Goal: Task Accomplishment & Management: Manage account settings

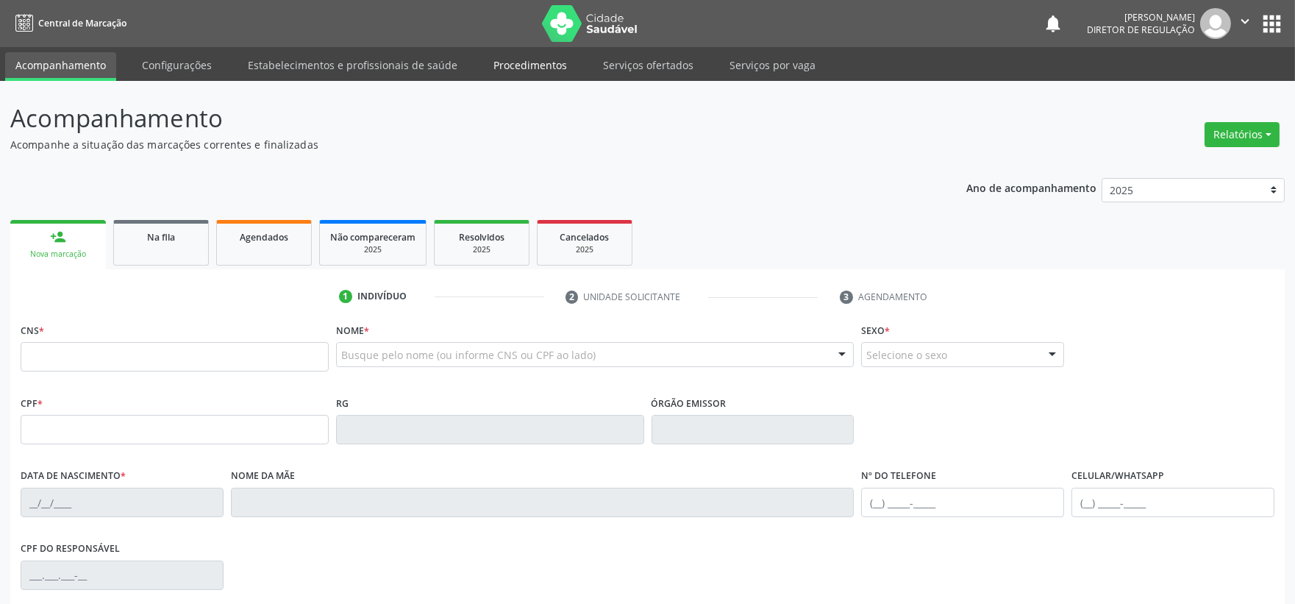
click at [540, 57] on link "Procedimentos" at bounding box center [530, 65] width 94 height 26
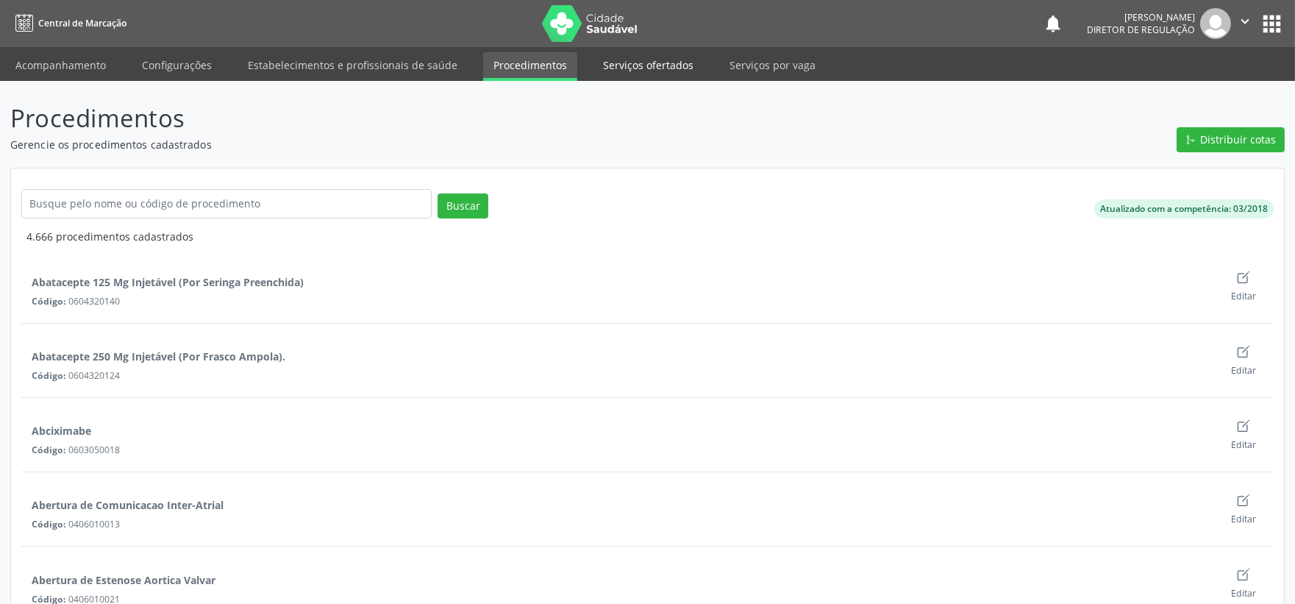
click at [655, 63] on link "Serviços ofertados" at bounding box center [648, 65] width 111 height 26
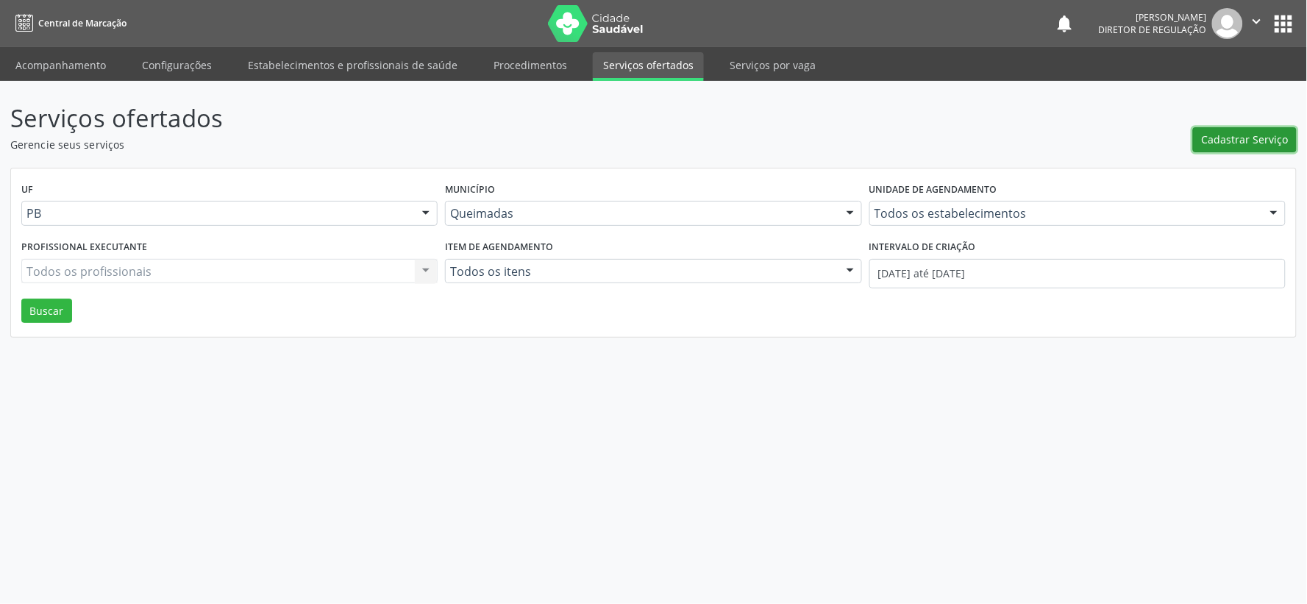
click at [1252, 140] on span "Cadastrar Serviço" at bounding box center [1245, 139] width 87 height 15
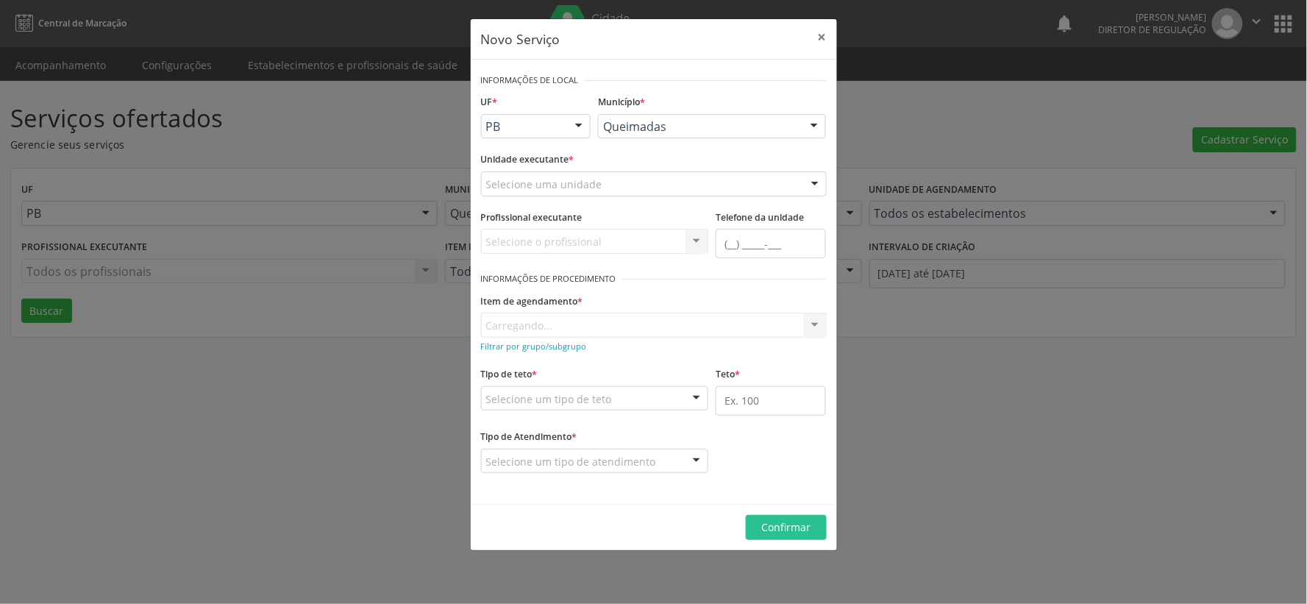
click at [815, 184] on div at bounding box center [815, 184] width 22 height 25
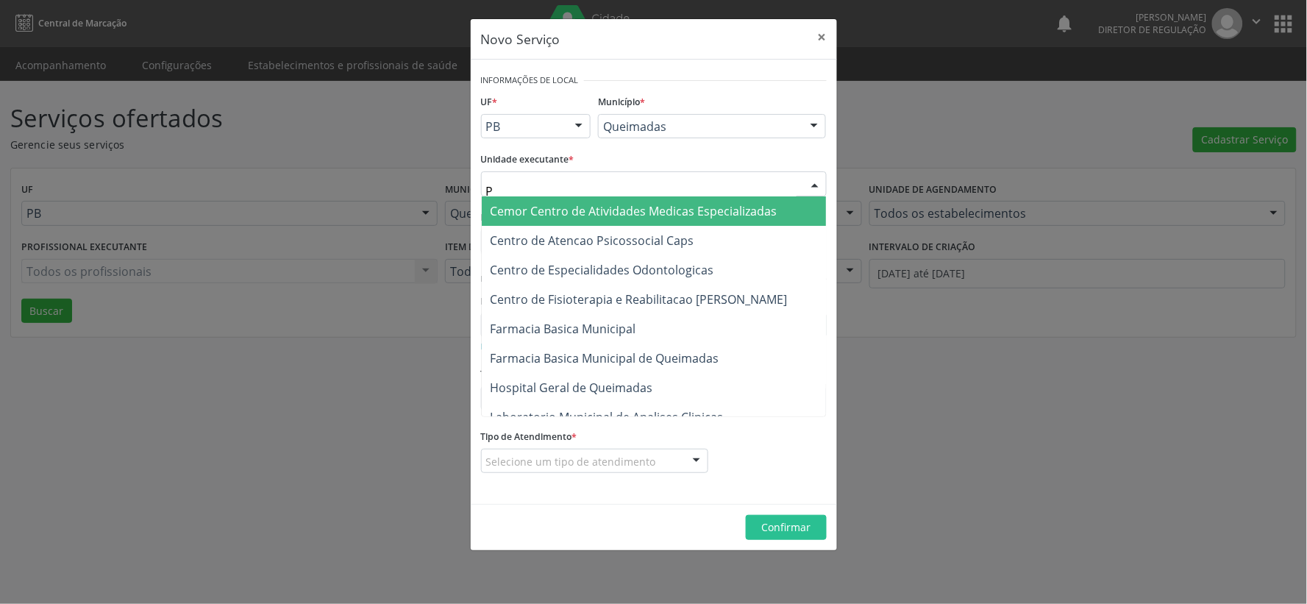
type input "PO"
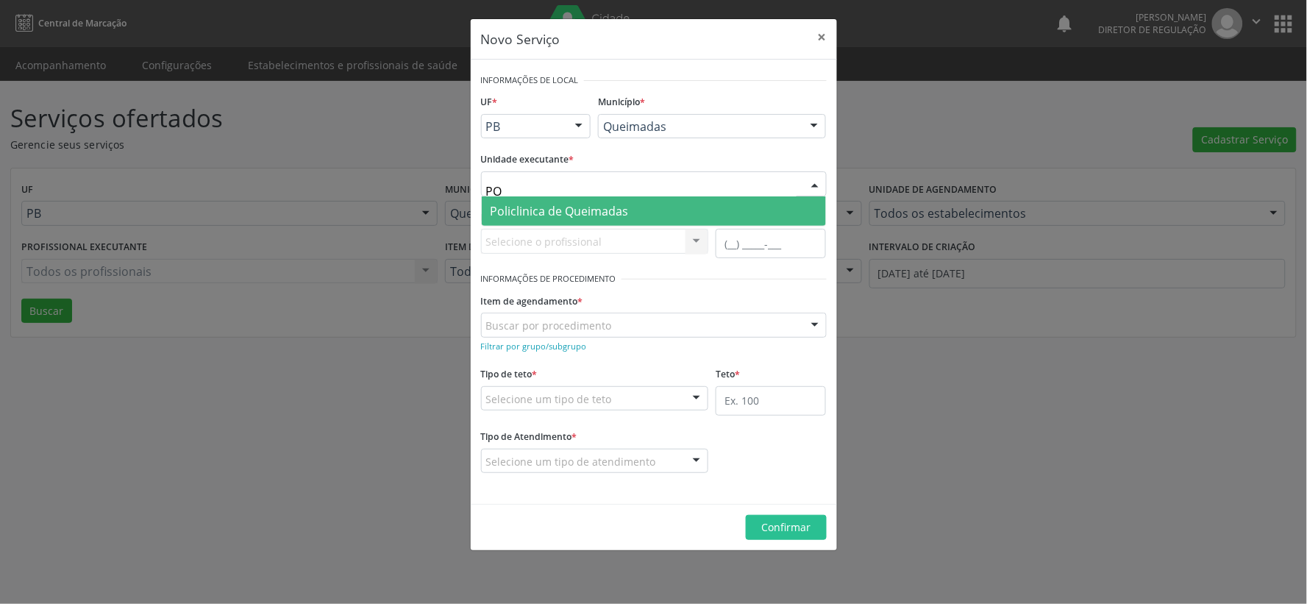
click at [644, 207] on span "Policlinica de Queimadas" at bounding box center [654, 210] width 344 height 29
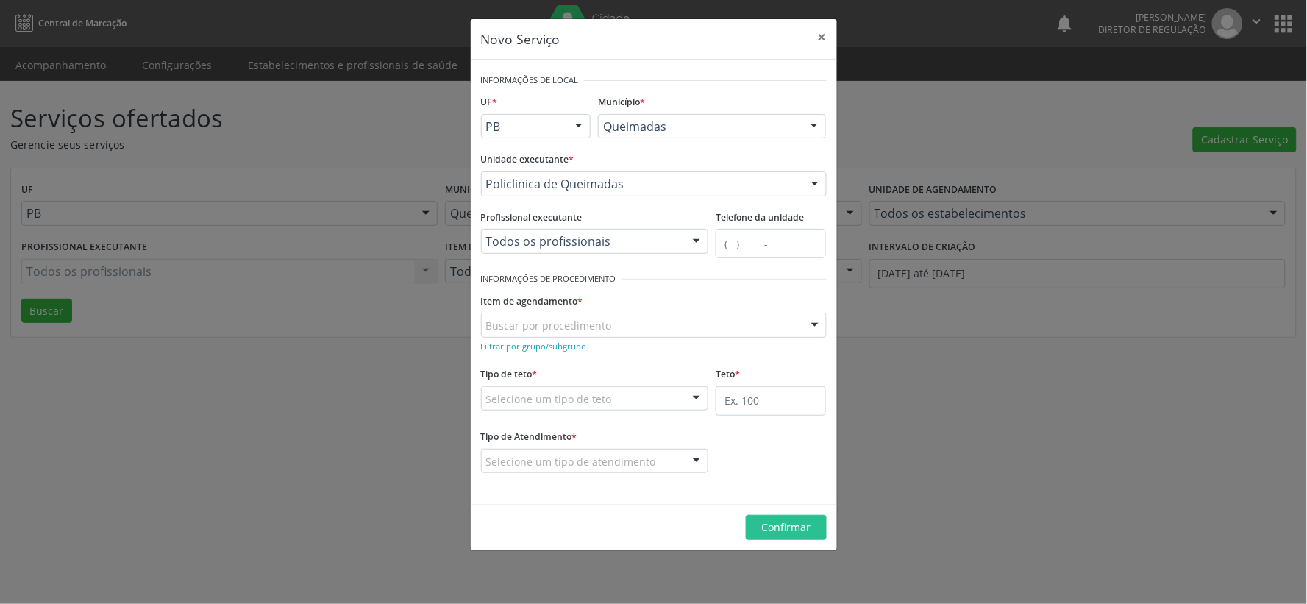
click at [696, 246] on div at bounding box center [696, 241] width 22 height 25
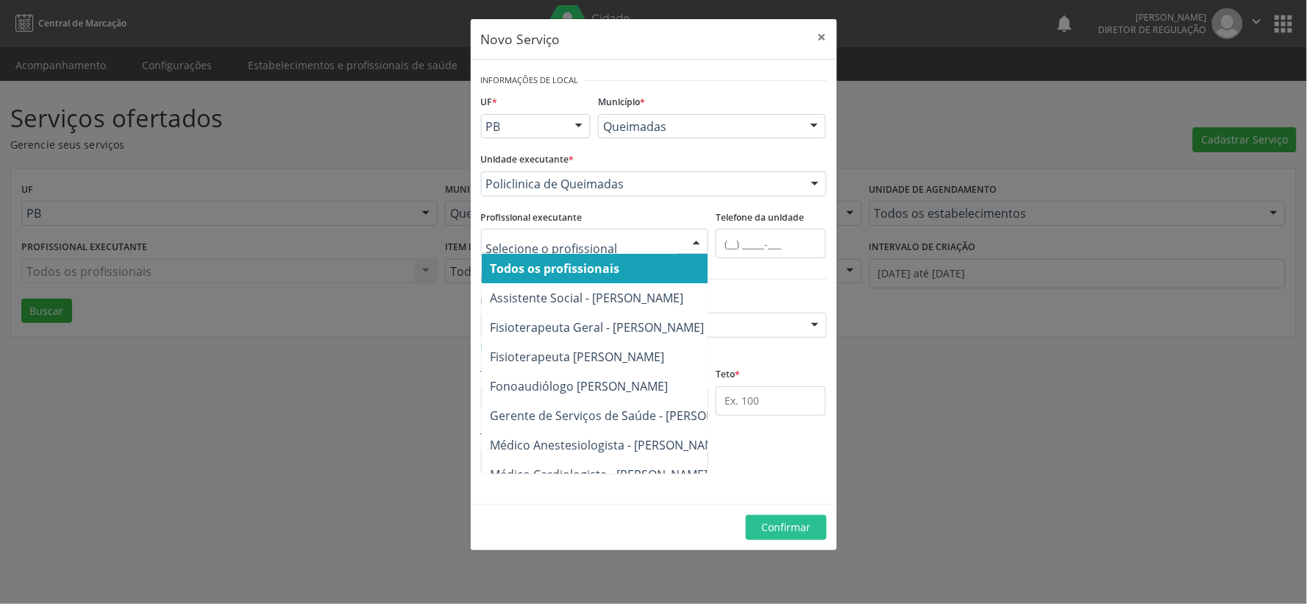
click at [641, 257] on span "Todos os profissionais" at bounding box center [656, 268] width 348 height 29
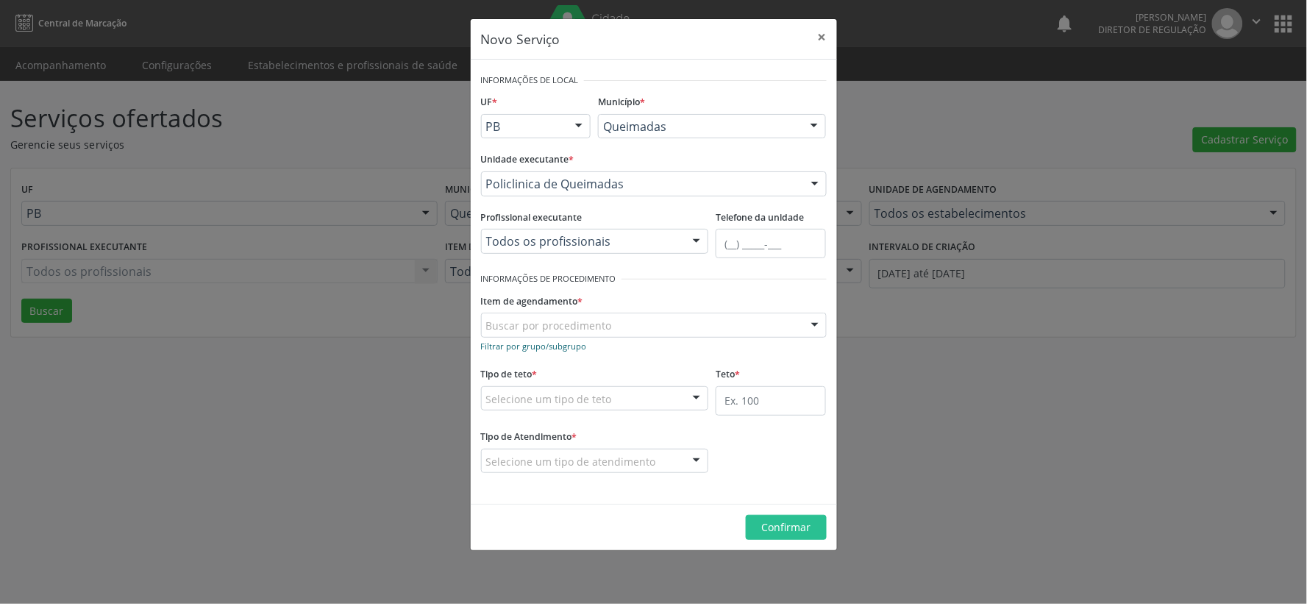
click at [525, 346] on small "Filtrar por grupo/subgrupo" at bounding box center [534, 346] width 106 height 11
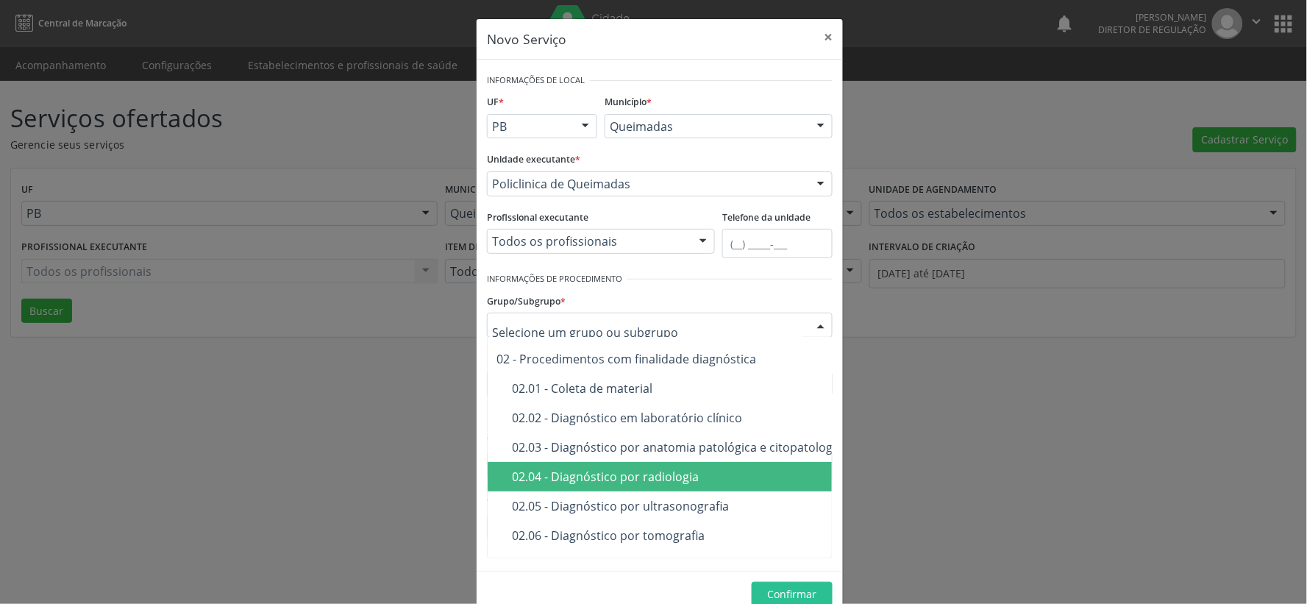
scroll to position [163, 0]
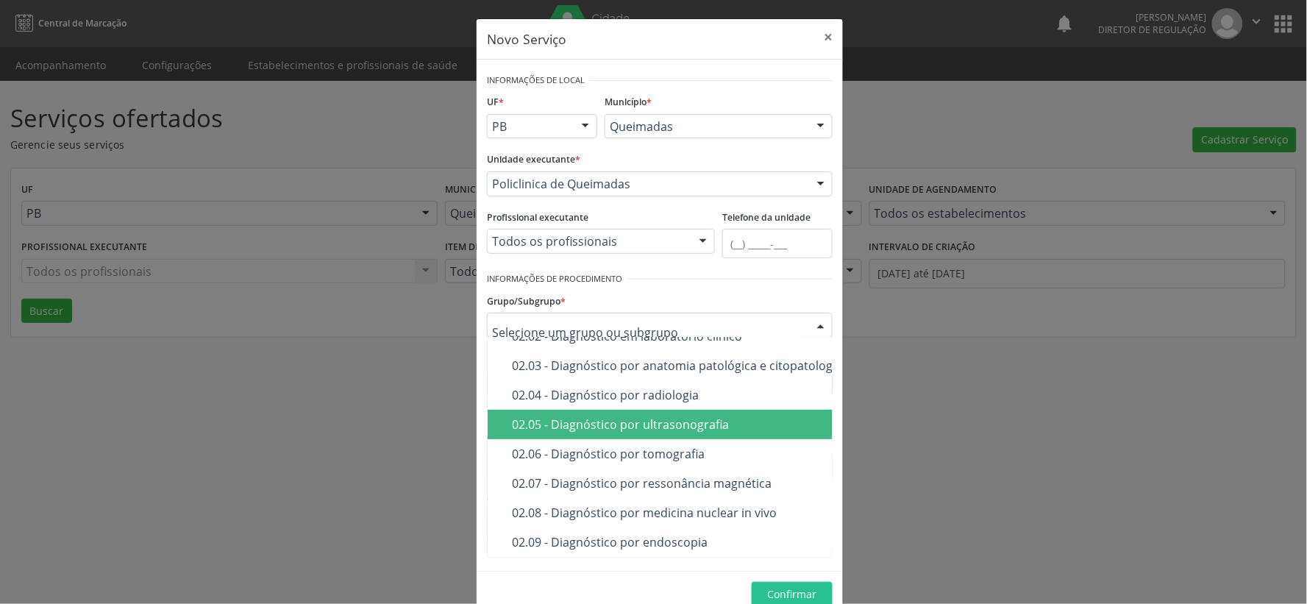
click at [619, 422] on div "02.05 - Diagnóstico por ultrasonografia" at bounding box center [760, 424] width 497 height 12
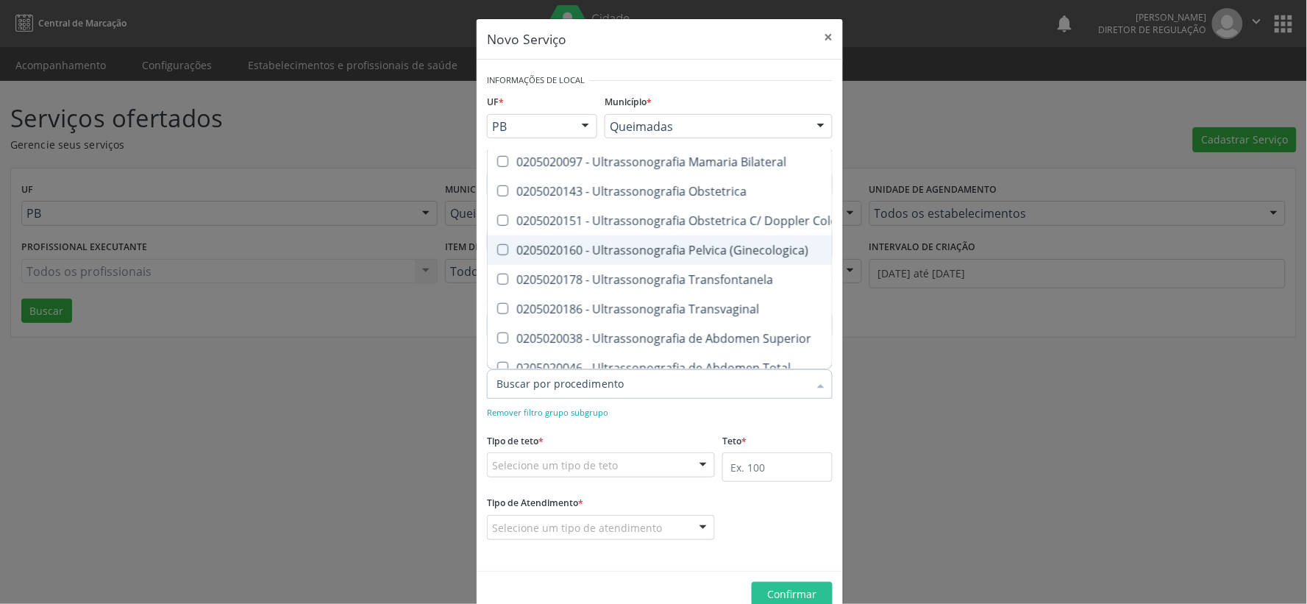
scroll to position [327, 0]
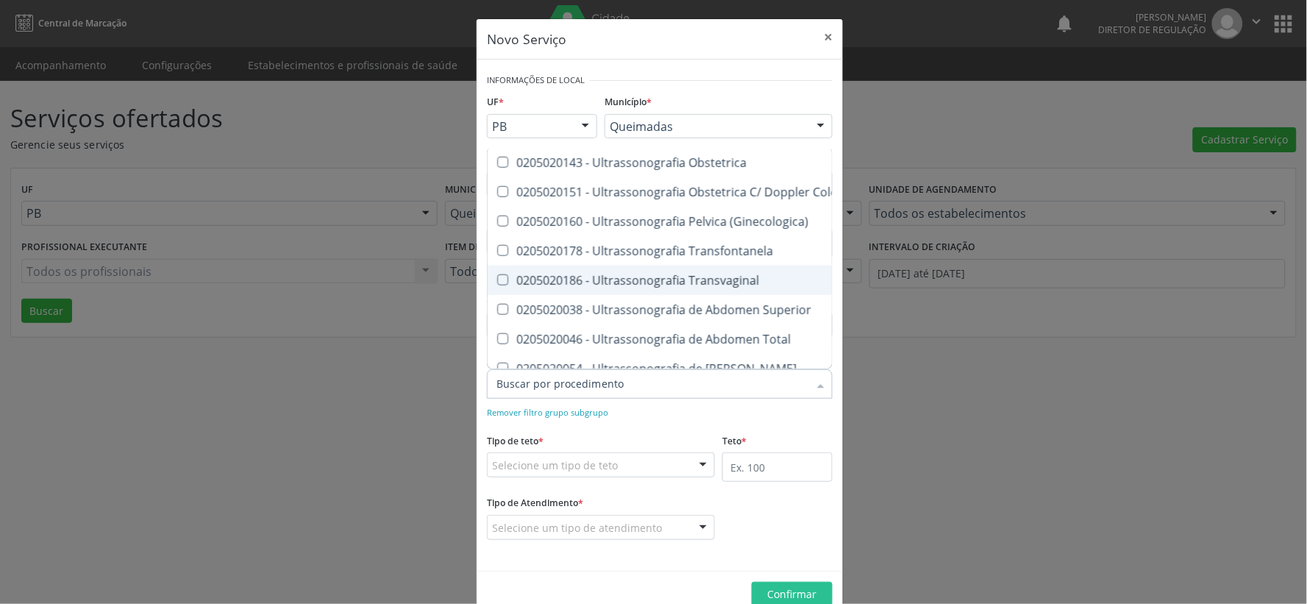
click at [497, 277] on Transvaginal at bounding box center [502, 279] width 11 height 11
click at [496, 277] on Transvaginal "checkbox" at bounding box center [493, 280] width 10 height 10
checkbox Transvaginal "true"
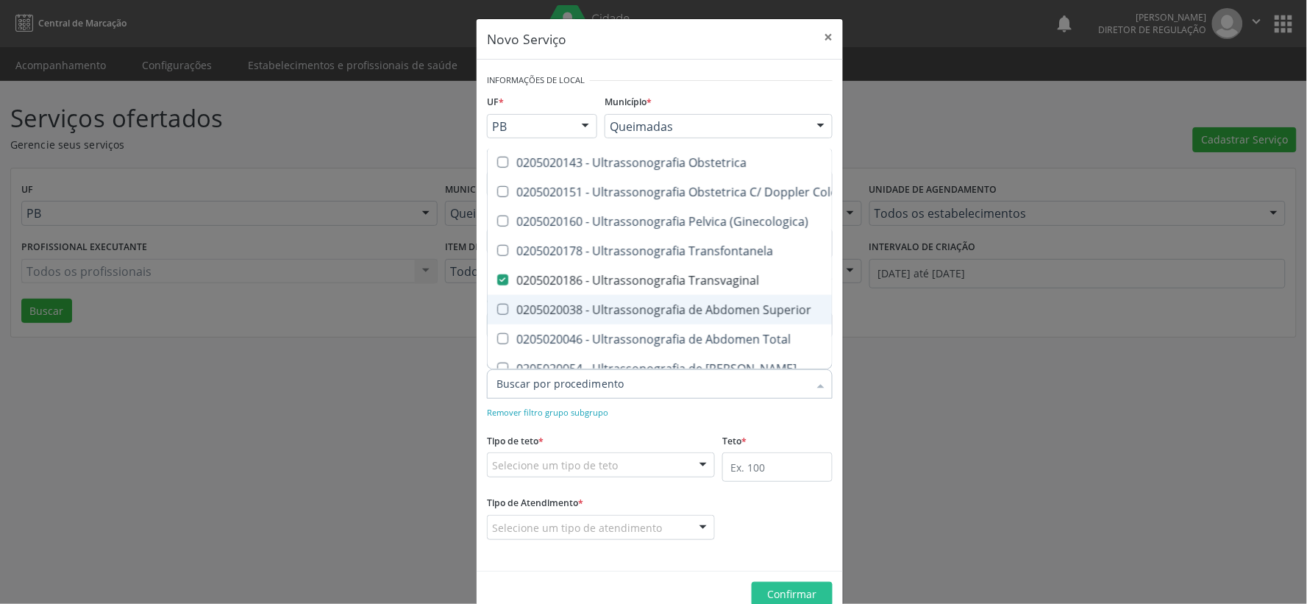
click at [497, 307] on Superior at bounding box center [502, 309] width 11 height 11
click at [493, 307] on Superior "checkbox" at bounding box center [493, 309] width 10 height 10
checkbox Superior "true"
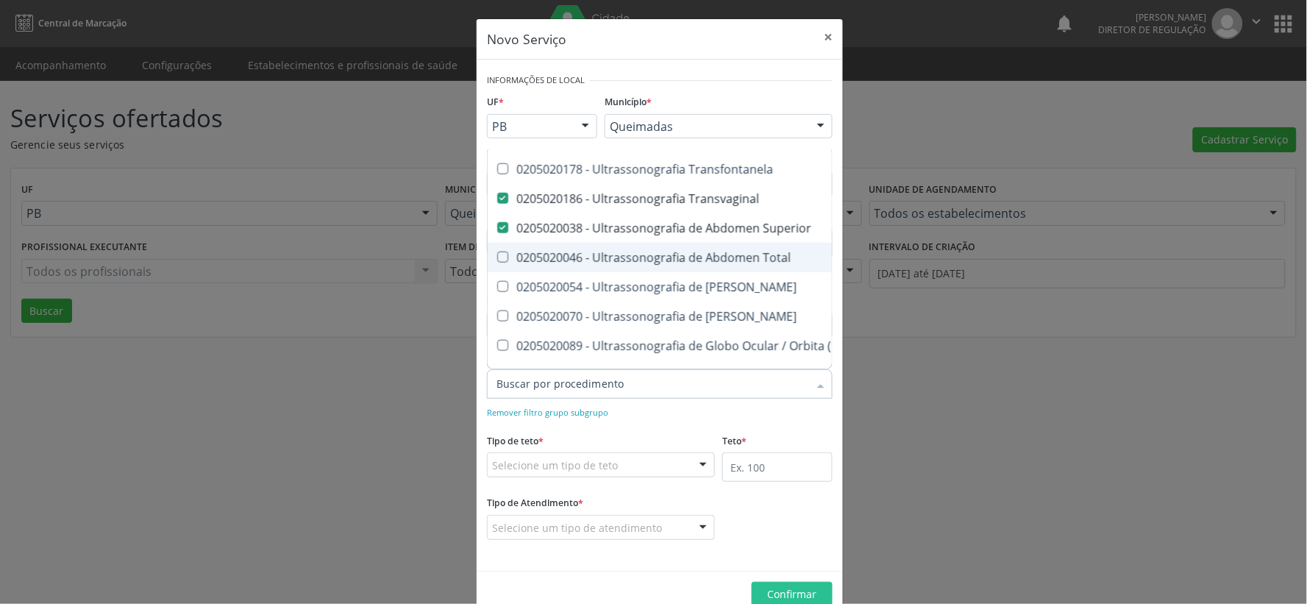
click at [502, 260] on Total at bounding box center [502, 257] width 11 height 11
click at [497, 260] on Total "checkbox" at bounding box center [493, 257] width 10 height 10
checkbox Total "true"
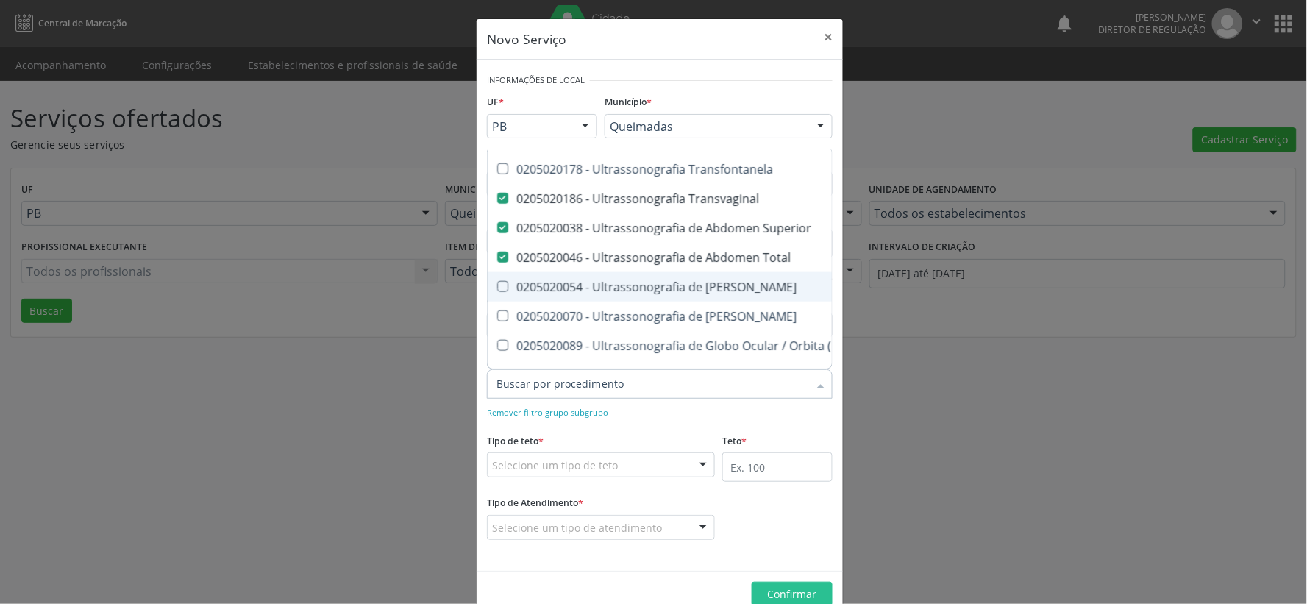
click at [497, 283] on Urinario at bounding box center [502, 286] width 11 height 11
click at [494, 283] on Urinario "checkbox" at bounding box center [493, 287] width 10 height 10
checkbox Urinario "true"
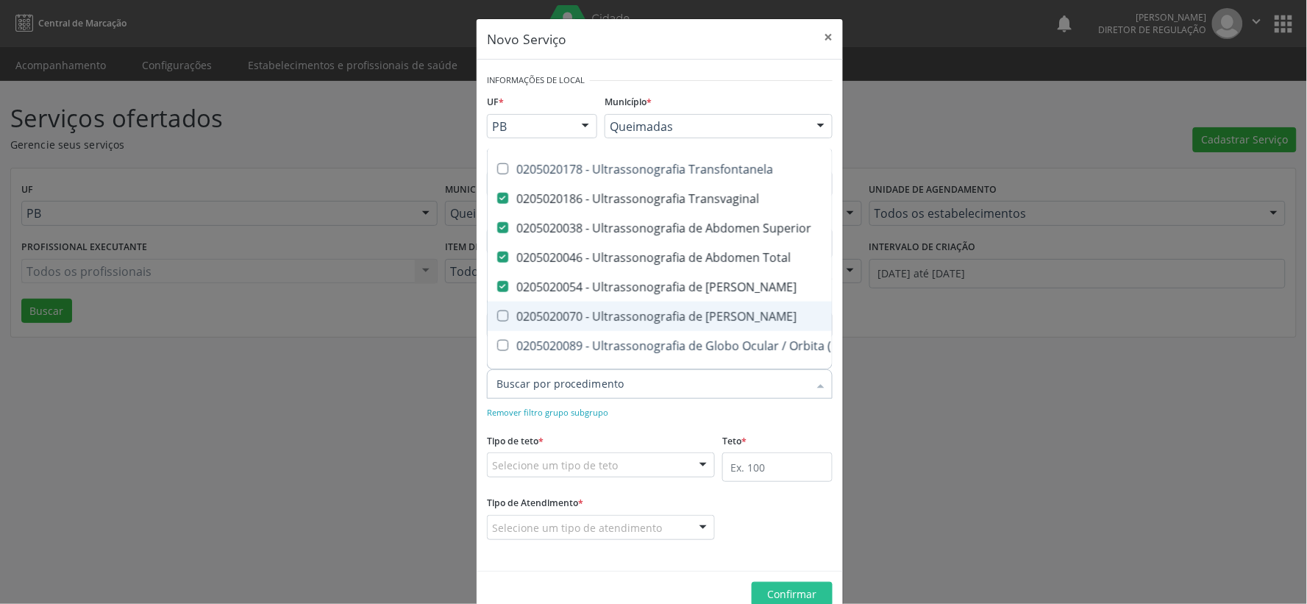
click at [489, 316] on div at bounding box center [493, 316] width 11 height 12
checkbox Escrotal "true"
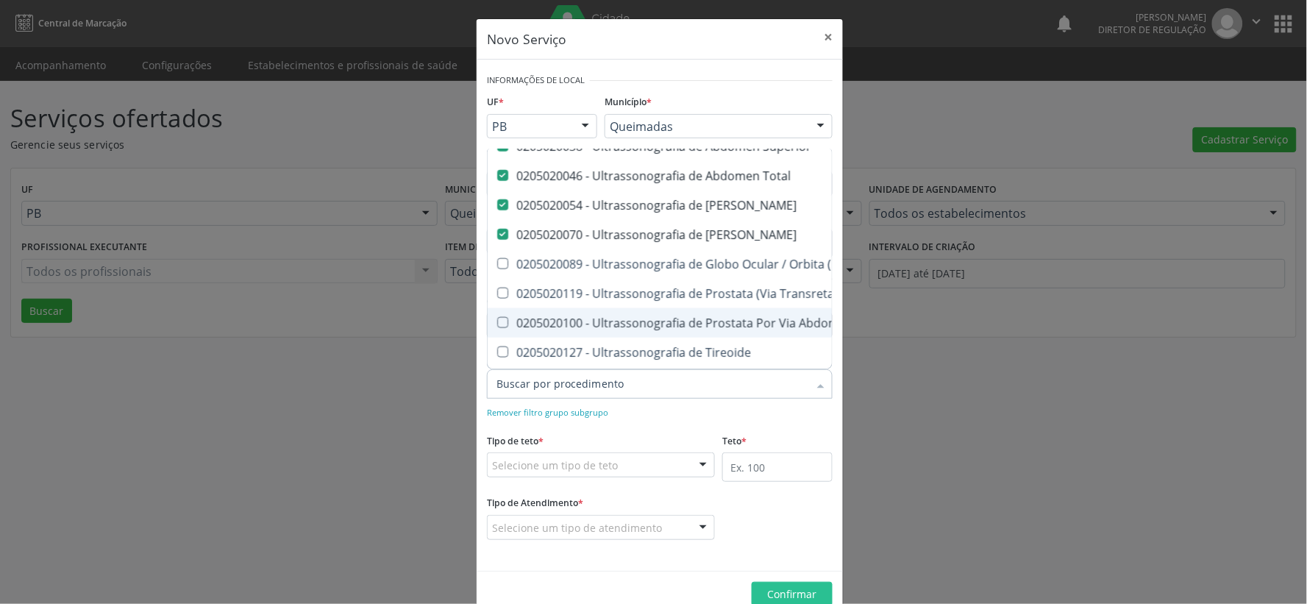
click at [497, 318] on Abdominal at bounding box center [502, 322] width 11 height 11
click at [496, 318] on Abdominal "checkbox" at bounding box center [493, 323] width 10 height 10
checkbox Abdominal "true"
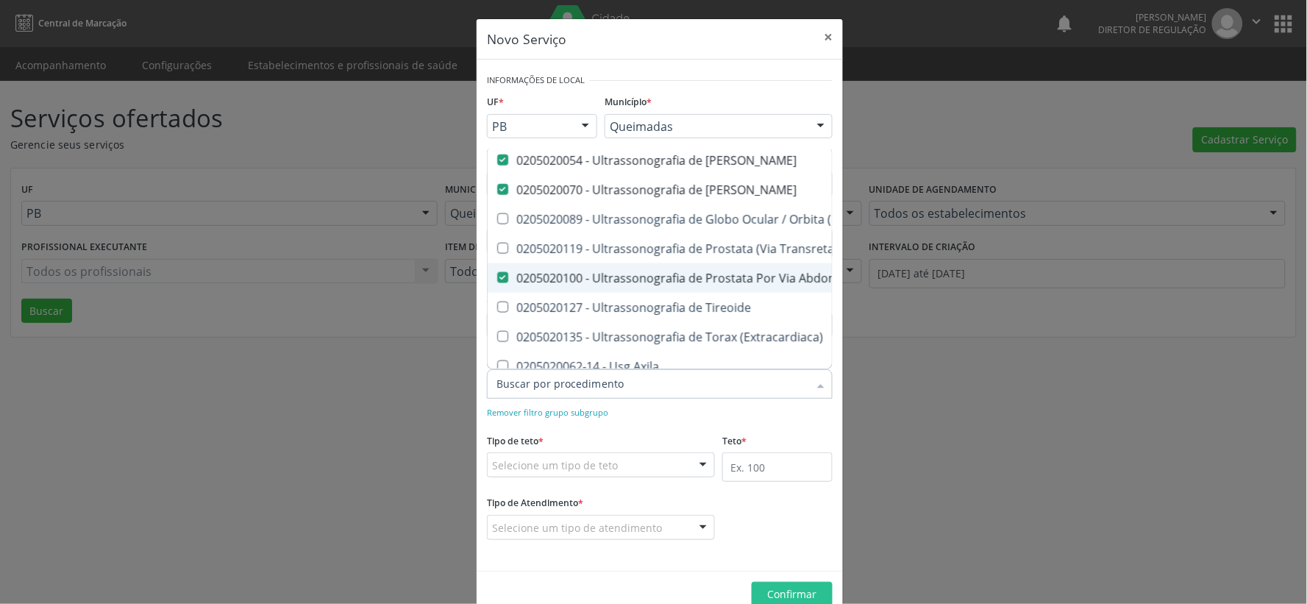
scroll to position [571, 0]
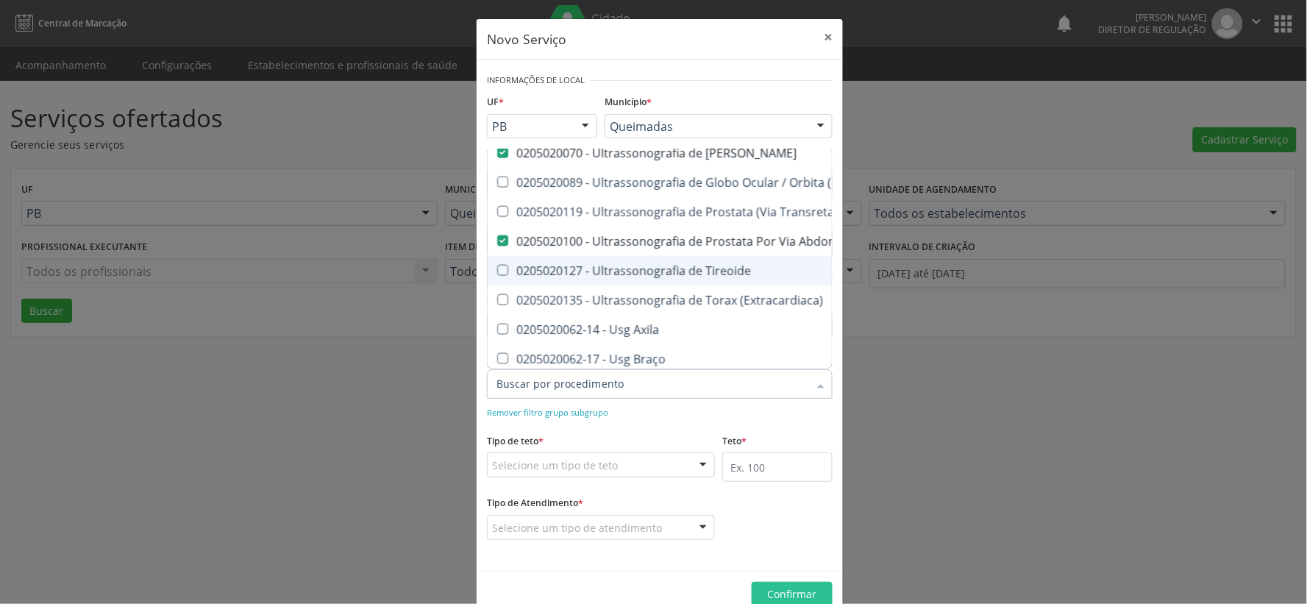
click at [502, 272] on Tireoide at bounding box center [502, 270] width 11 height 11
click at [497, 272] on Tireoide "checkbox" at bounding box center [493, 271] width 10 height 10
checkbox Tireoide "true"
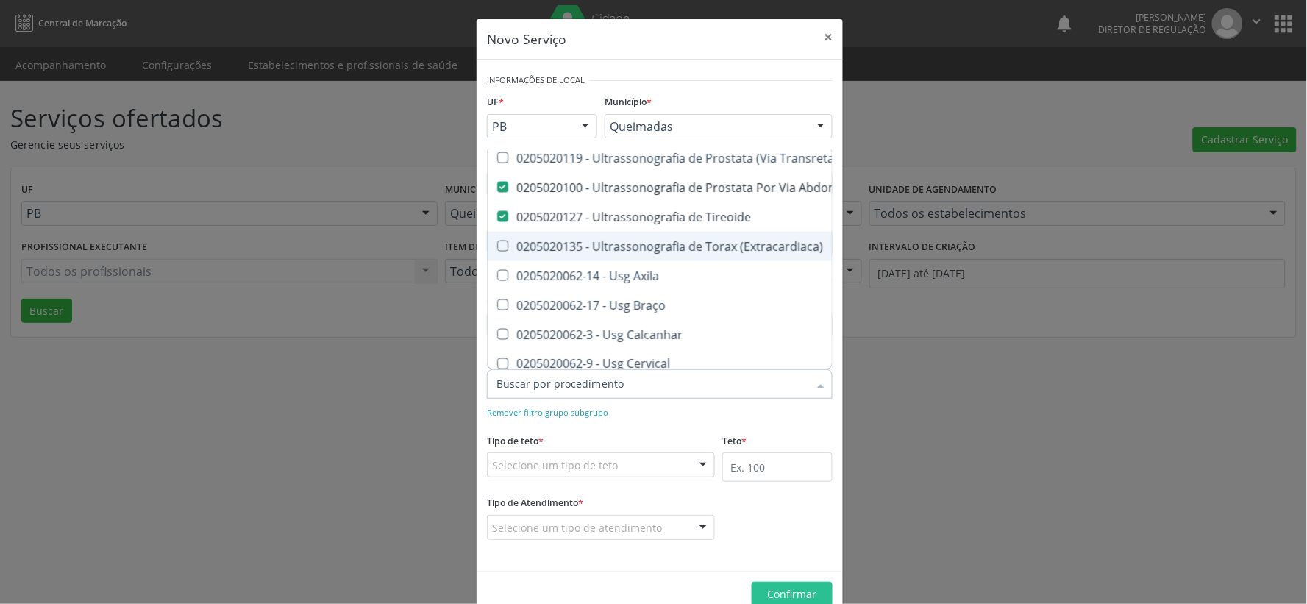
scroll to position [653, 0]
click at [497, 244] on Axila at bounding box center [502, 247] width 11 height 11
click at [495, 244] on Axila "checkbox" at bounding box center [493, 248] width 10 height 10
checkbox Axila "true"
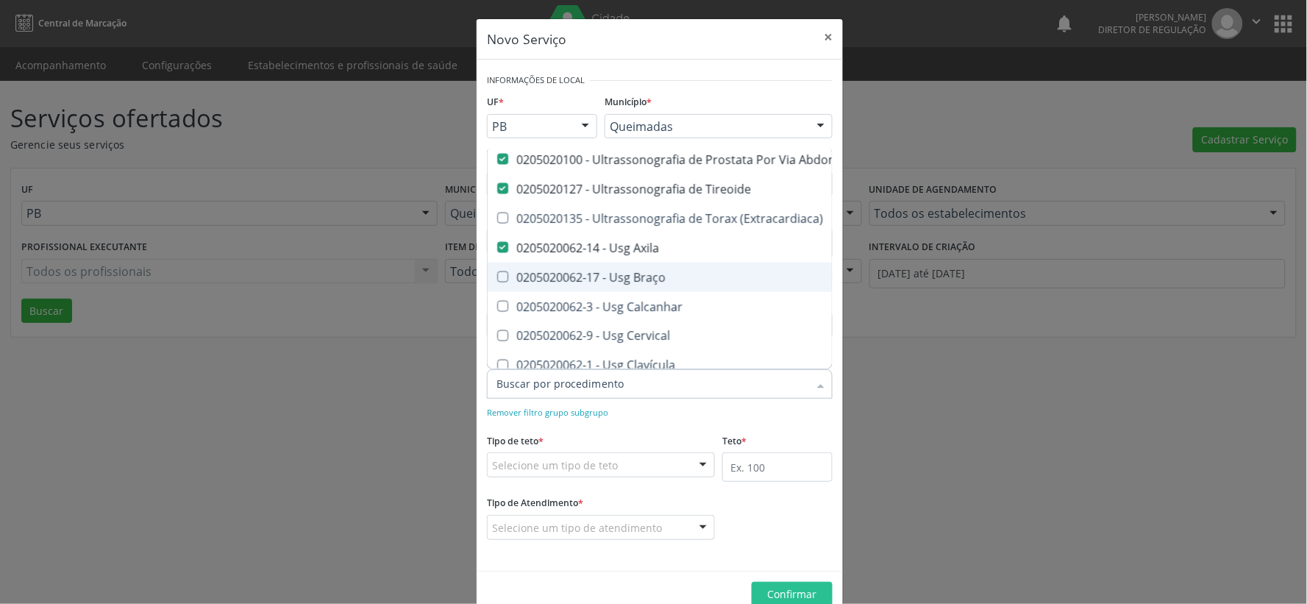
click at [497, 276] on Braço at bounding box center [502, 276] width 11 height 11
click at [496, 276] on Braço "checkbox" at bounding box center [493, 277] width 10 height 10
checkbox Braço "true"
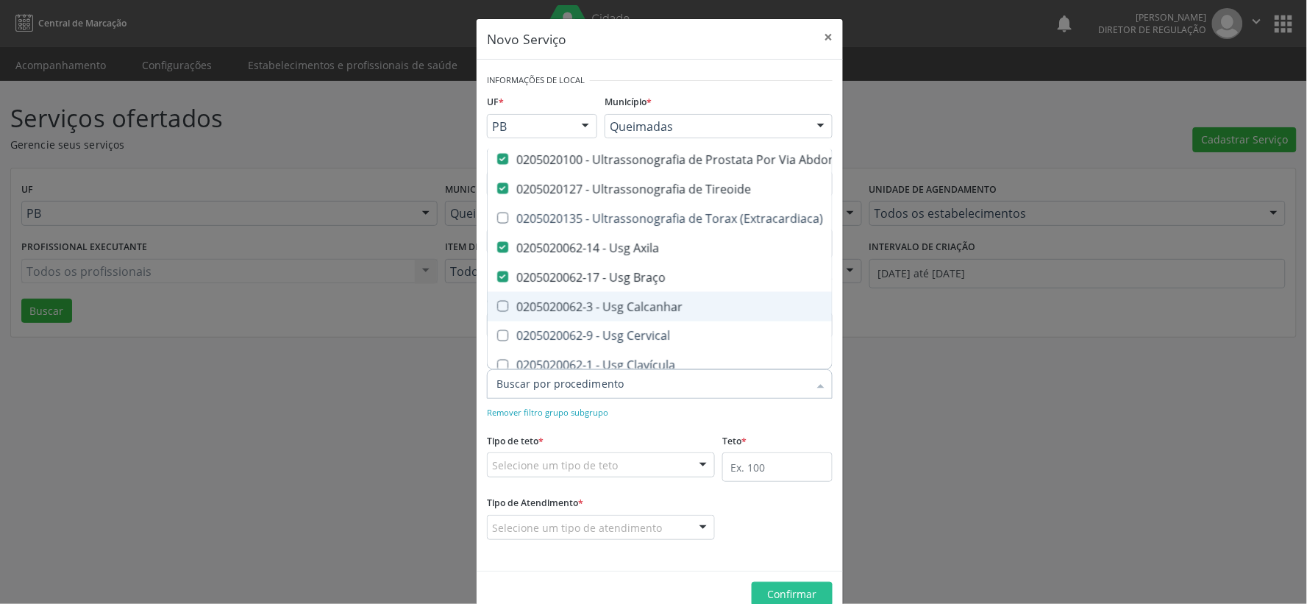
click at [503, 306] on div "0205020062-3 - Usg Calcanhar" at bounding box center [800, 307] width 609 height 12
checkbox Calcanhar "true"
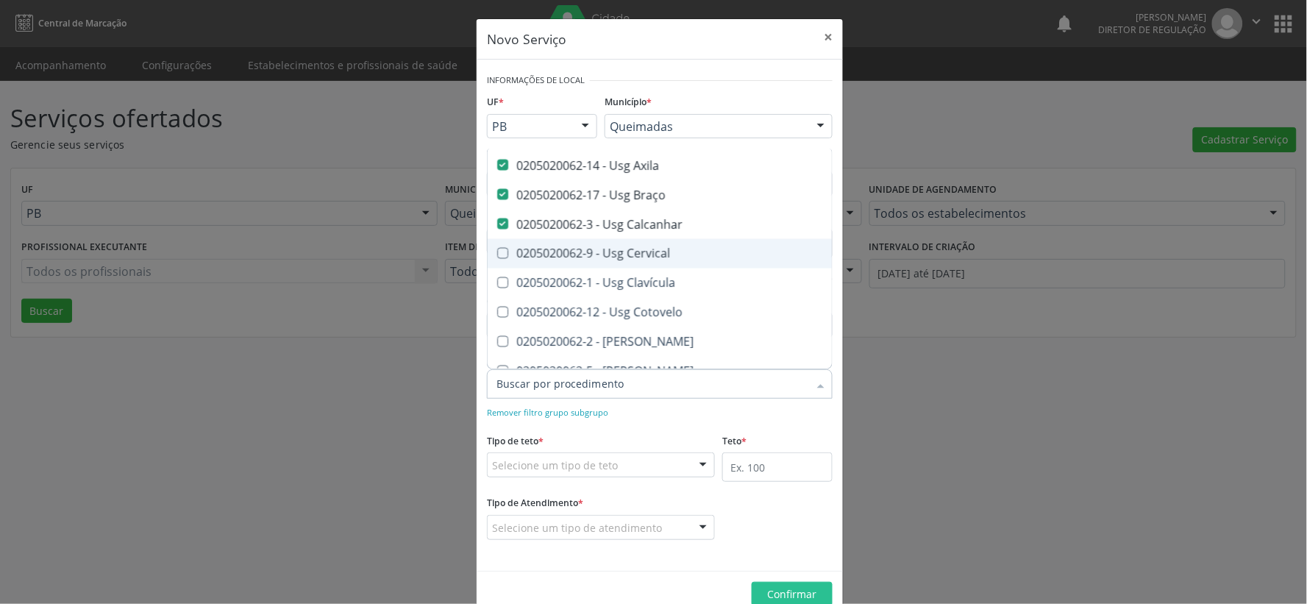
click at [497, 251] on Cervical at bounding box center [502, 253] width 11 height 11
click at [497, 251] on Cervical "checkbox" at bounding box center [493, 254] width 10 height 10
checkbox Cervical "true"
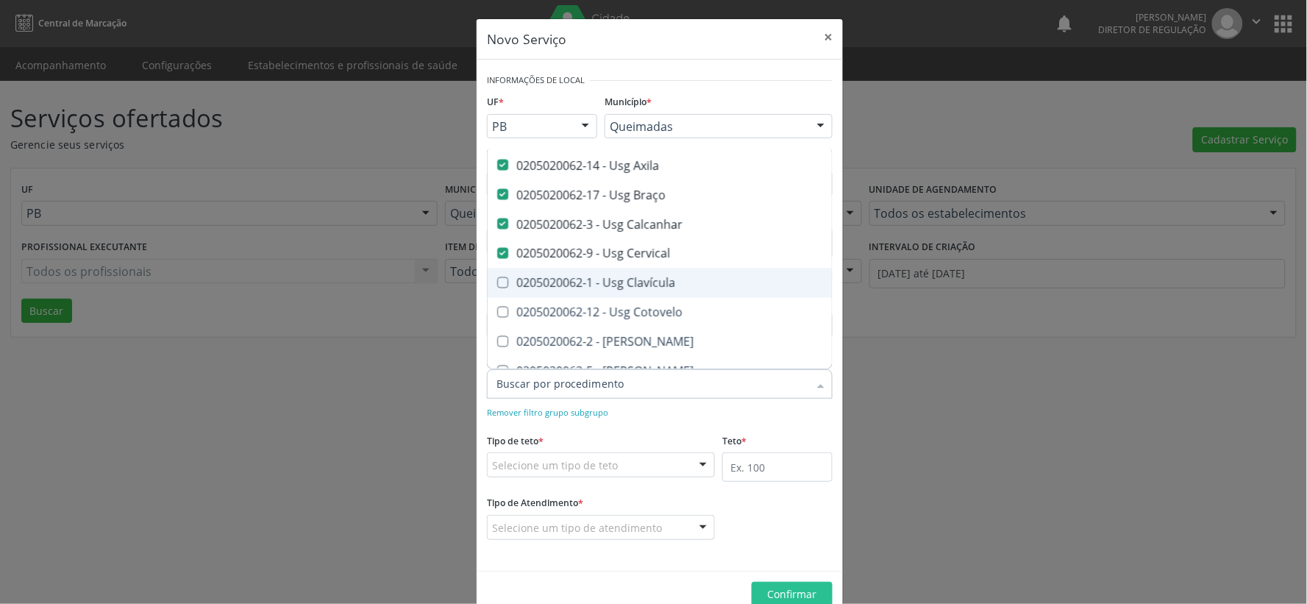
click at [497, 283] on Clavícula at bounding box center [502, 282] width 11 height 11
click at [497, 283] on Clavícula "checkbox" at bounding box center [493, 283] width 10 height 10
checkbox Clavícula "true"
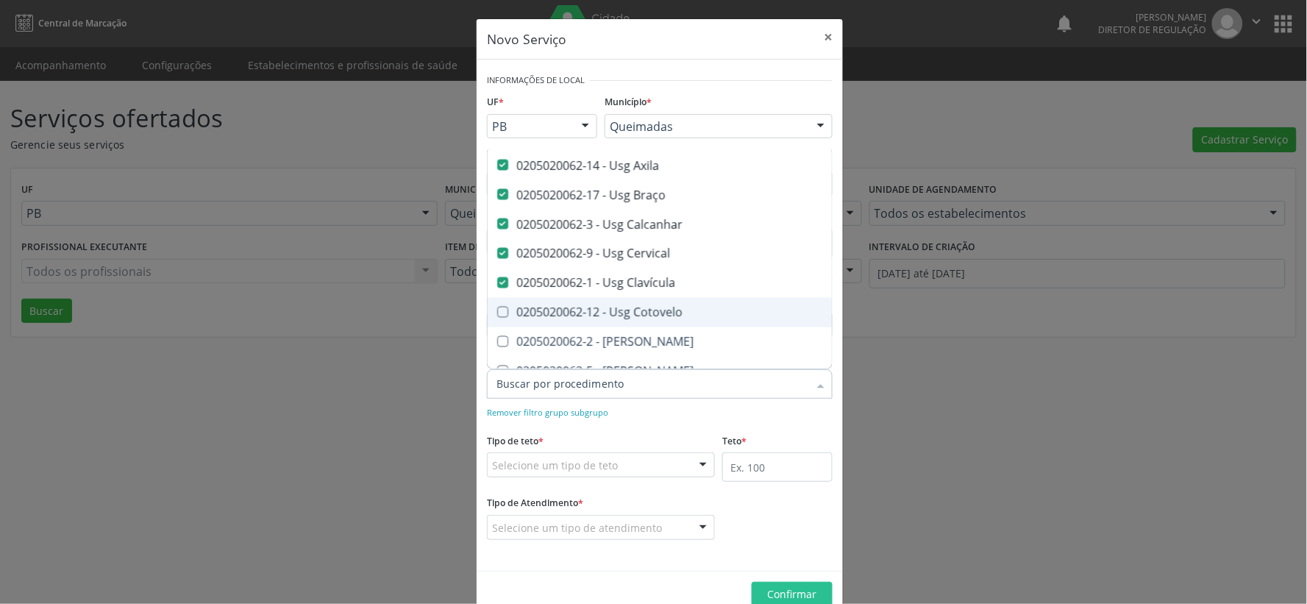
drag, startPoint x: 494, startPoint y: 316, endPoint x: 509, endPoint y: 312, distance: 15.4
click at [497, 313] on Cotovelo at bounding box center [502, 312] width 11 height 11
click at [496, 313] on Cotovelo "checkbox" at bounding box center [493, 312] width 10 height 10
checkbox Cotovelo "true"
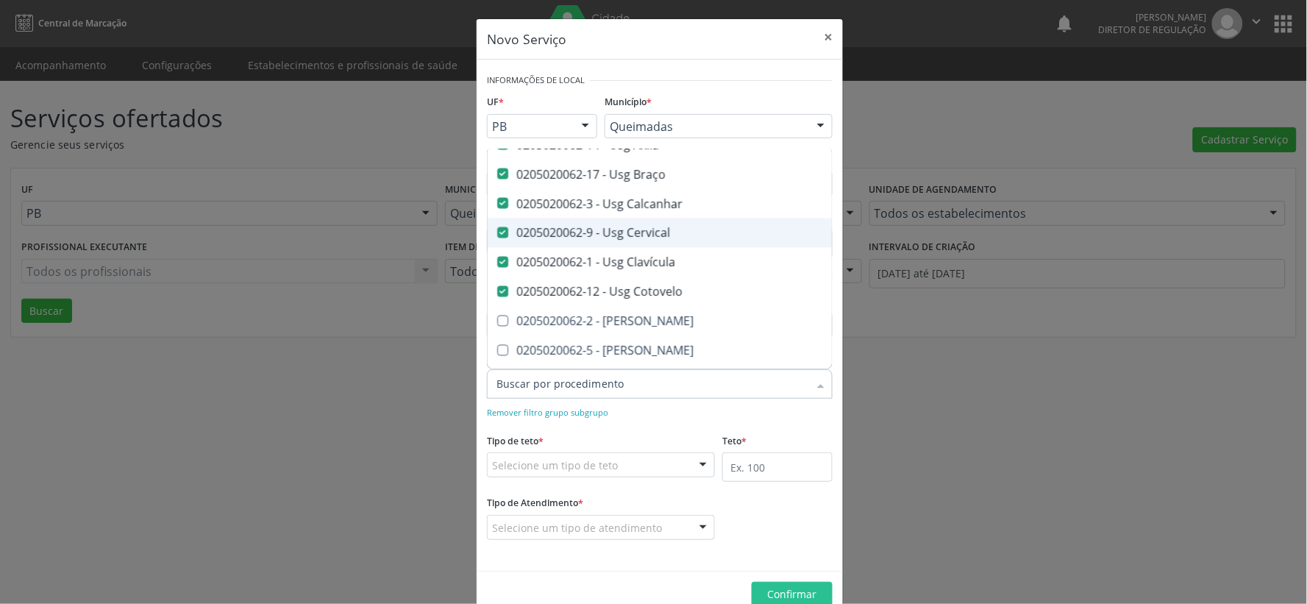
scroll to position [817, 0]
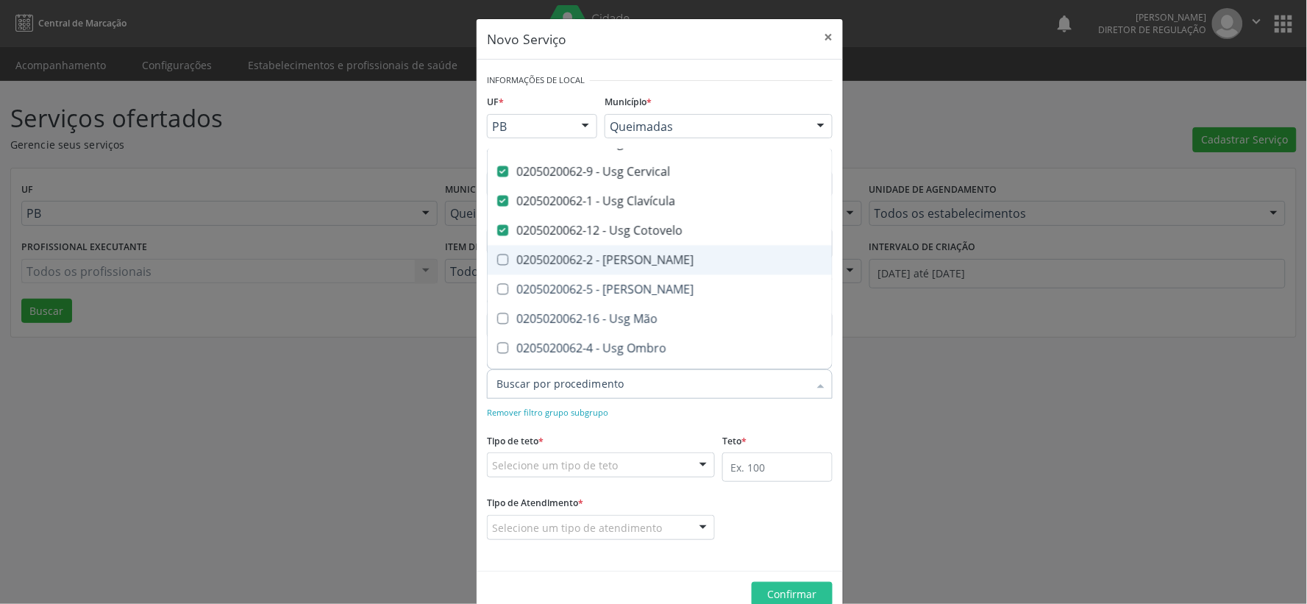
click at [499, 258] on Coxa at bounding box center [502, 259] width 11 height 11
click at [497, 258] on Coxa "checkbox" at bounding box center [493, 260] width 10 height 10
checkbox Coxa "true"
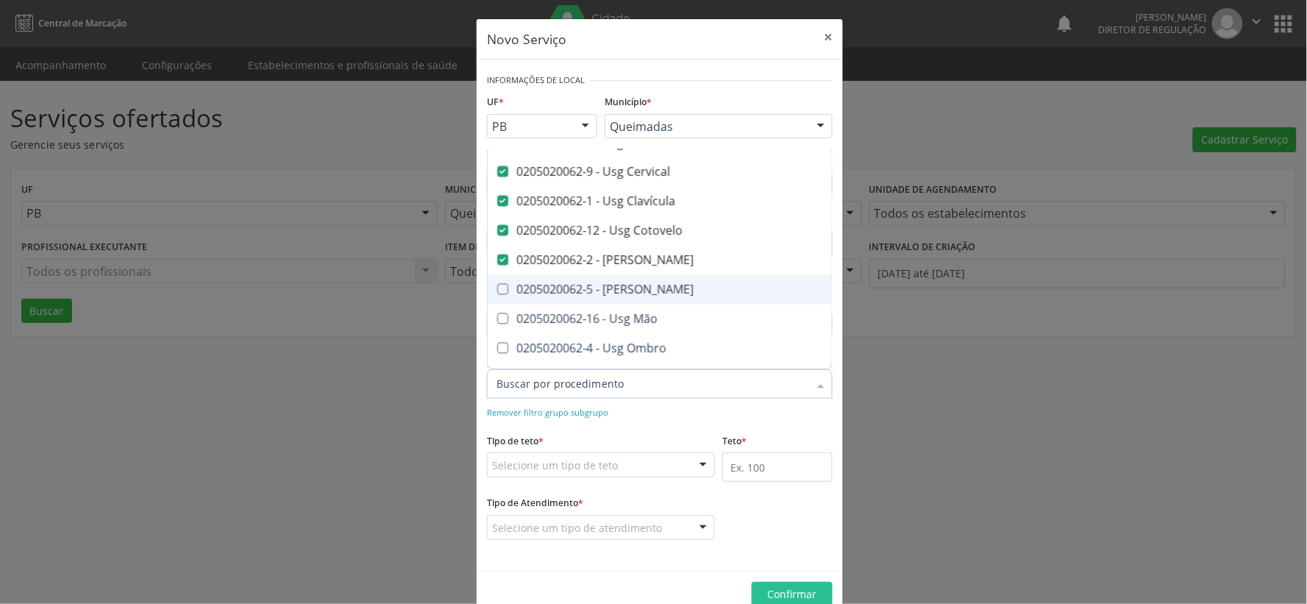
drag, startPoint x: 496, startPoint y: 285, endPoint x: 512, endPoint y: 296, distance: 18.6
click at [497, 288] on Joelho at bounding box center [502, 289] width 11 height 11
click at [496, 288] on Joelho "checkbox" at bounding box center [493, 290] width 10 height 10
checkbox Joelho "true"
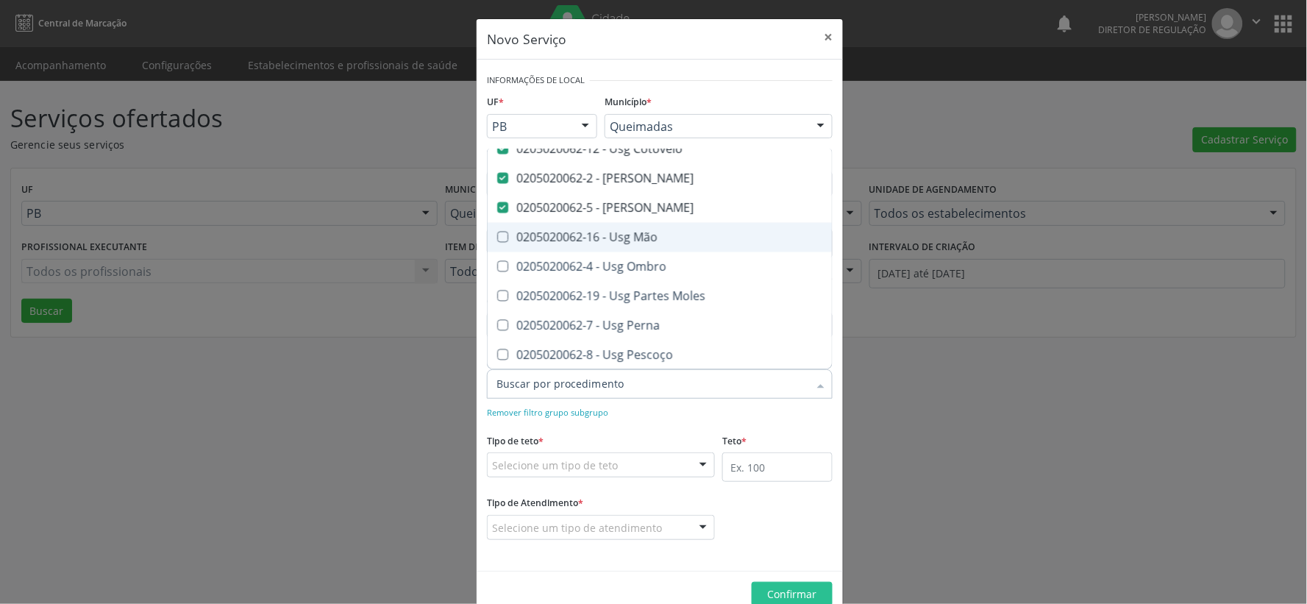
click at [497, 237] on Mão at bounding box center [502, 237] width 11 height 11
click at [496, 237] on Mão "checkbox" at bounding box center [493, 237] width 10 height 10
checkbox Mão "true"
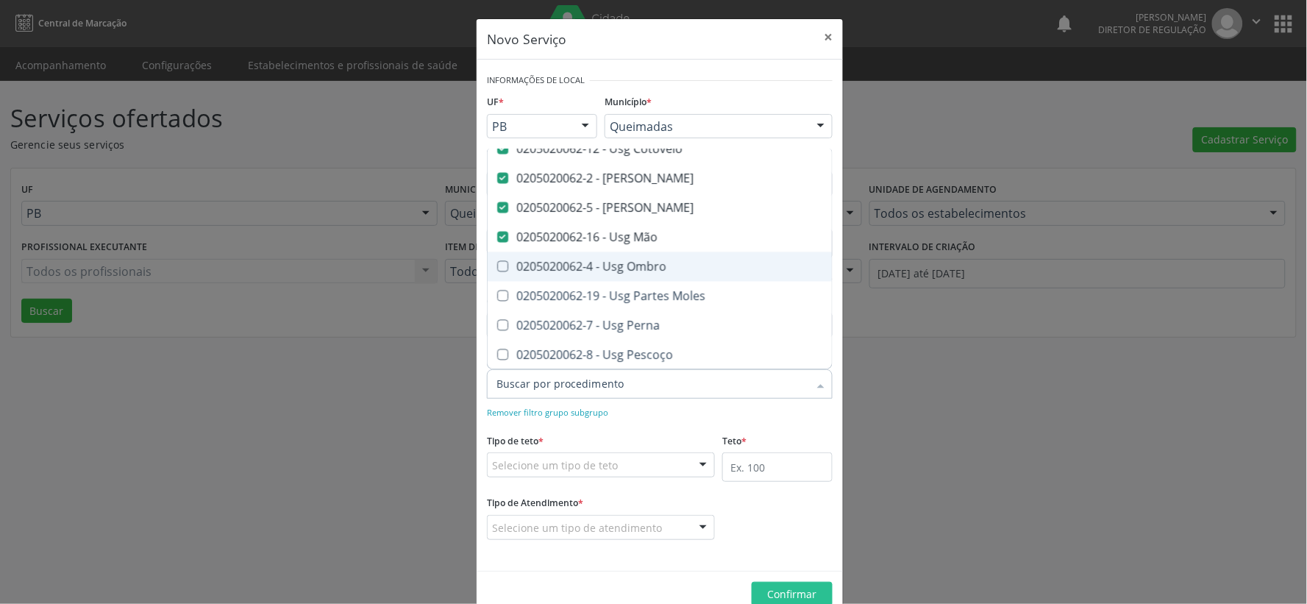
click at [497, 266] on Ombro at bounding box center [502, 266] width 11 height 11
click at [496, 266] on Ombro "checkbox" at bounding box center [493, 267] width 10 height 10
checkbox Ombro "true"
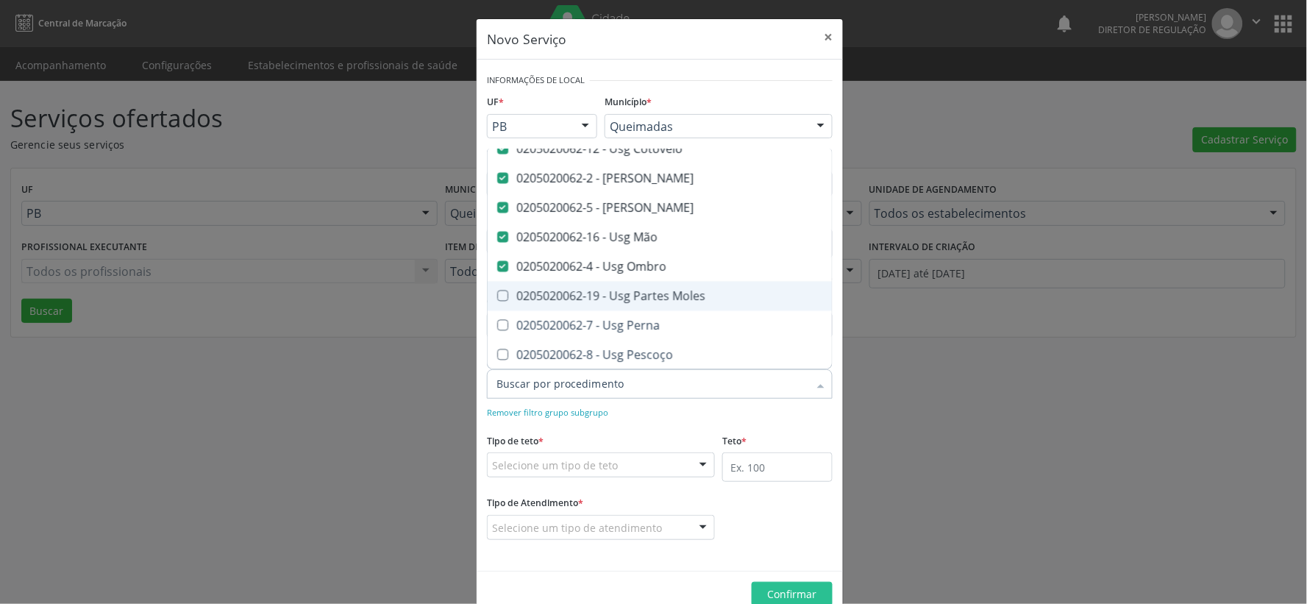
click at [497, 297] on Moles at bounding box center [502, 296] width 11 height 11
click at [497, 297] on Moles "checkbox" at bounding box center [493, 296] width 10 height 10
checkbox Moles "true"
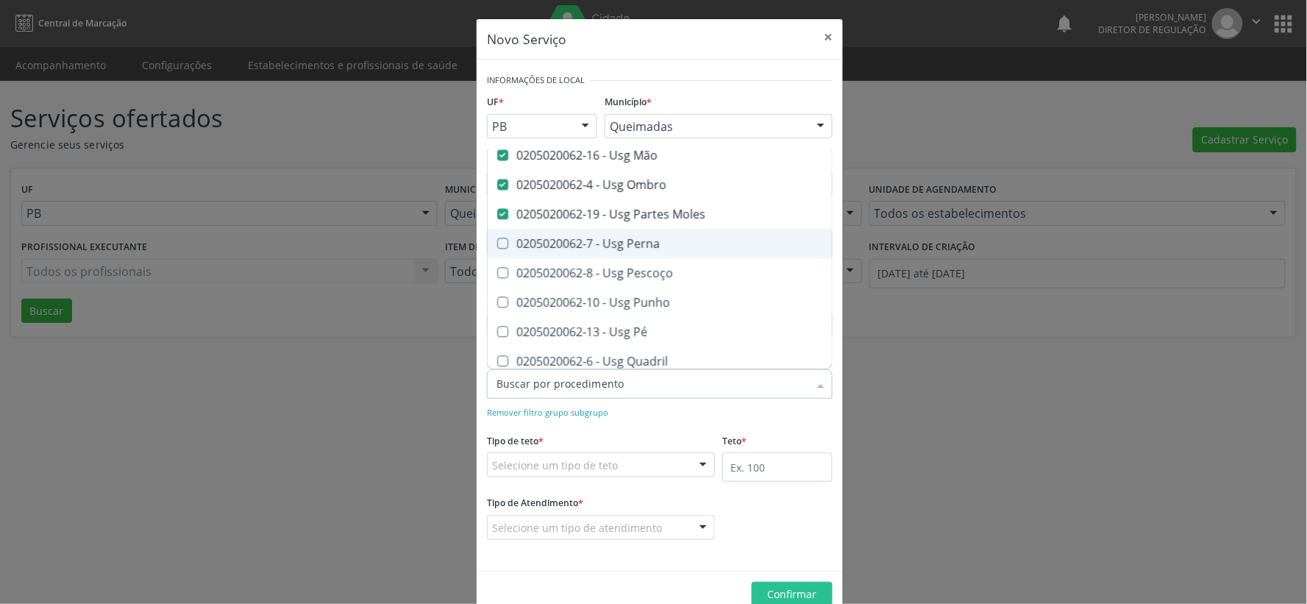
click at [497, 244] on Perna at bounding box center [502, 243] width 11 height 11
click at [496, 244] on Perna "checkbox" at bounding box center [493, 244] width 10 height 10
checkbox Perna "true"
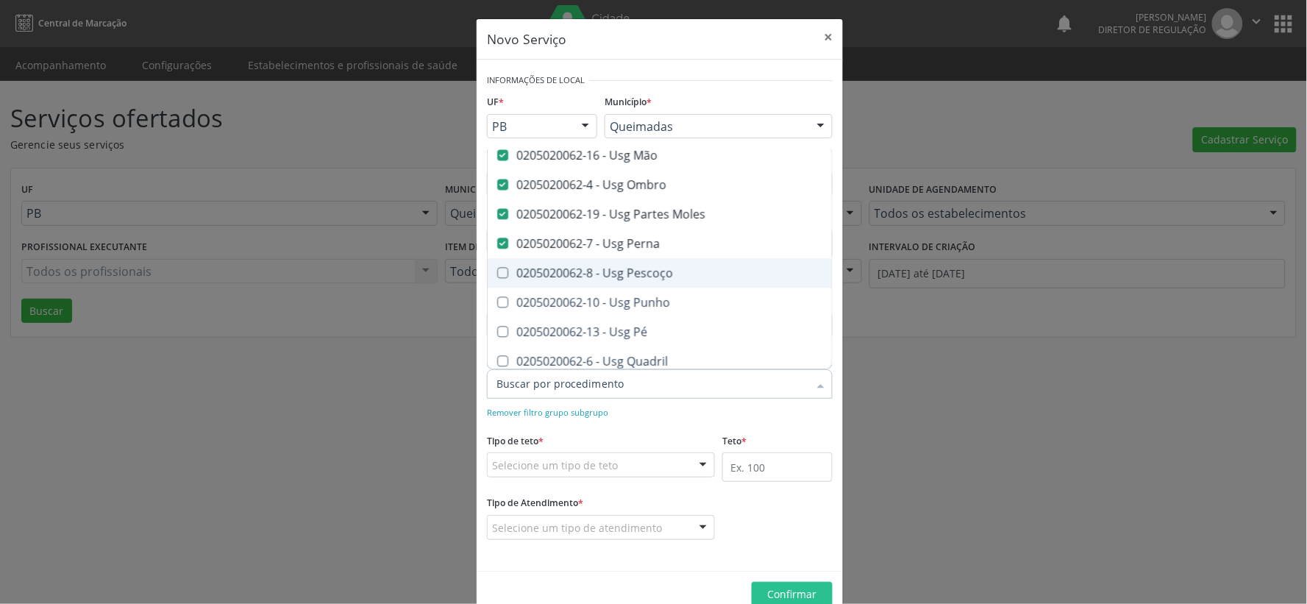
click at [497, 272] on Pescoço at bounding box center [502, 273] width 11 height 11
click at [497, 272] on Pescoço "checkbox" at bounding box center [493, 273] width 10 height 10
checkbox Pescoço "true"
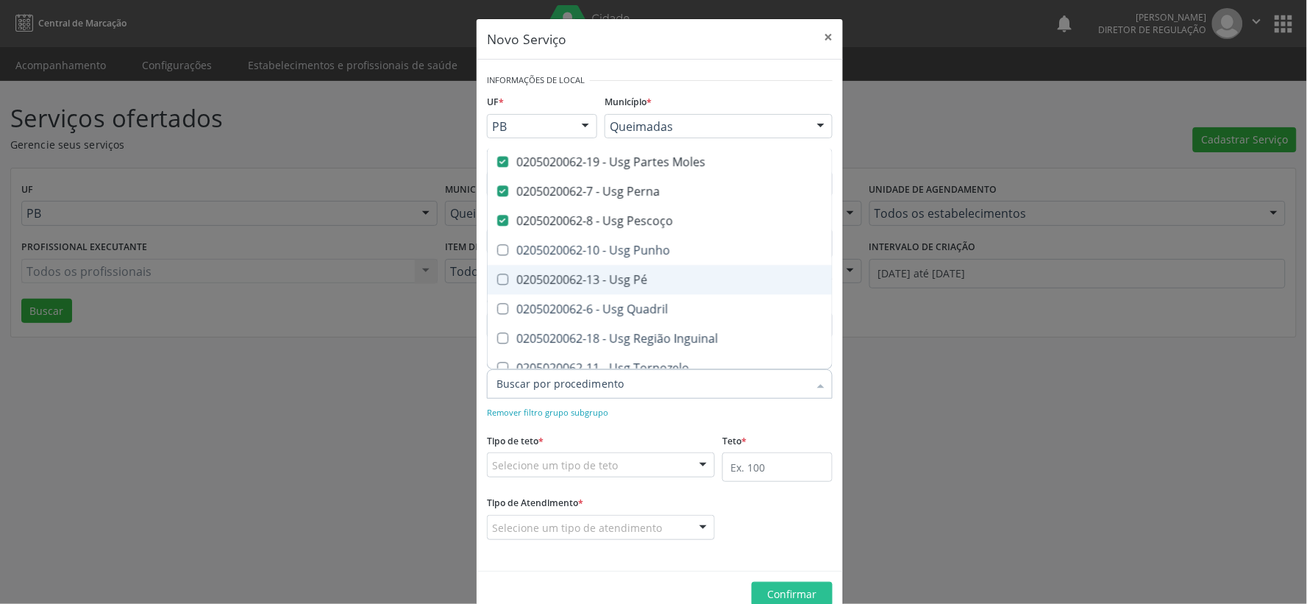
scroll to position [1062, 0]
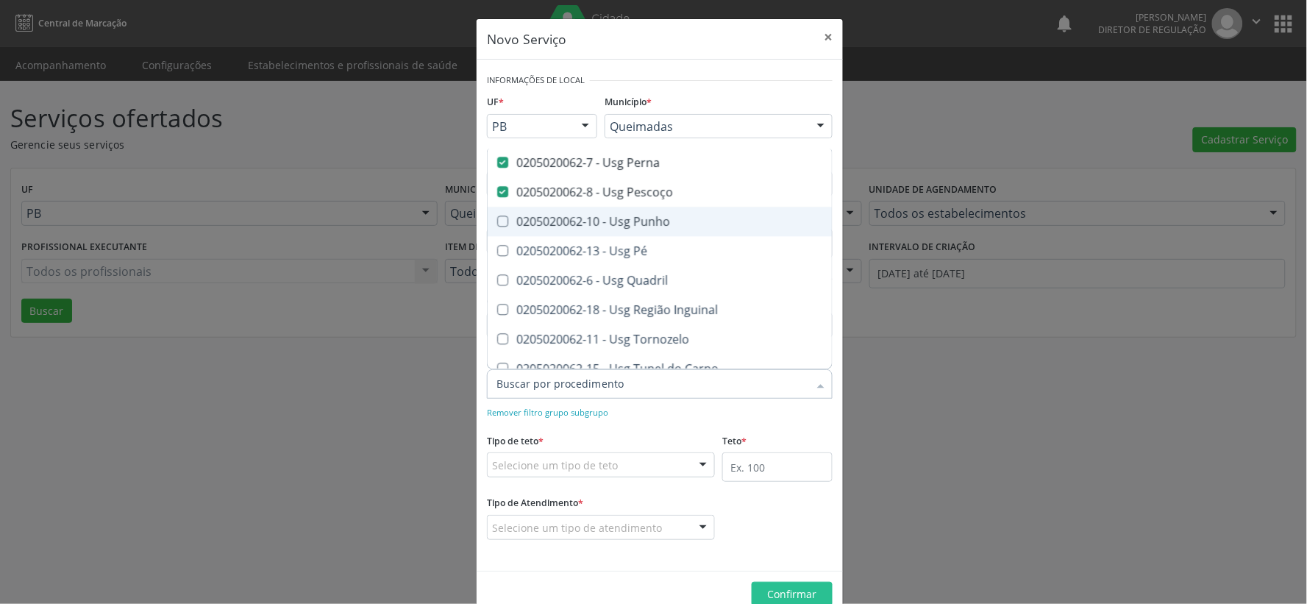
click at [498, 219] on Punho at bounding box center [502, 220] width 11 height 11
click at [497, 219] on Punho "checkbox" at bounding box center [493, 221] width 10 height 10
checkbox Punho "true"
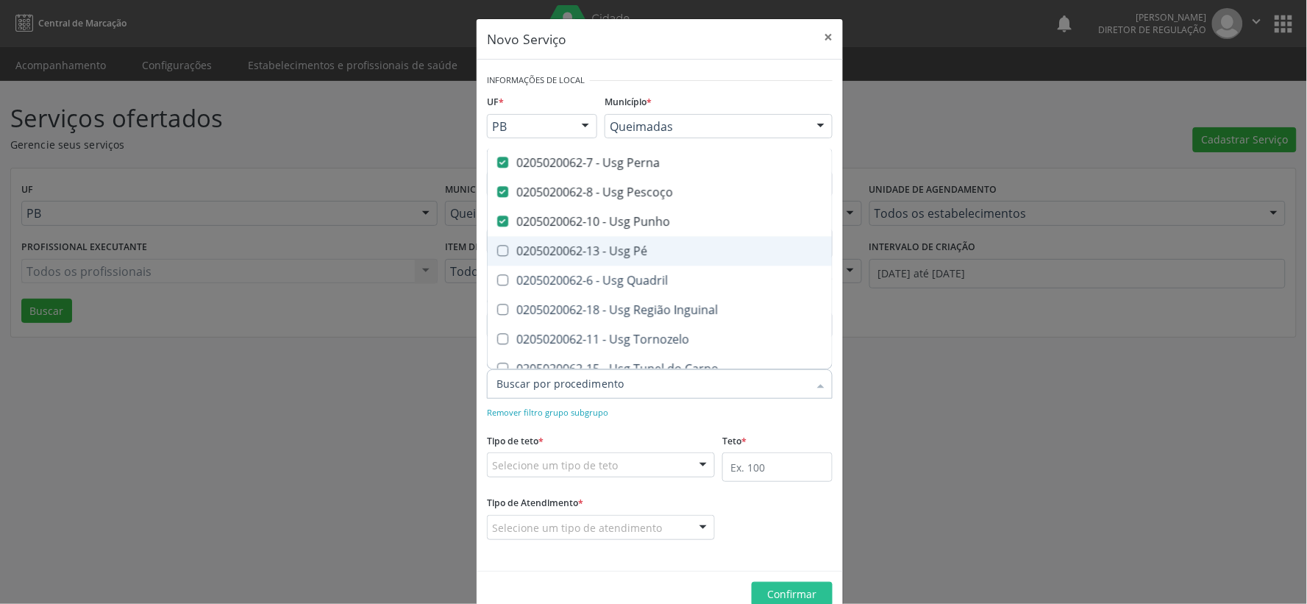
click at [497, 254] on Pé at bounding box center [502, 250] width 11 height 11
click at [496, 254] on Pé "checkbox" at bounding box center [493, 251] width 10 height 10
checkbox Pé "true"
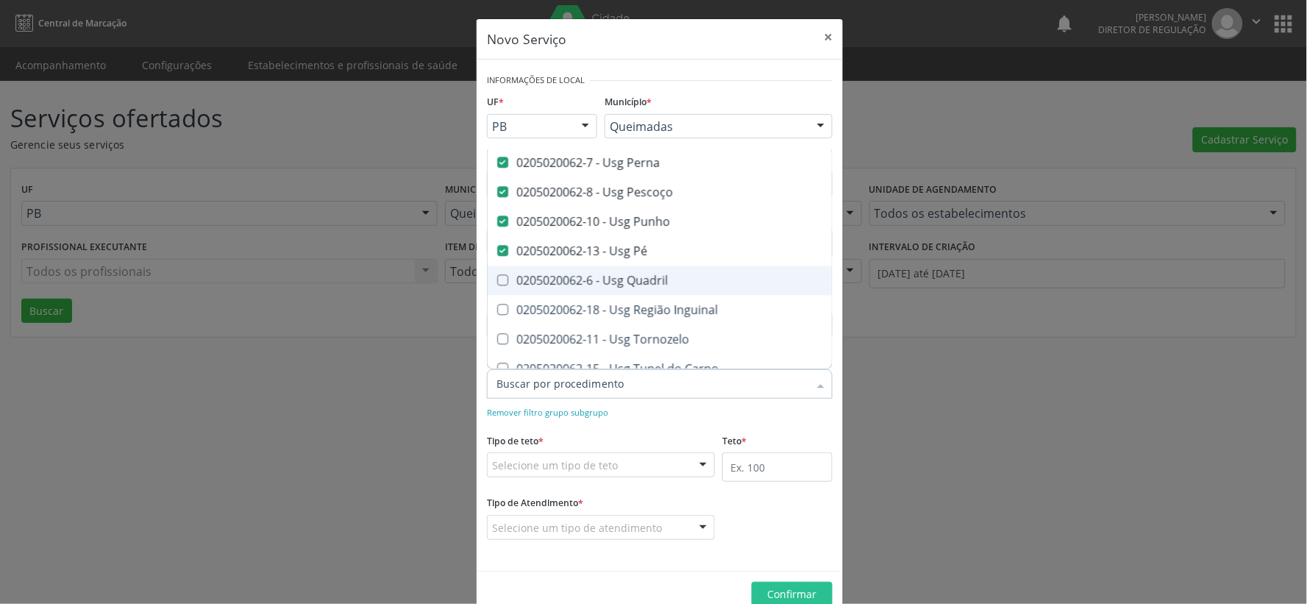
click at [502, 277] on div "0205020062-6 - Usg Quadril" at bounding box center [800, 280] width 609 height 12
checkbox Quadril "true"
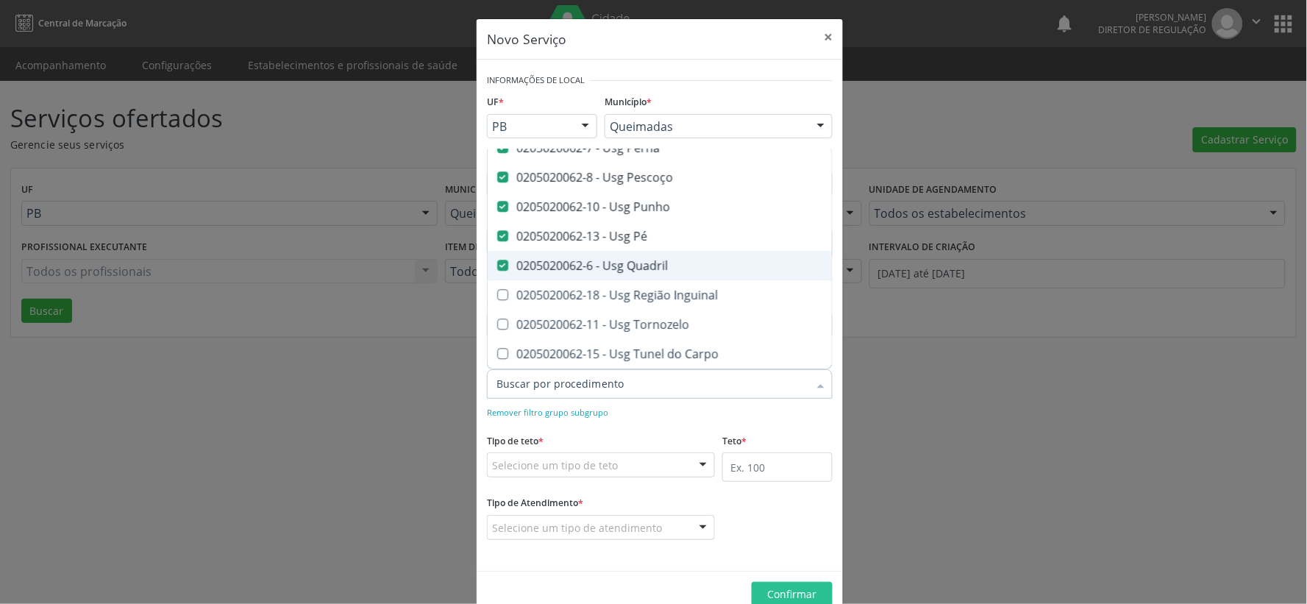
scroll to position [1089, 0]
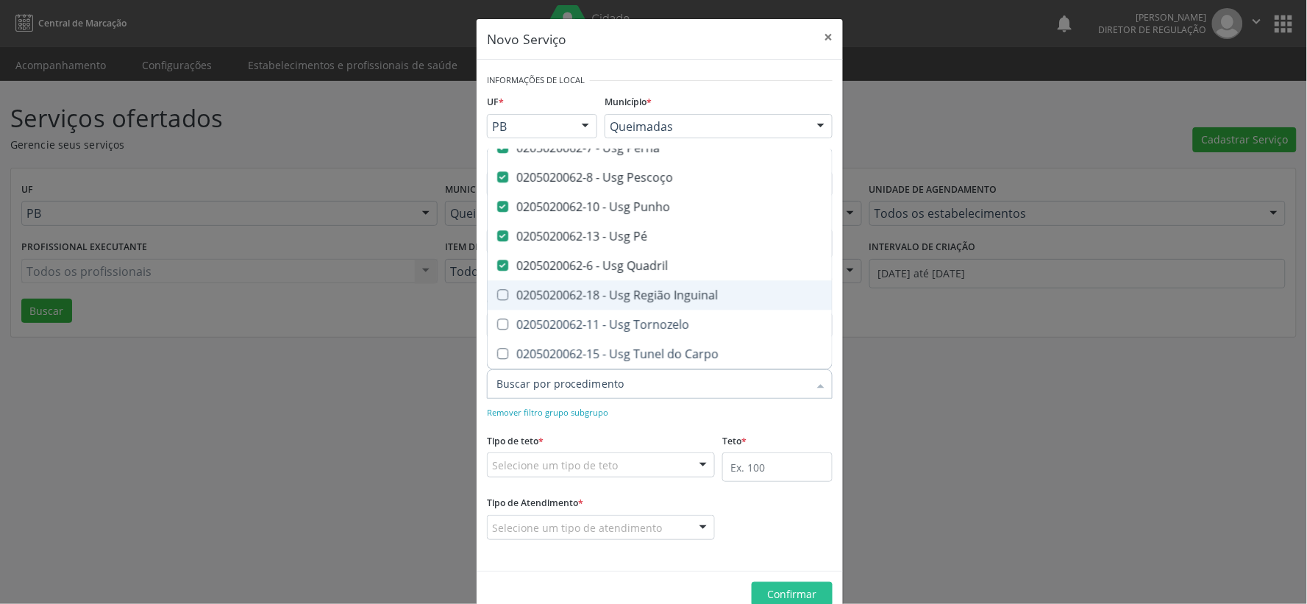
click at [504, 289] on div "0205020062-18 - Usg Região Inguinal" at bounding box center [800, 295] width 609 height 12
checkbox Inguinal "true"
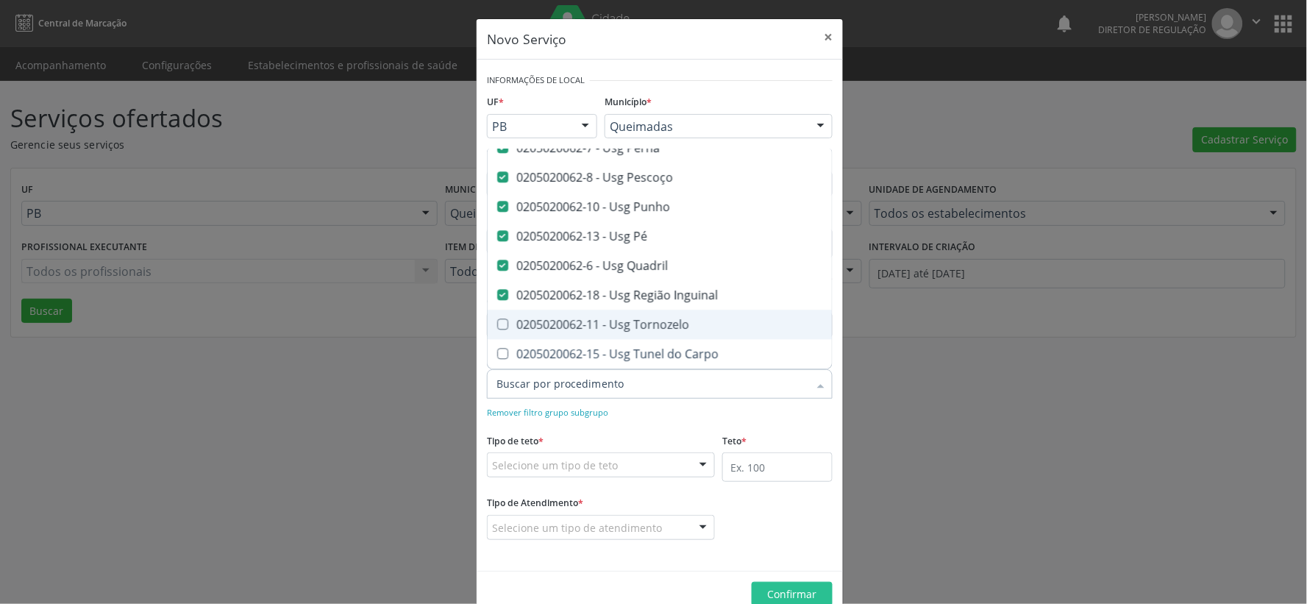
click at [496, 310] on span "0205020062-11 - Usg Tornozelo" at bounding box center [801, 324] width 627 height 29
checkbox Tornozelo "true"
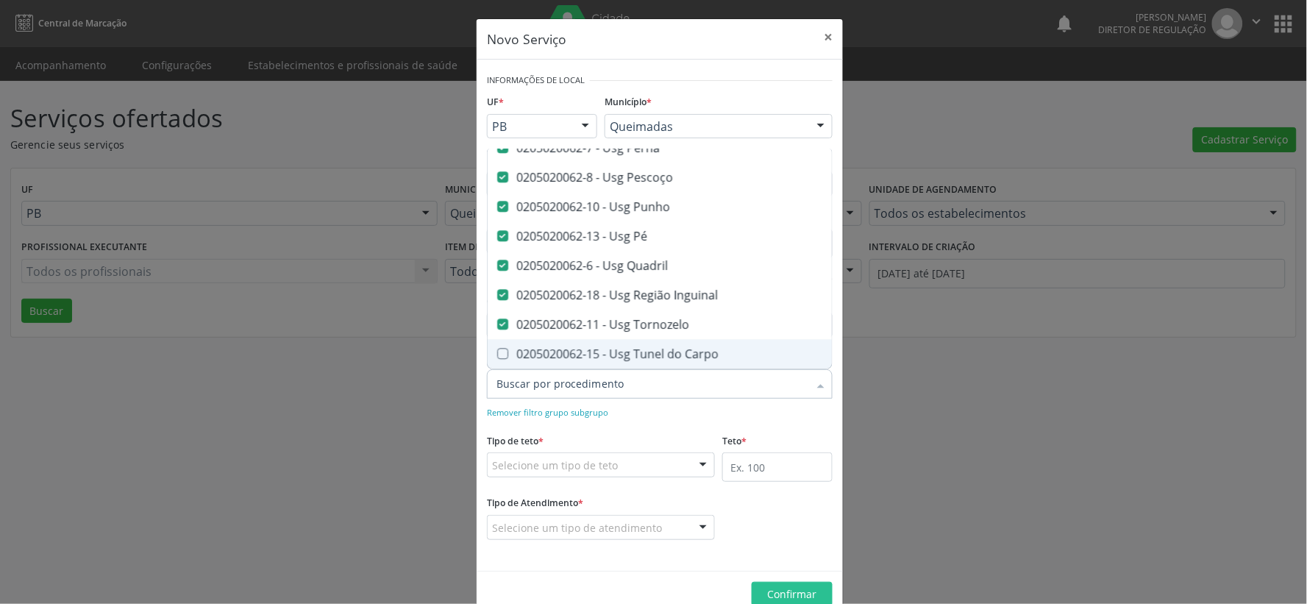
drag, startPoint x: 494, startPoint y: 341, endPoint x: 608, endPoint y: 285, distance: 126.0
click at [497, 348] on Carpo at bounding box center [502, 353] width 11 height 11
click at [495, 349] on Carpo "checkbox" at bounding box center [493, 354] width 10 height 10
checkbox Carpo "true"
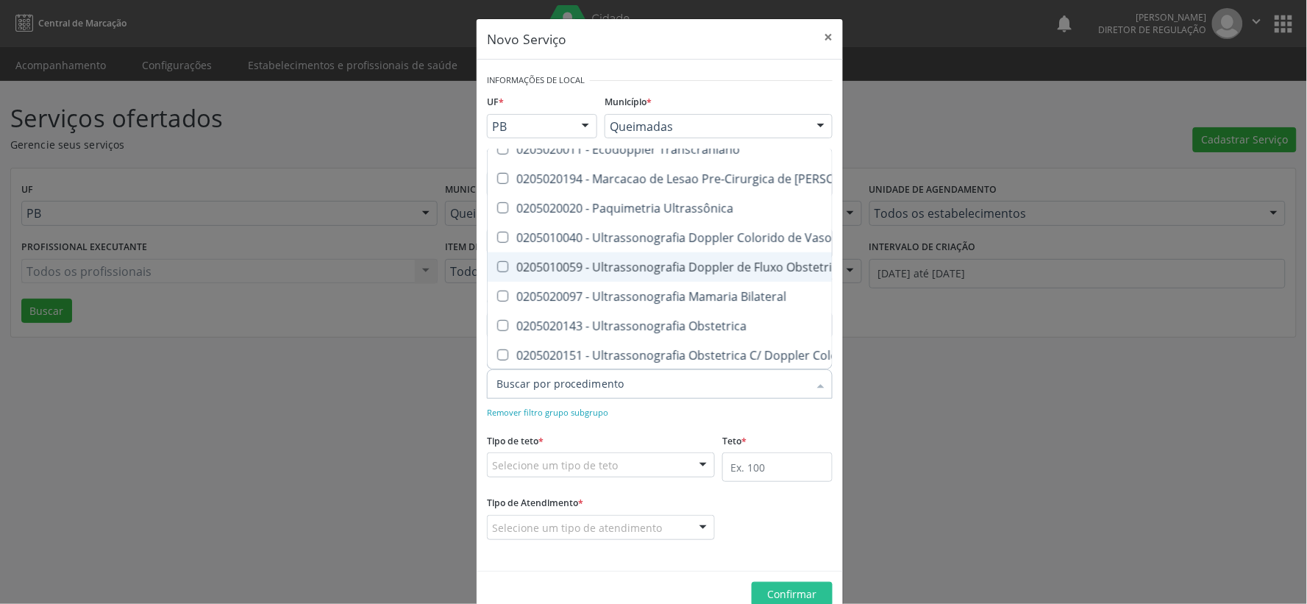
scroll to position [245, 0]
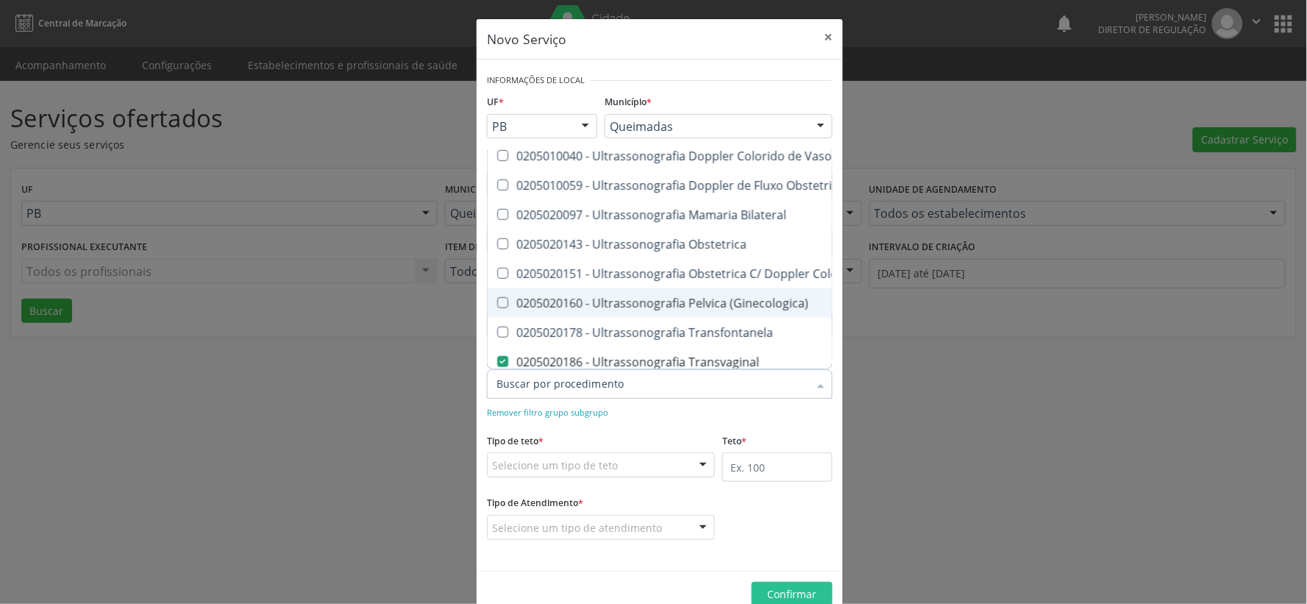
click at [497, 302] on \(Ginecologica\) at bounding box center [502, 302] width 11 height 11
click at [496, 302] on \(Ginecologica\) "checkbox" at bounding box center [493, 303] width 10 height 10
checkbox \(Ginecologica\) "true"
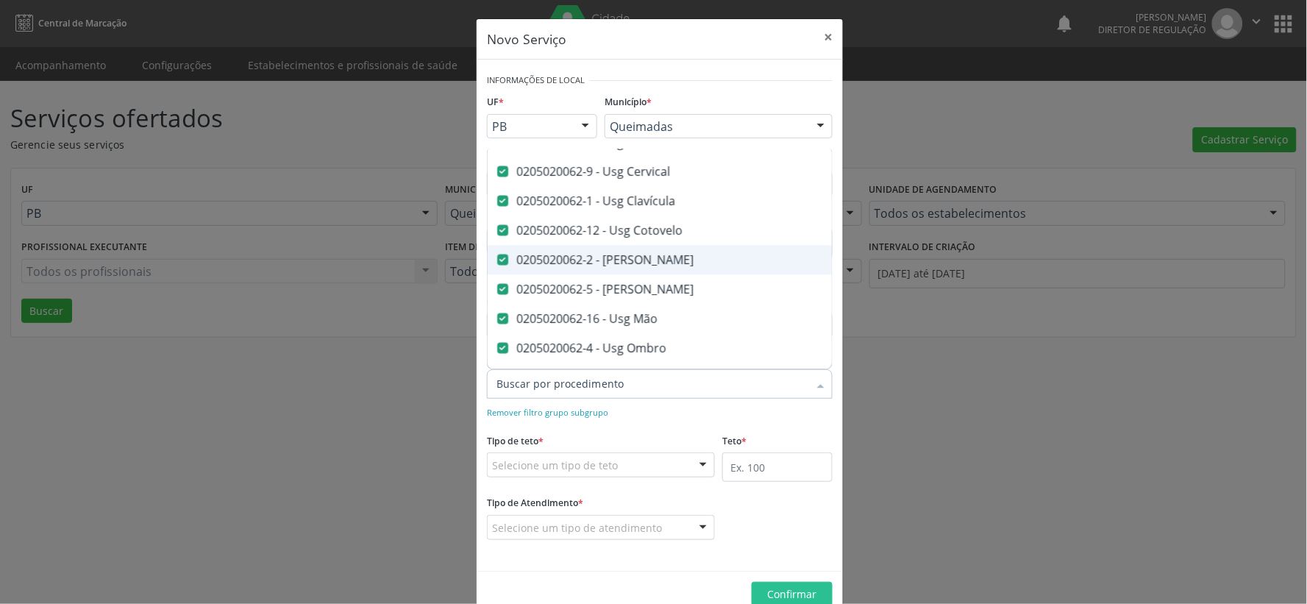
scroll to position [980, 0]
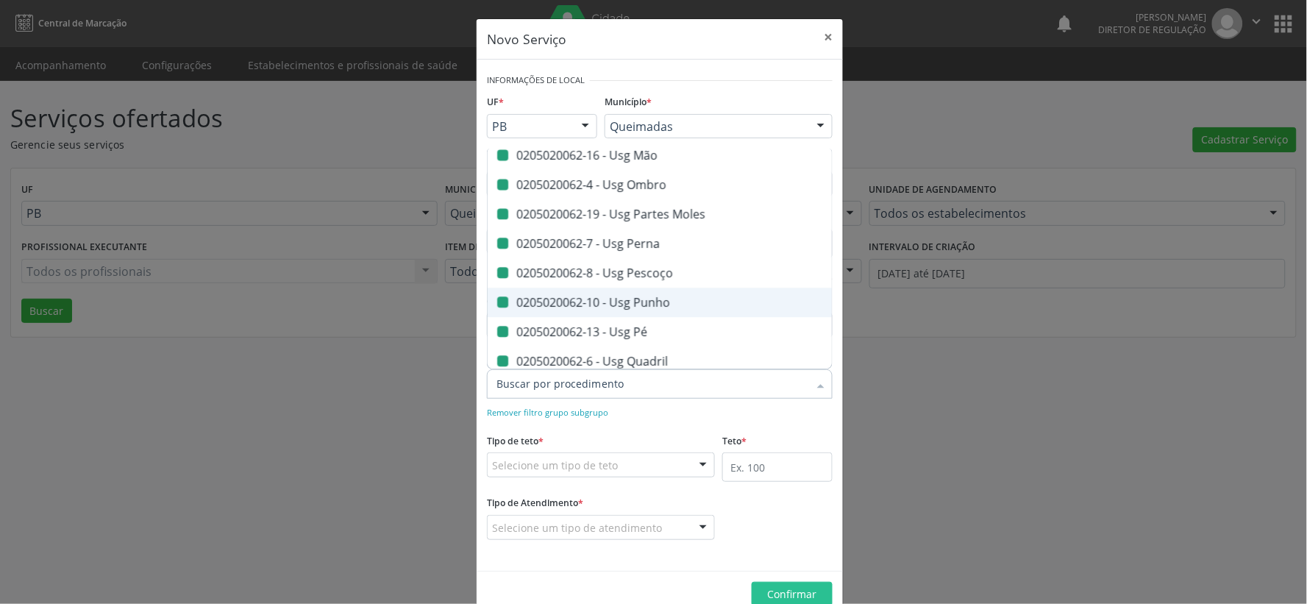
checkbox Transtoracica "true"
checkbox Estresse "true"
checkbox Transcraniano "true"
checkbox Ultrassonografia "true"
checkbox Ultrassônica "true"
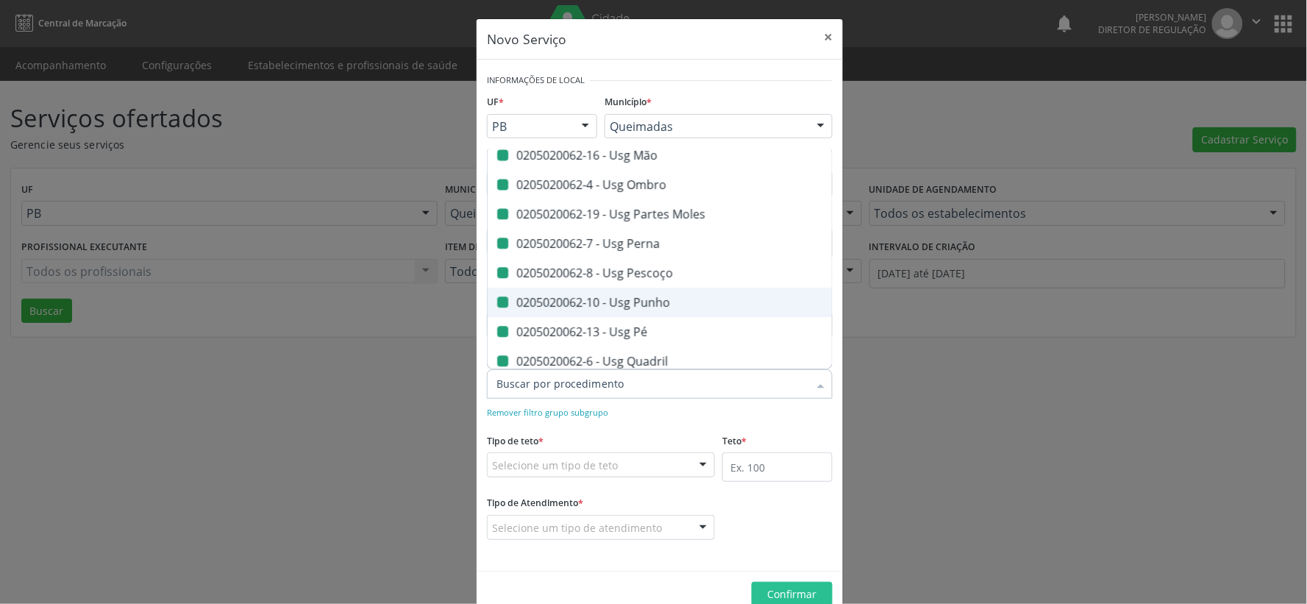
checkbox Vasos "true"
checkbox Obstetrico "true"
checkbox Bilateral "true"
checkbox Obstetrica "true"
checkbox Pulsado "true"
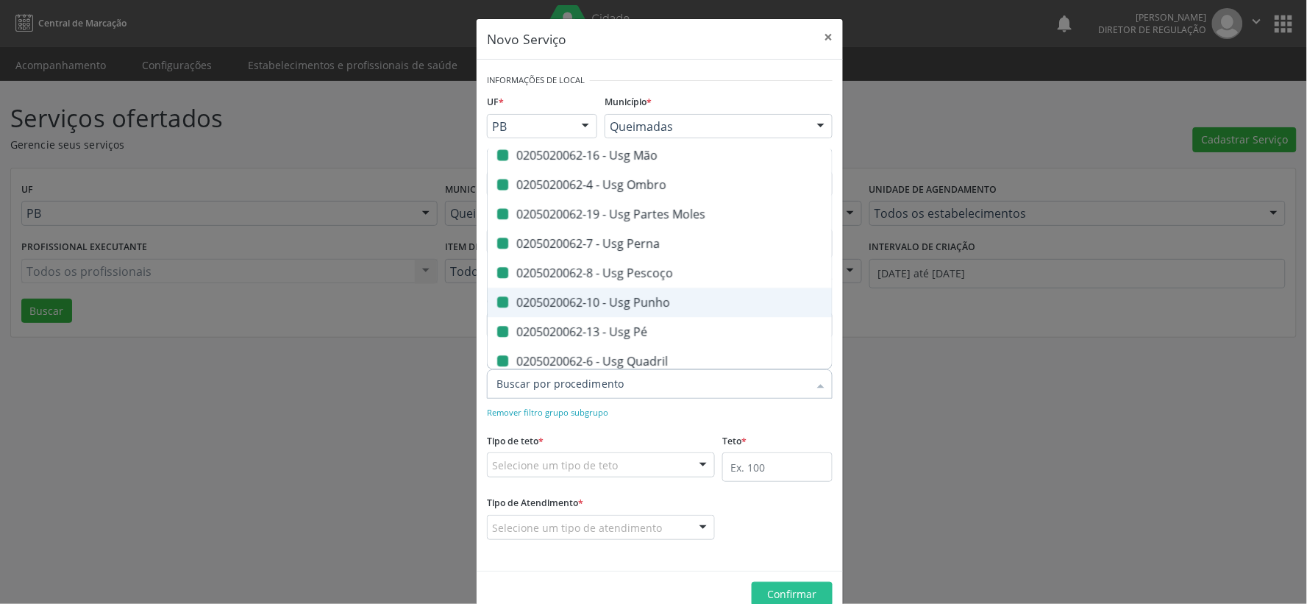
checkbox Transfontanela "true"
checkbox \(Monocular\) "true"
checkbox Transretal\) "true"
checkbox \(Extracardiaca\) "true"
checkbox Coxa "false"
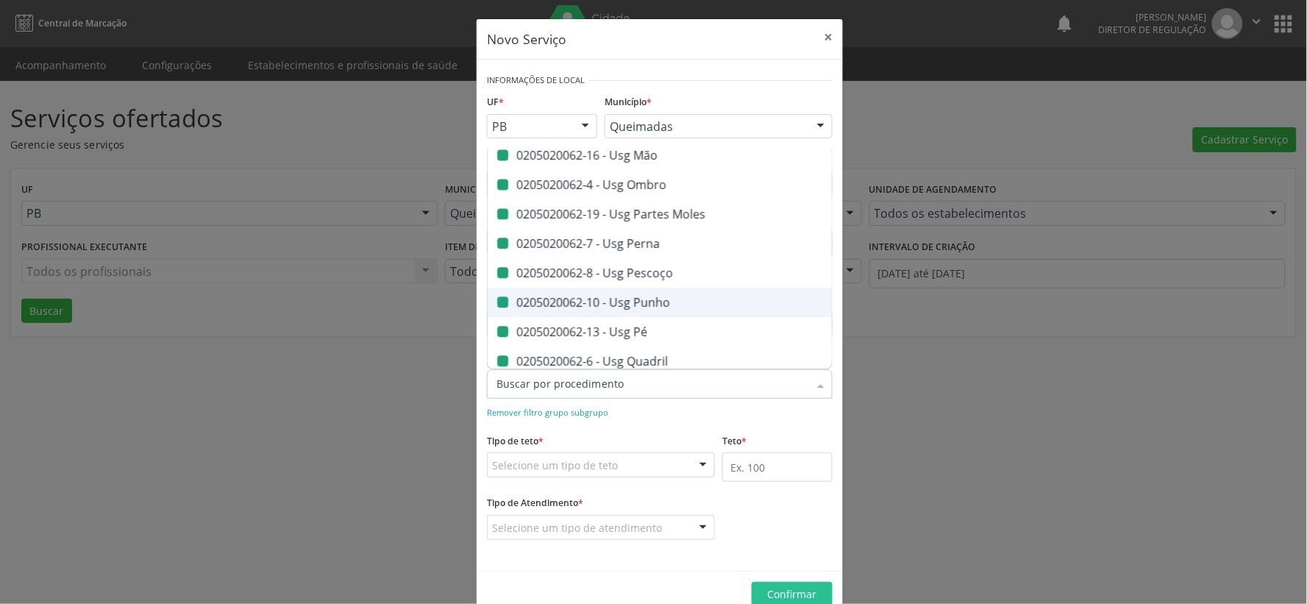
checkbox Joelho "false"
checkbox Mão "false"
checkbox Ombro "false"
checkbox Moles "false"
checkbox Perna "false"
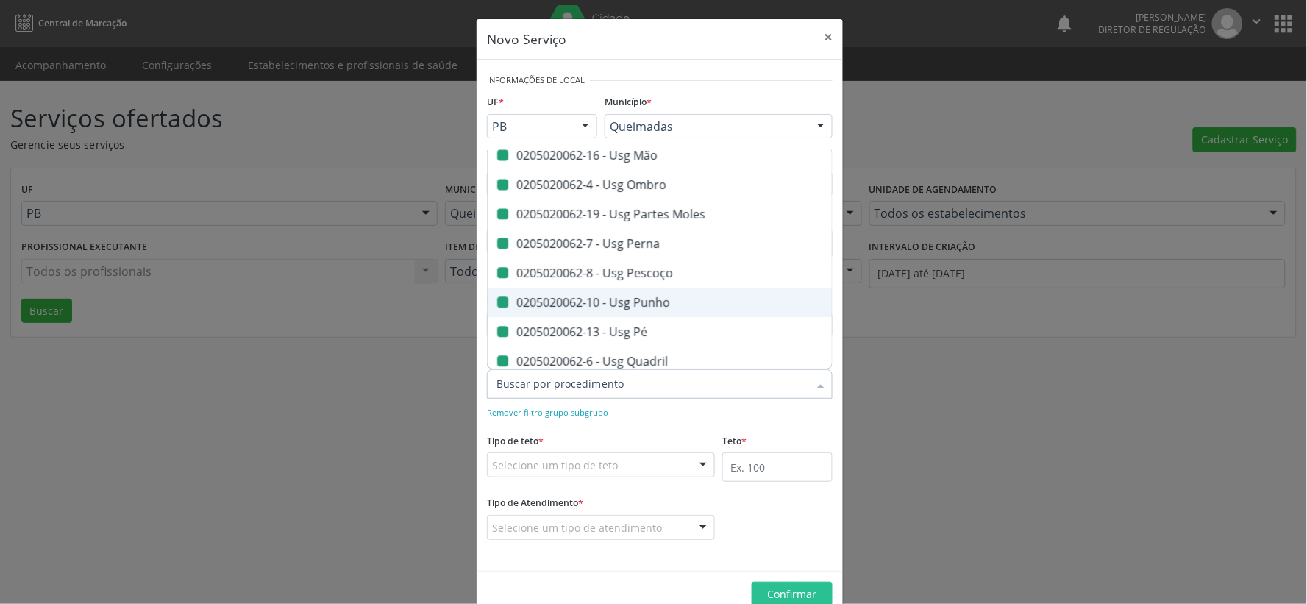
checkbox Pescoço "false"
checkbox Punho "false"
checkbox Pé "false"
checkbox Quadril "false"
checkbox Inguinal "false"
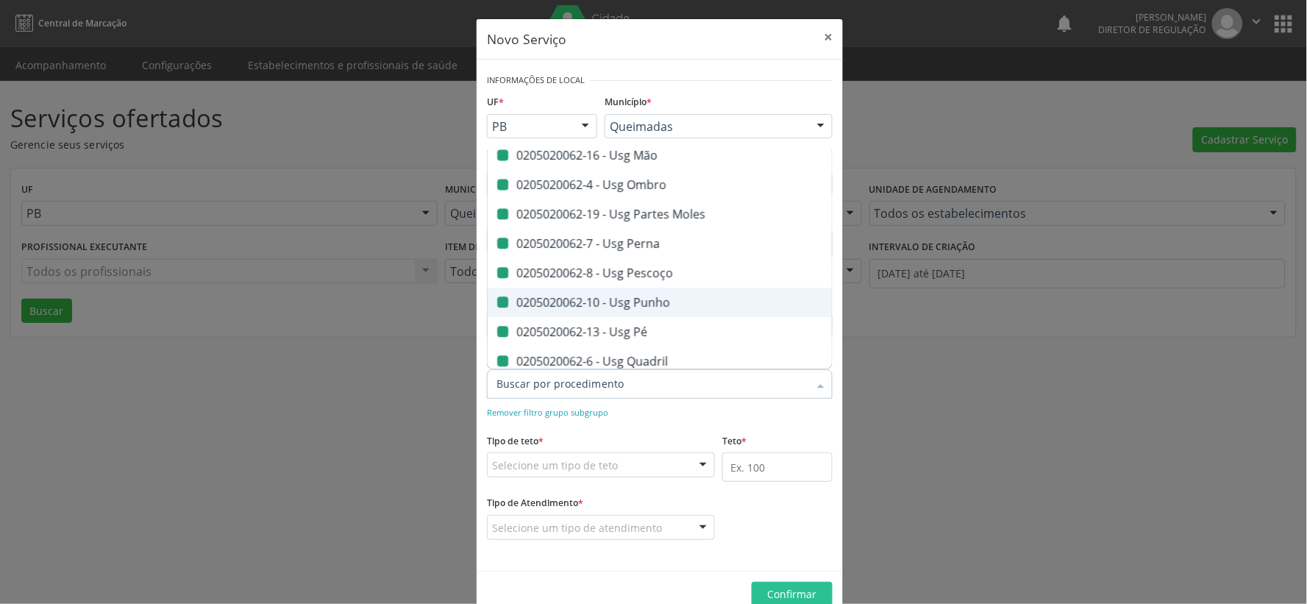
checkbox Tornozelo "false"
checkbox Carpo "false"
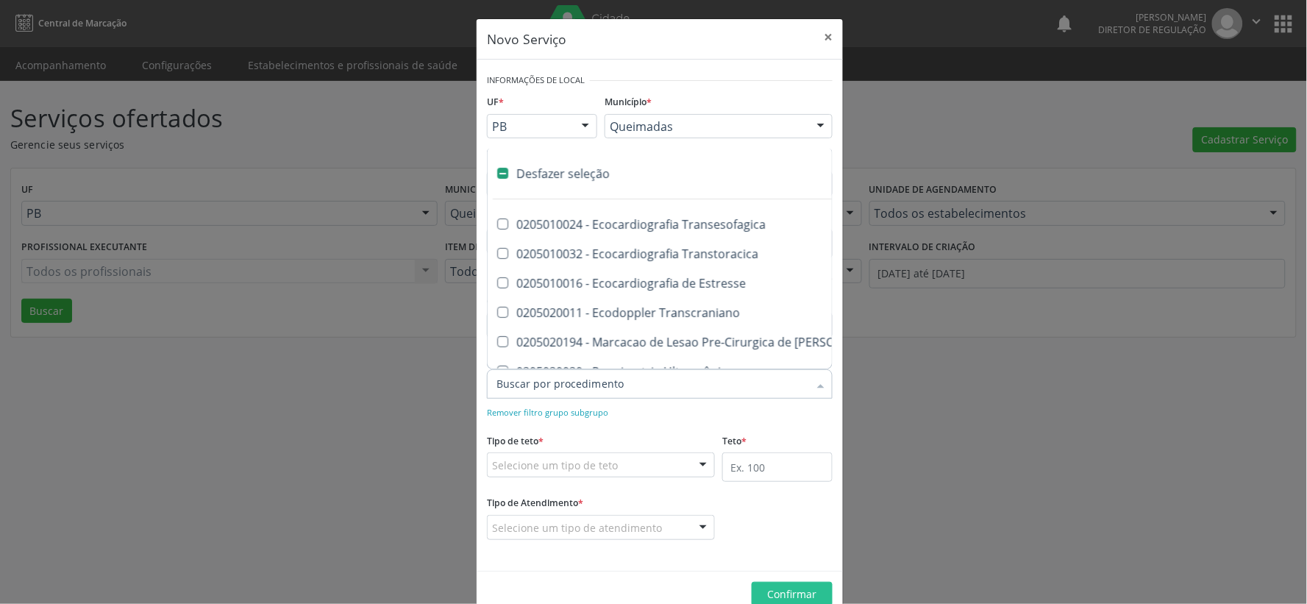
click at [699, 466] on div at bounding box center [703, 465] width 22 height 25
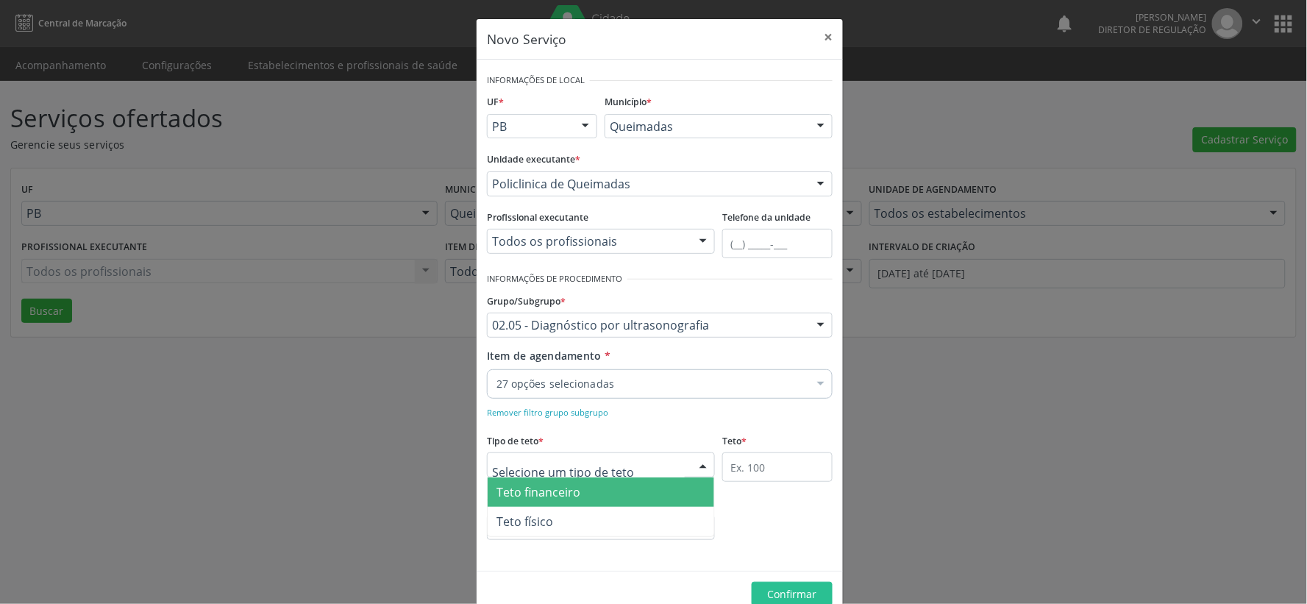
click at [660, 491] on span "Teto financeiro" at bounding box center [601, 491] width 227 height 29
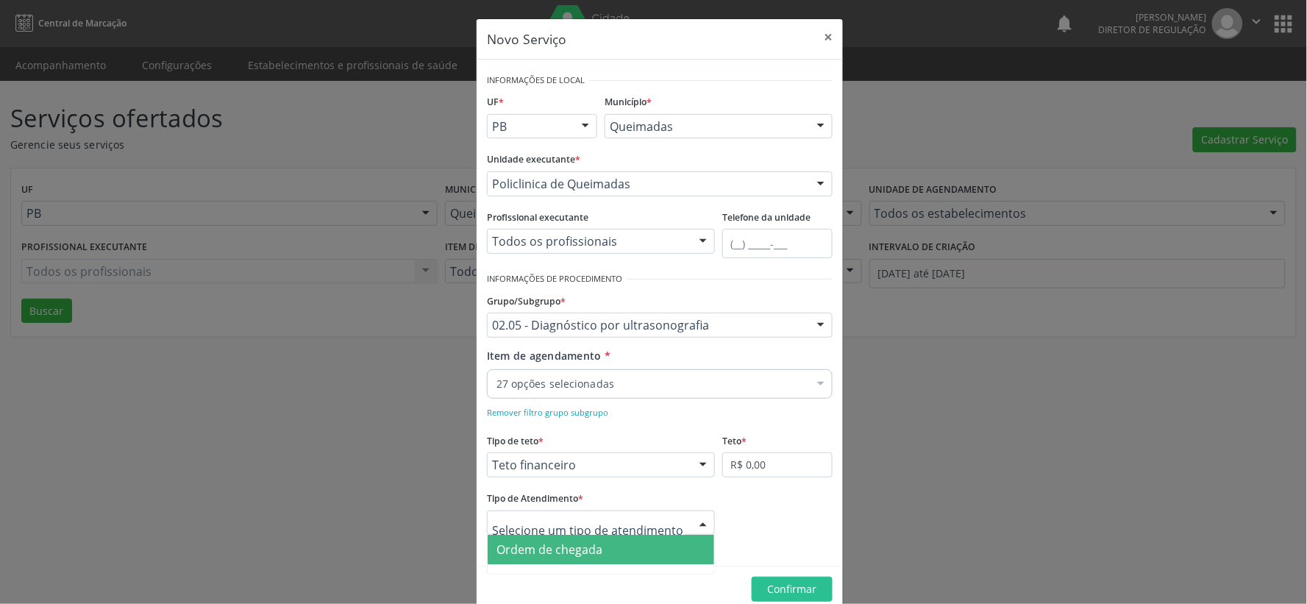
click at [699, 523] on div at bounding box center [703, 523] width 22 height 25
click at [666, 549] on span "Ordem de chegada" at bounding box center [601, 549] width 227 height 29
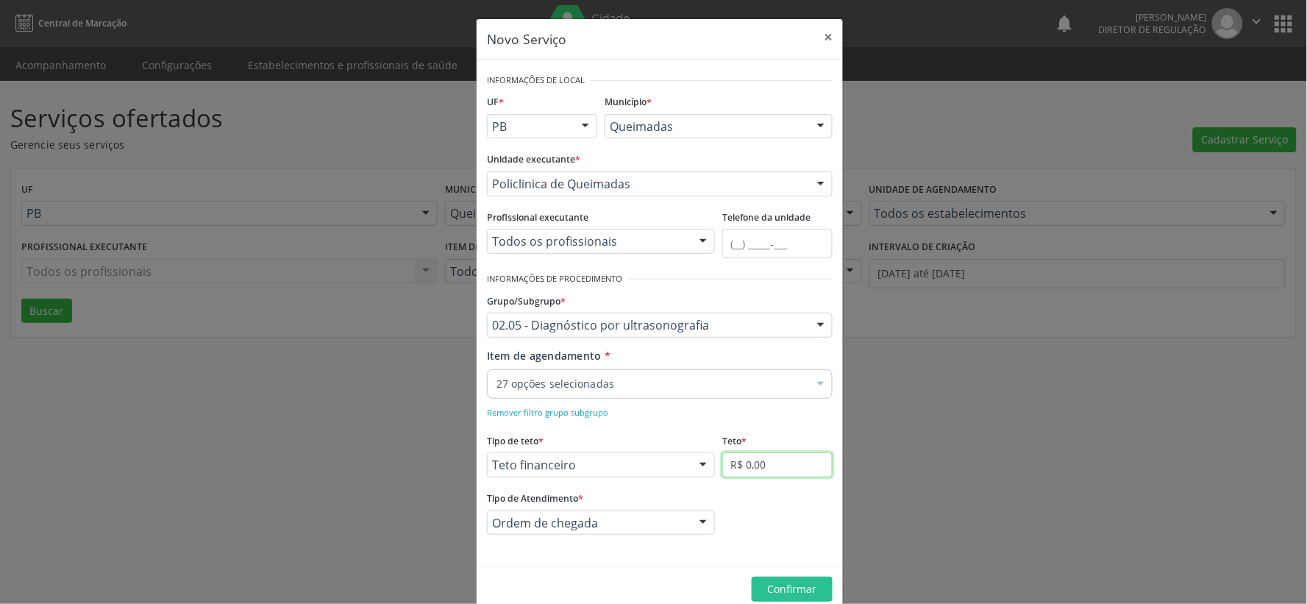
click at [773, 468] on input "R$ 0,00" at bounding box center [777, 464] width 110 height 25
type input "R$ 10.000,00"
drag, startPoint x: 802, startPoint y: 596, endPoint x: 794, endPoint y: 597, distance: 7.4
click at [798, 599] on button "Confirmar" at bounding box center [792, 589] width 81 height 25
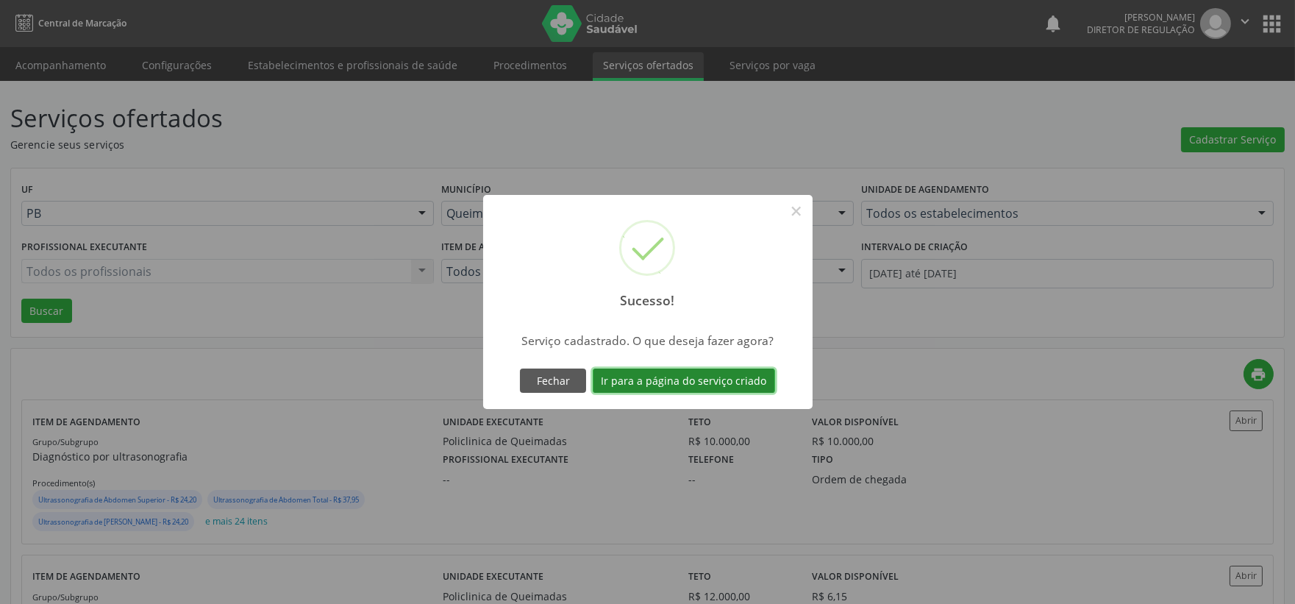
click at [700, 385] on button "Ir para a página do serviço criado" at bounding box center [684, 380] width 182 height 25
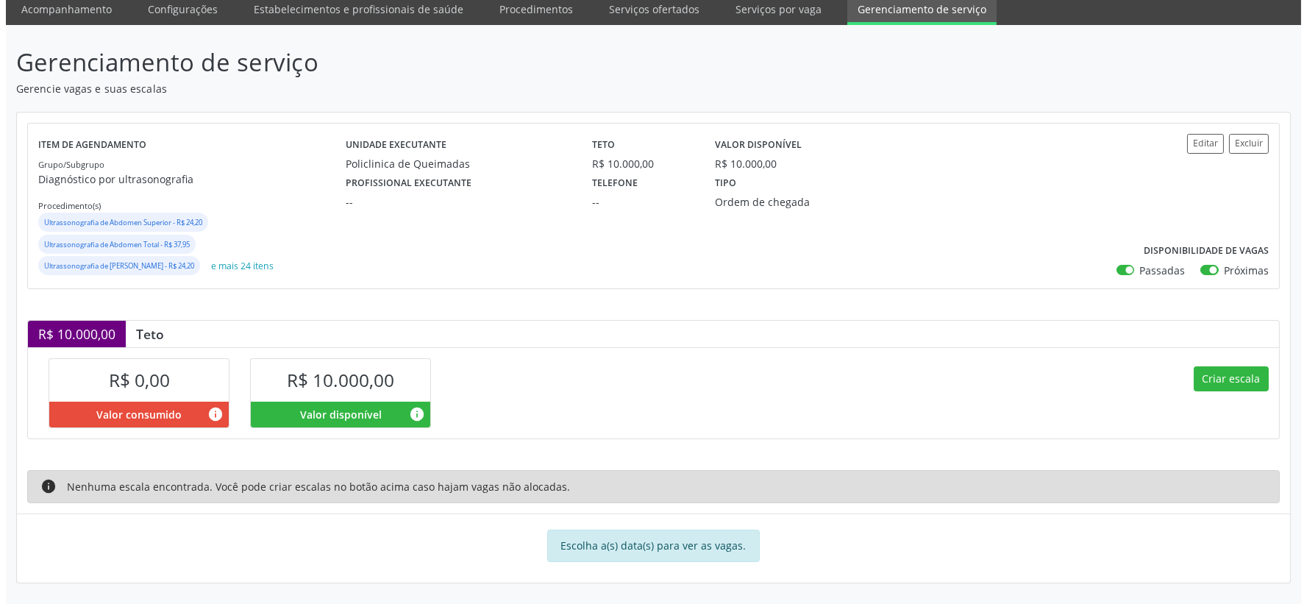
scroll to position [57, 0]
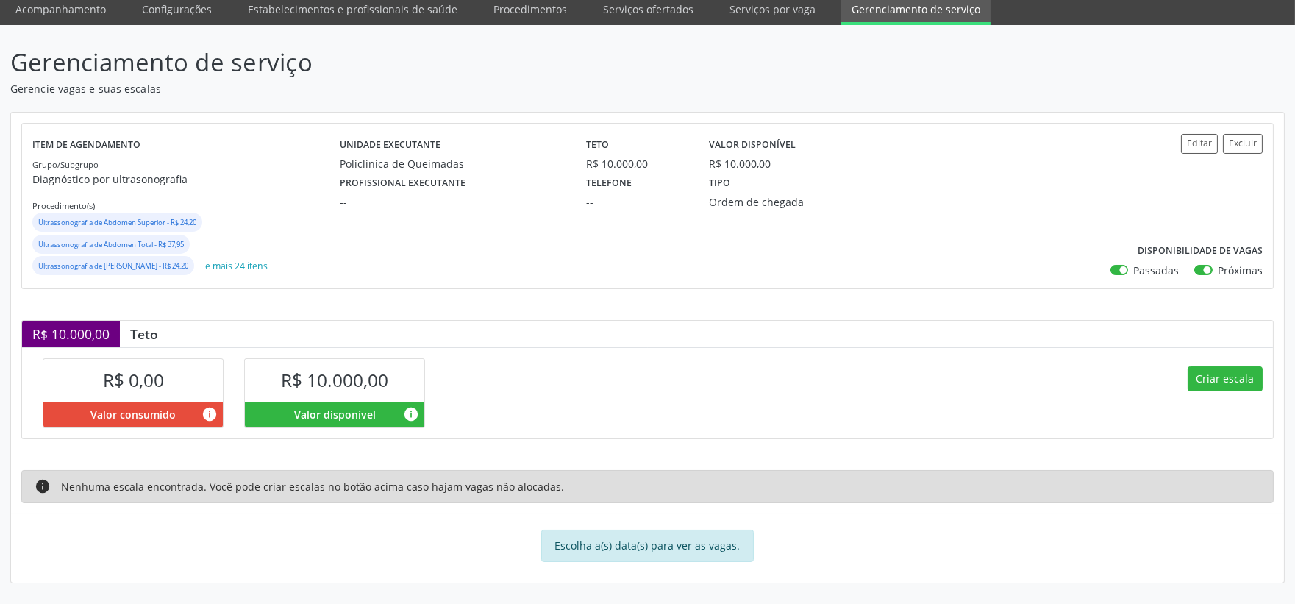
click at [1229, 363] on div "Criar escala" at bounding box center [961, 392] width 626 height 90
click at [1233, 379] on button "Criar escala" at bounding box center [1225, 378] width 75 height 25
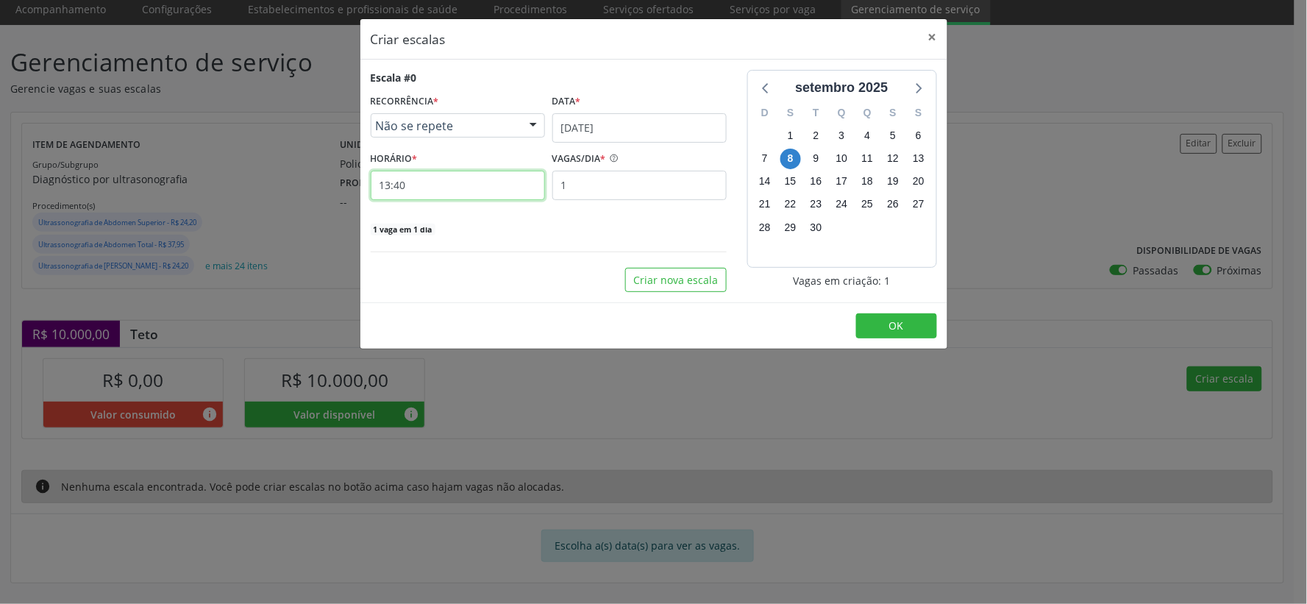
click at [465, 181] on input "13:40" at bounding box center [458, 185] width 174 height 29
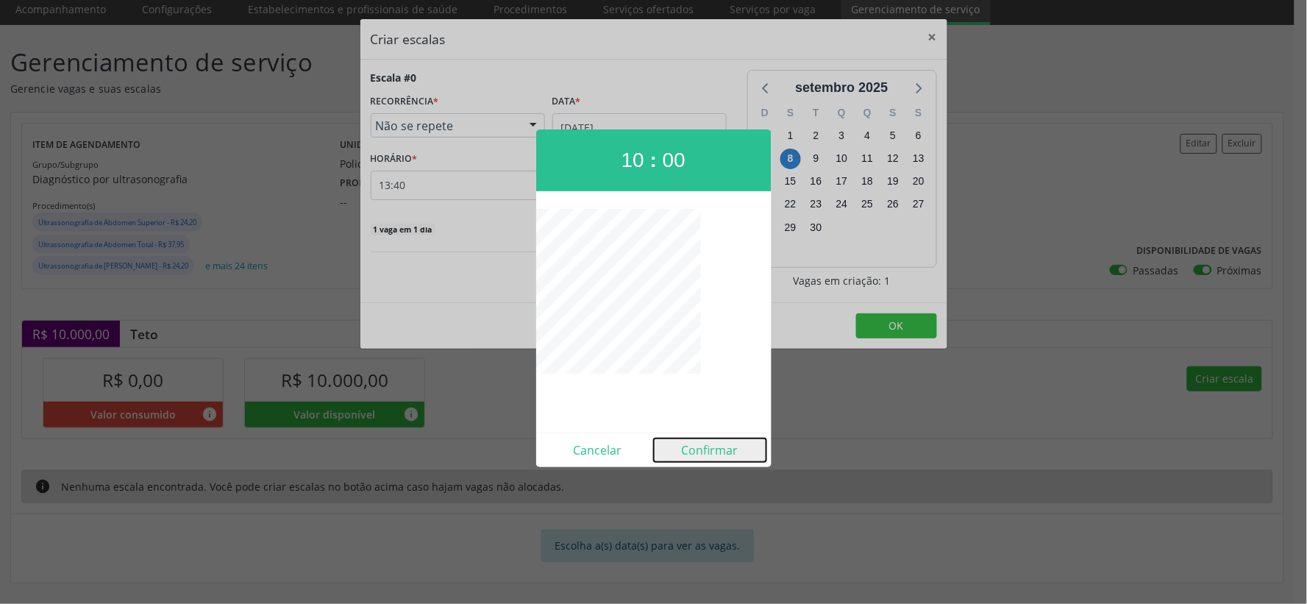
drag, startPoint x: 721, startPoint y: 455, endPoint x: 519, endPoint y: 252, distance: 286.6
click at [712, 452] on button "Confirmar" at bounding box center [710, 450] width 113 height 24
type input "10:00"
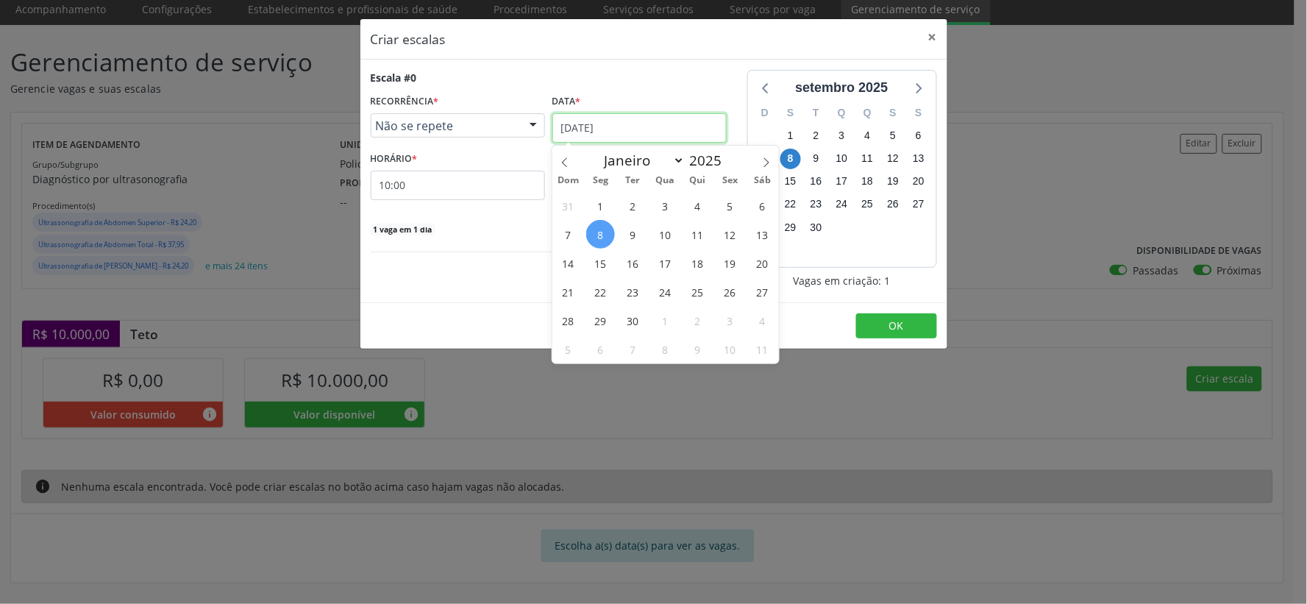
click at [638, 132] on input "[DATE]" at bounding box center [639, 127] width 174 height 29
click at [768, 162] on icon at bounding box center [766, 162] width 10 height 10
click at [560, 159] on icon at bounding box center [565, 162] width 10 height 10
select select "8"
click at [696, 263] on span "18" at bounding box center [697, 263] width 29 height 29
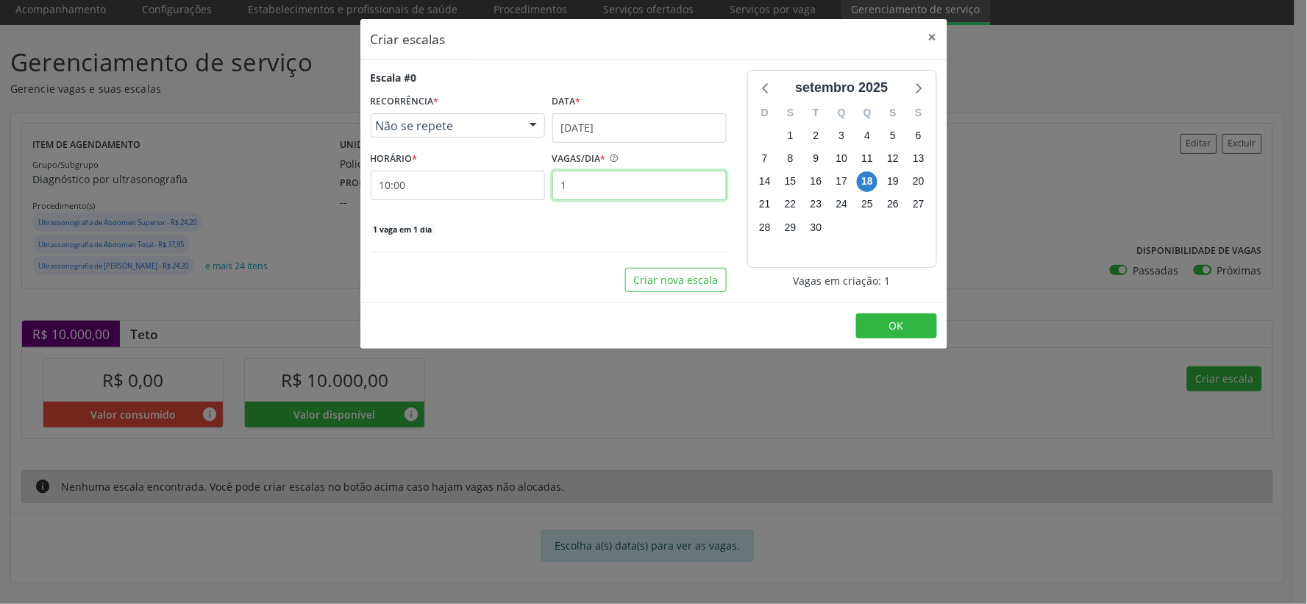
click at [583, 182] on input "1" at bounding box center [639, 185] width 174 height 29
type input "29"
click at [892, 331] on span "OK" at bounding box center [896, 325] width 15 height 14
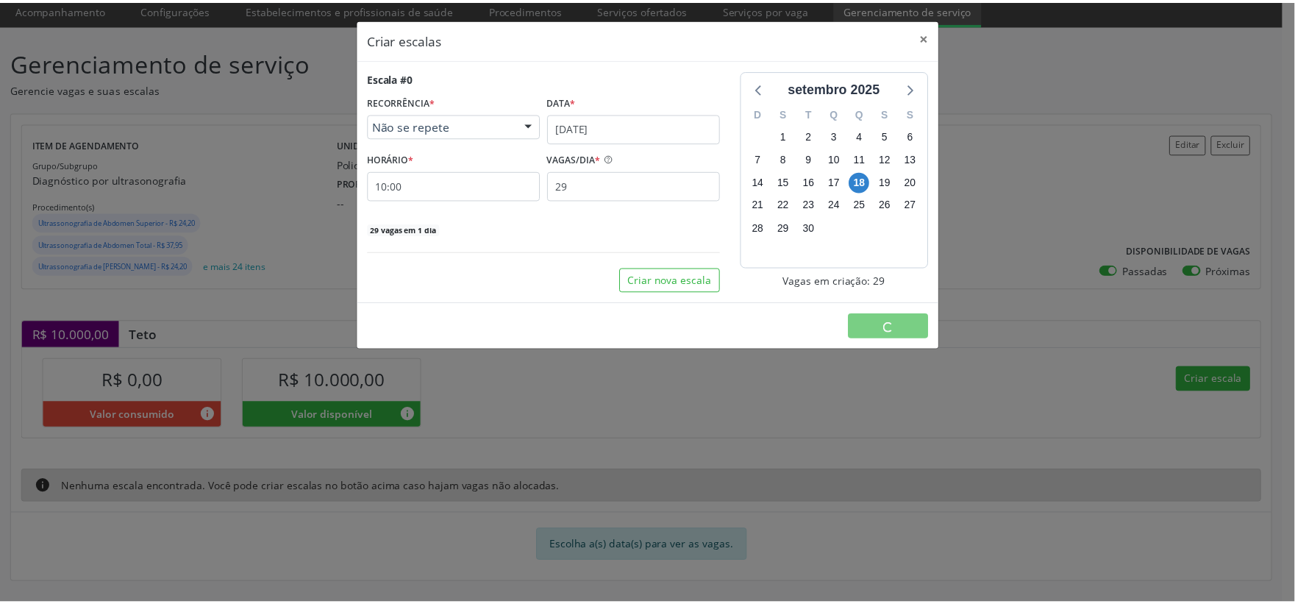
scroll to position [0, 0]
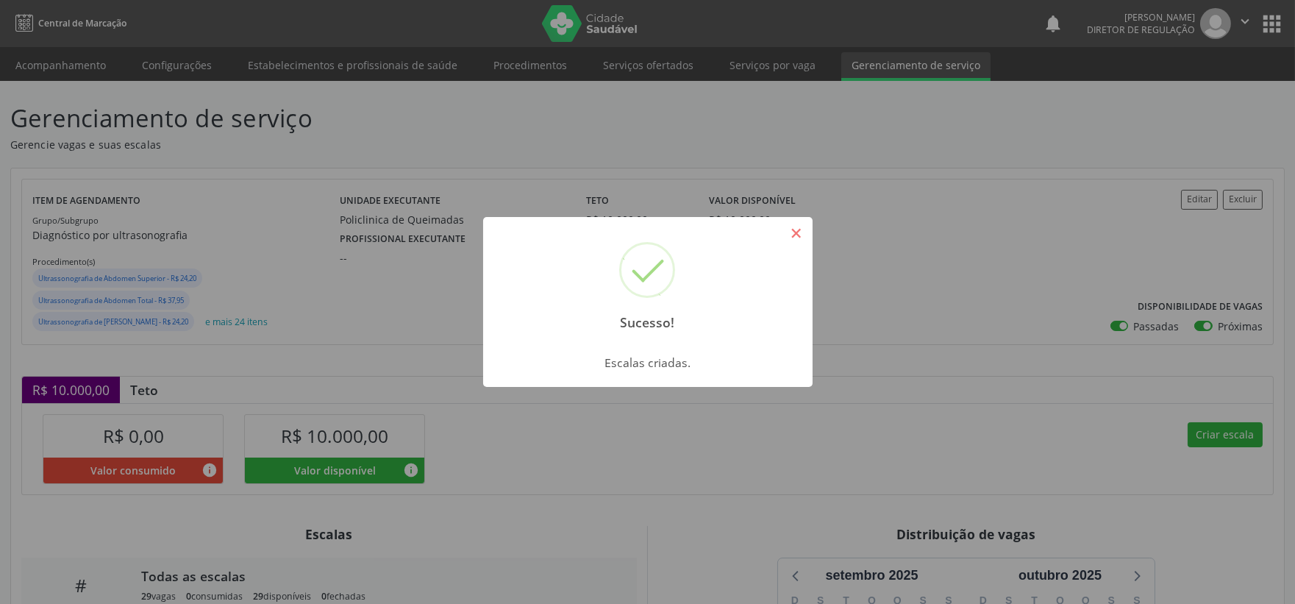
click at [796, 229] on button "×" at bounding box center [796, 233] width 25 height 25
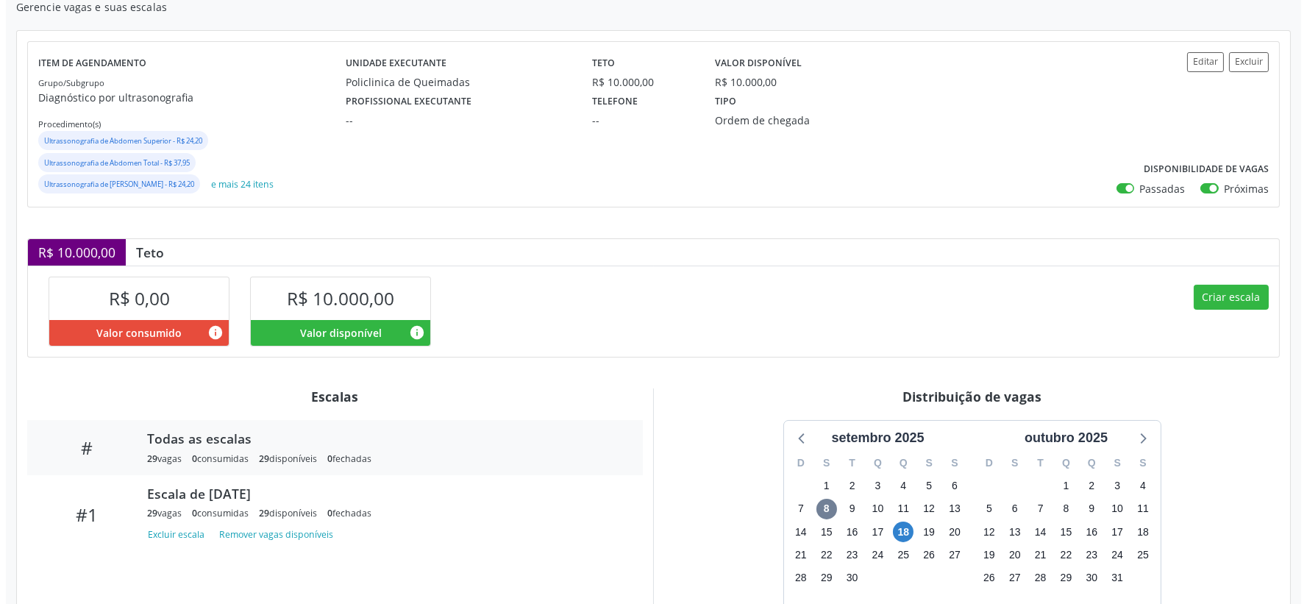
scroll to position [245, 0]
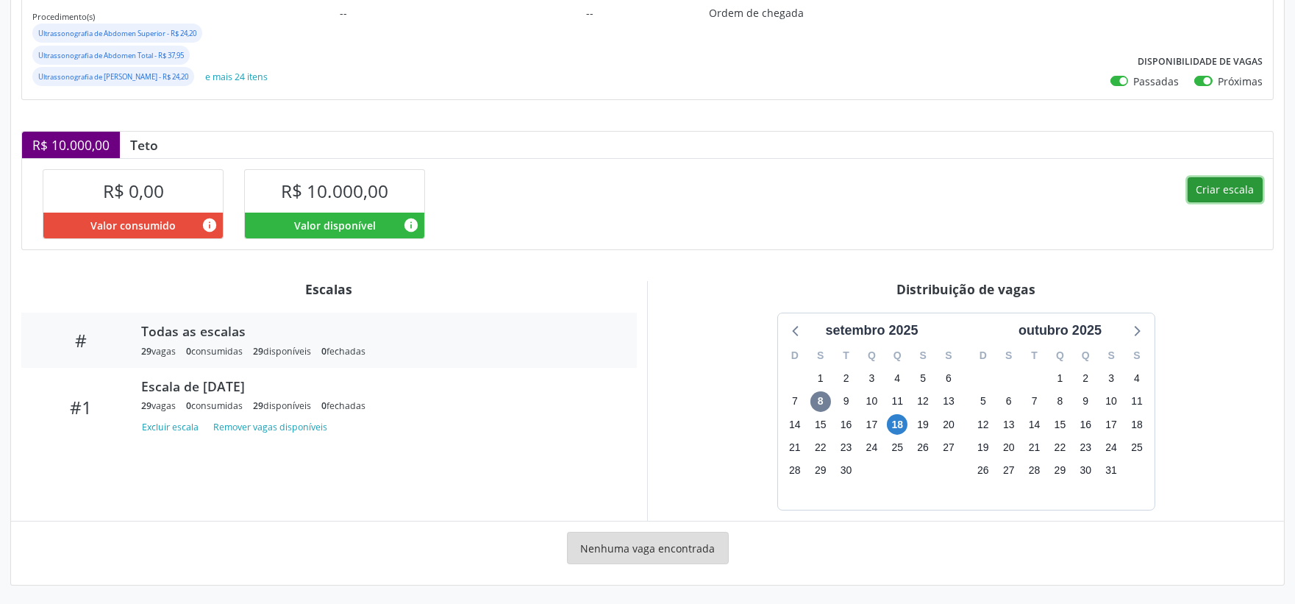
click at [1227, 185] on button "Criar escala" at bounding box center [1225, 189] width 75 height 25
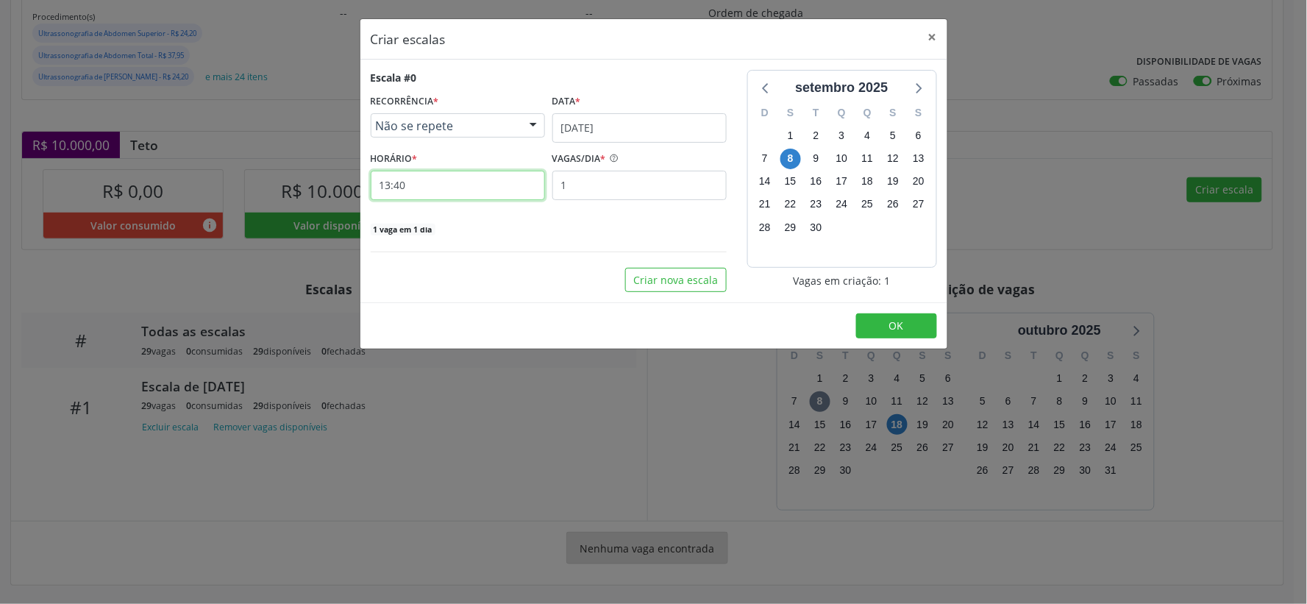
click at [436, 185] on input "13:40" at bounding box center [458, 185] width 174 height 29
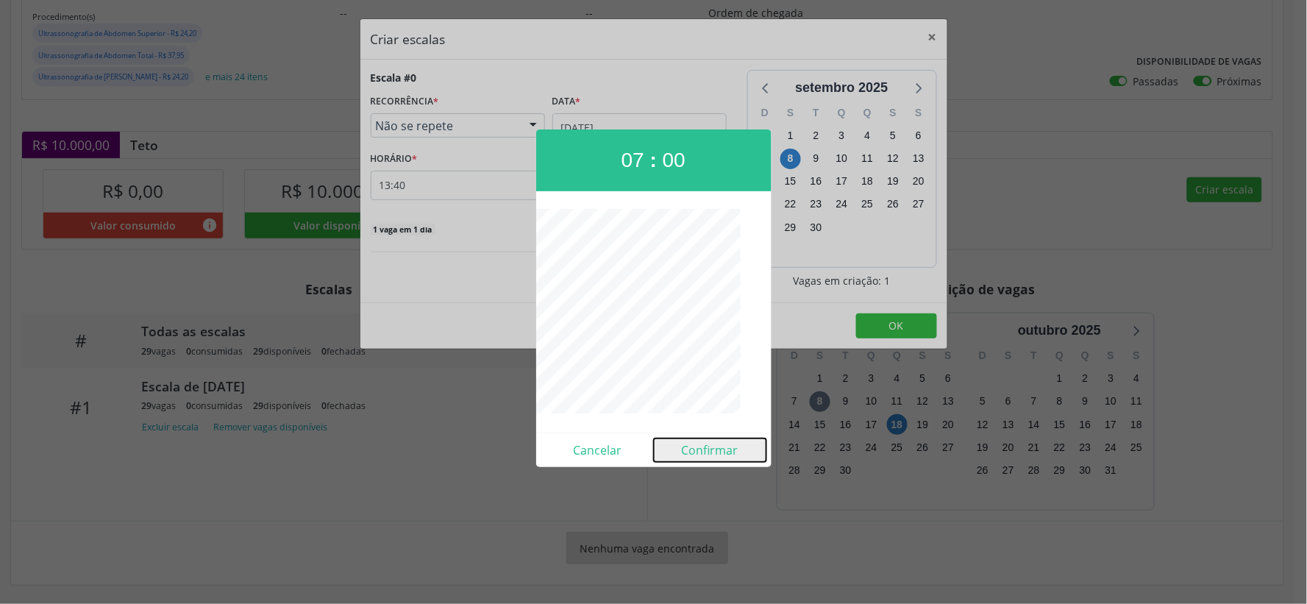
click at [715, 452] on button "Confirmar" at bounding box center [710, 450] width 113 height 24
type input "07:00"
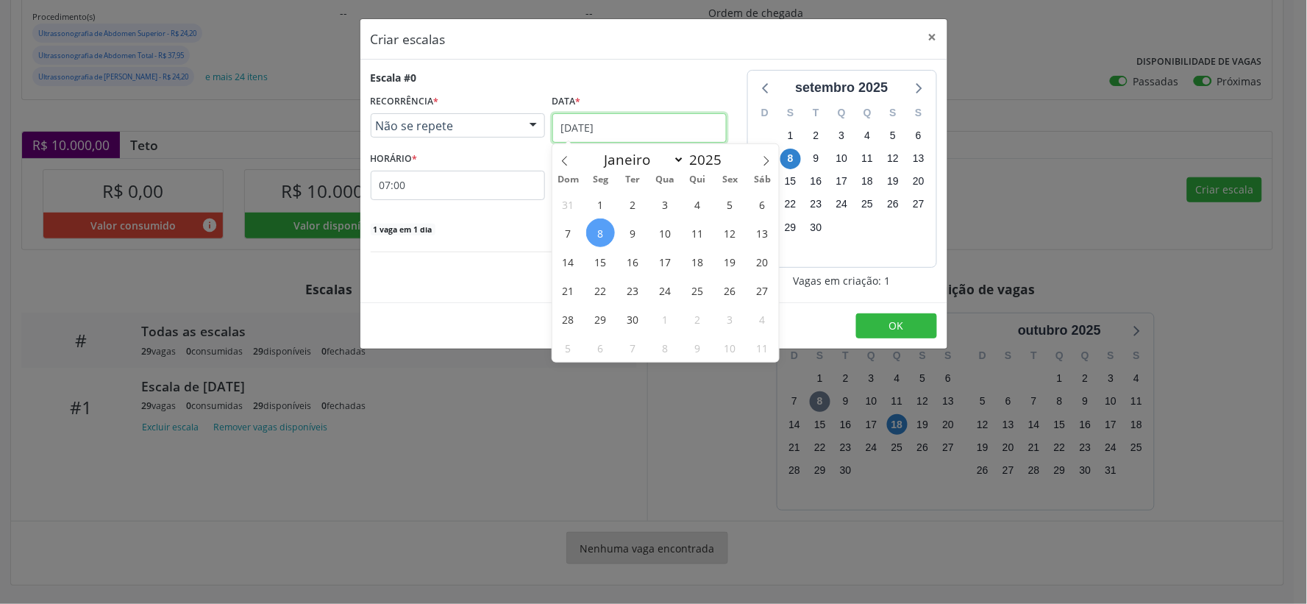
click at [658, 118] on input "[DATE]" at bounding box center [639, 127] width 174 height 29
drag, startPoint x: 633, startPoint y: 289, endPoint x: 609, endPoint y: 247, distance: 48.1
click at [633, 285] on span "23" at bounding box center [633, 290] width 29 height 29
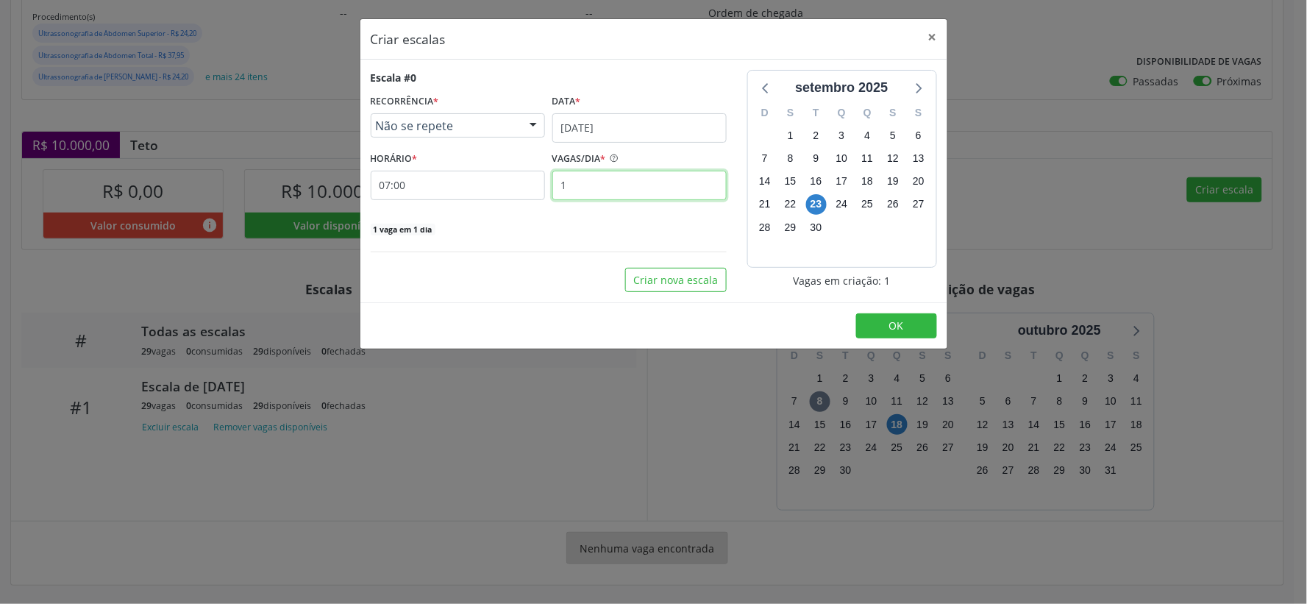
click at [581, 188] on input "1" at bounding box center [639, 185] width 174 height 29
type input "40"
click at [891, 327] on span "OK" at bounding box center [896, 325] width 15 height 14
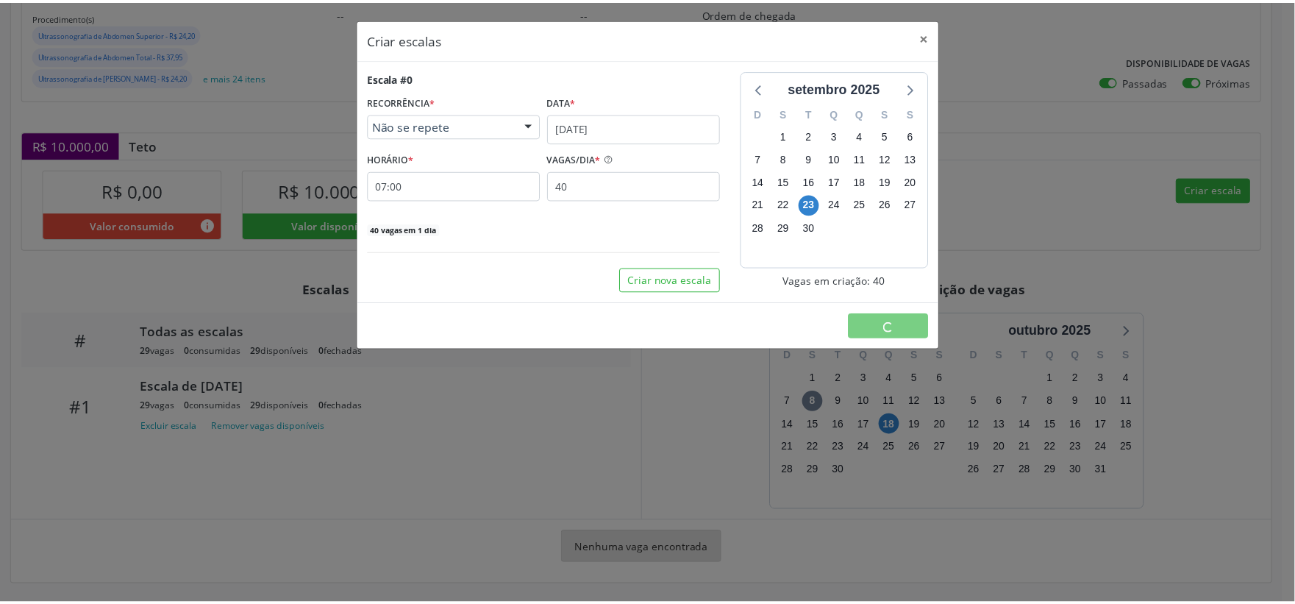
scroll to position [0, 0]
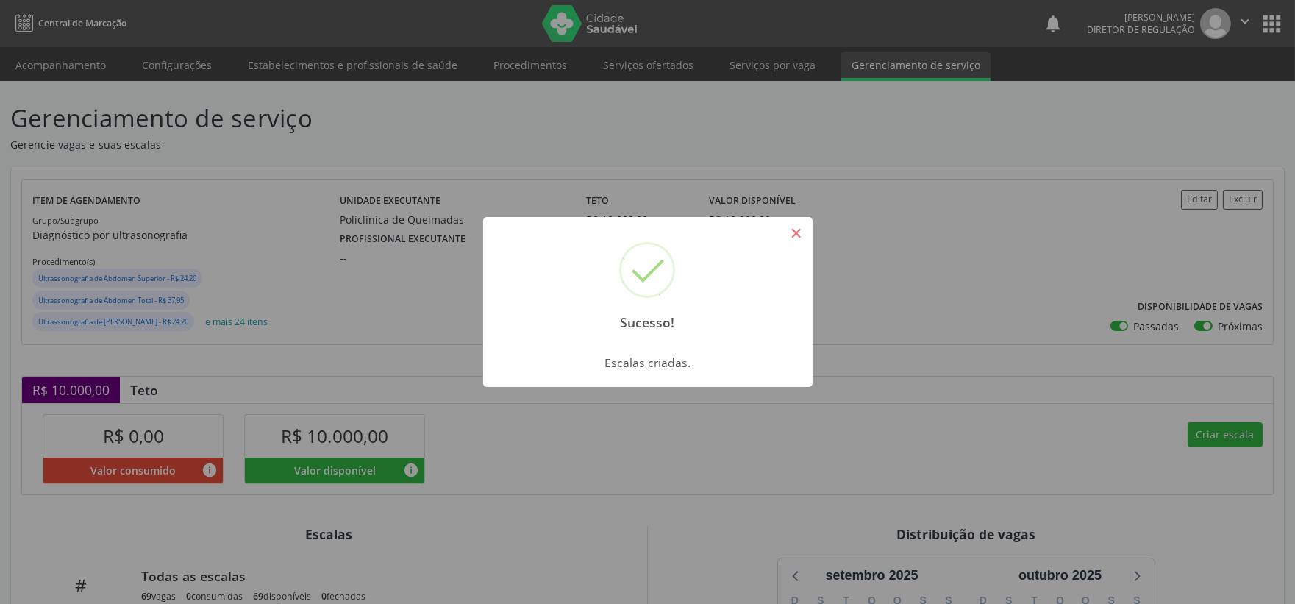
click at [790, 230] on button "×" at bounding box center [796, 233] width 25 height 25
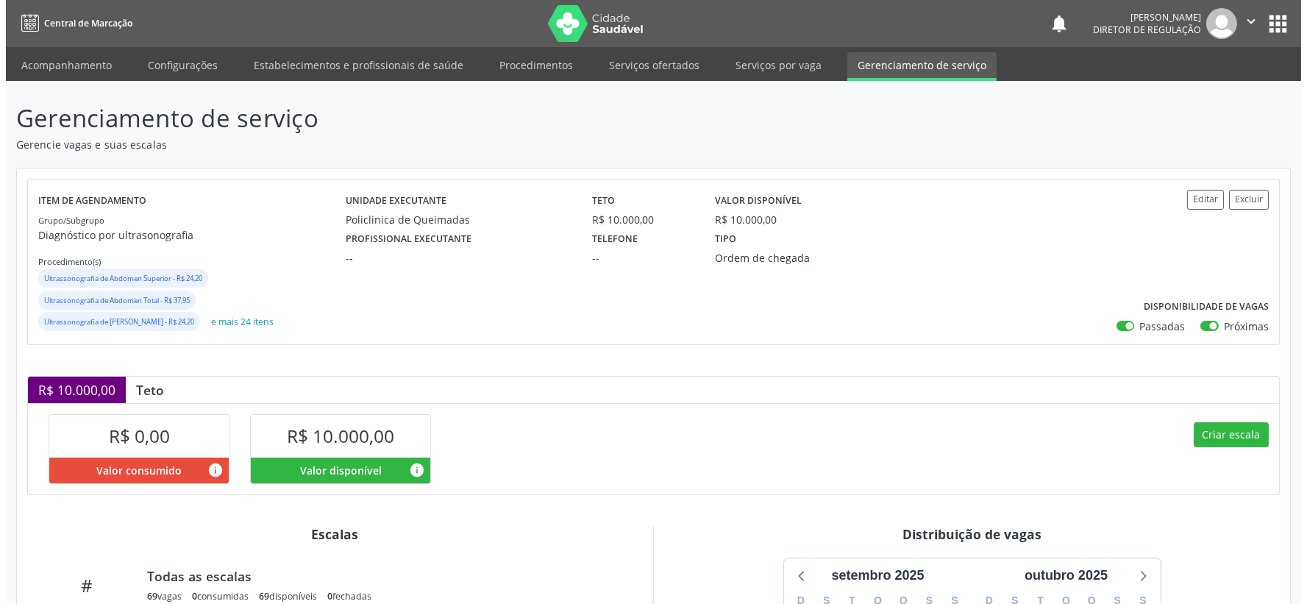
scroll to position [266, 0]
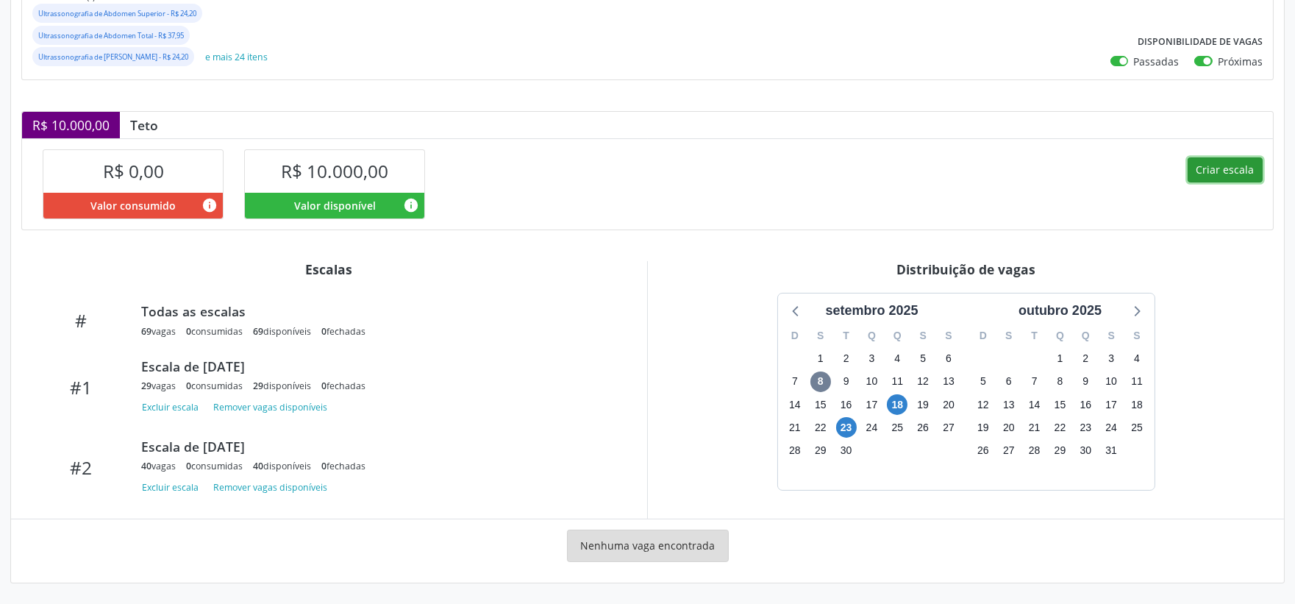
click at [1217, 167] on button "Criar escala" at bounding box center [1225, 169] width 75 height 25
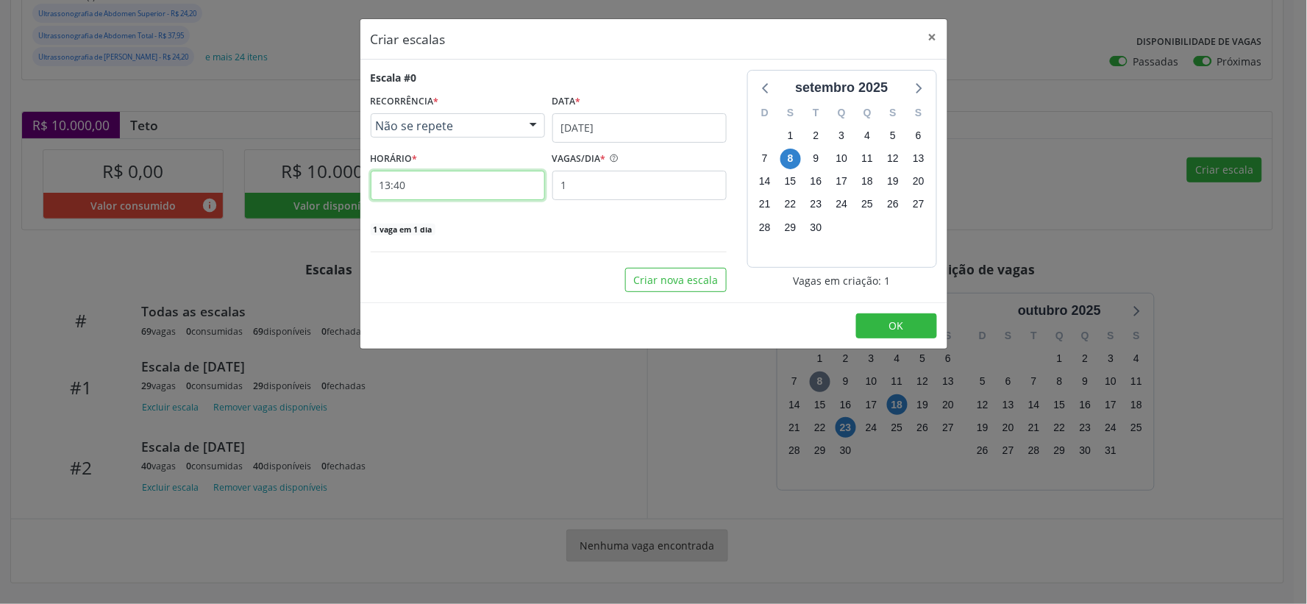
click at [434, 191] on input "13:40" at bounding box center [458, 185] width 174 height 29
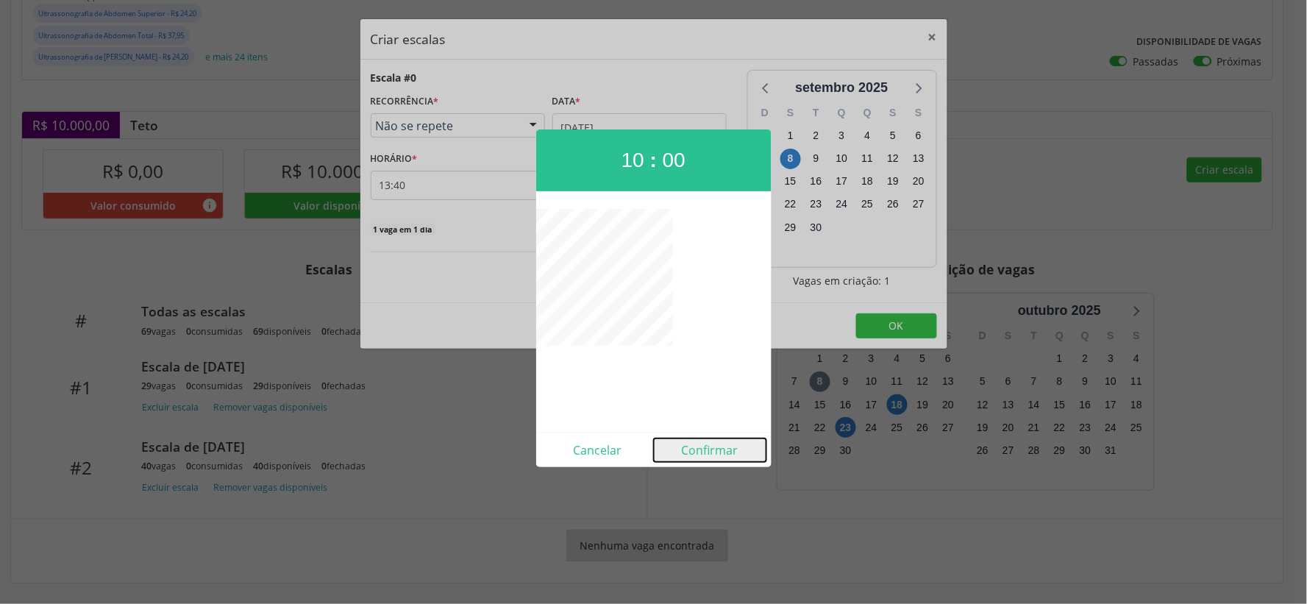
click at [721, 449] on button "Confirmar" at bounding box center [710, 450] width 113 height 24
type input "10:00"
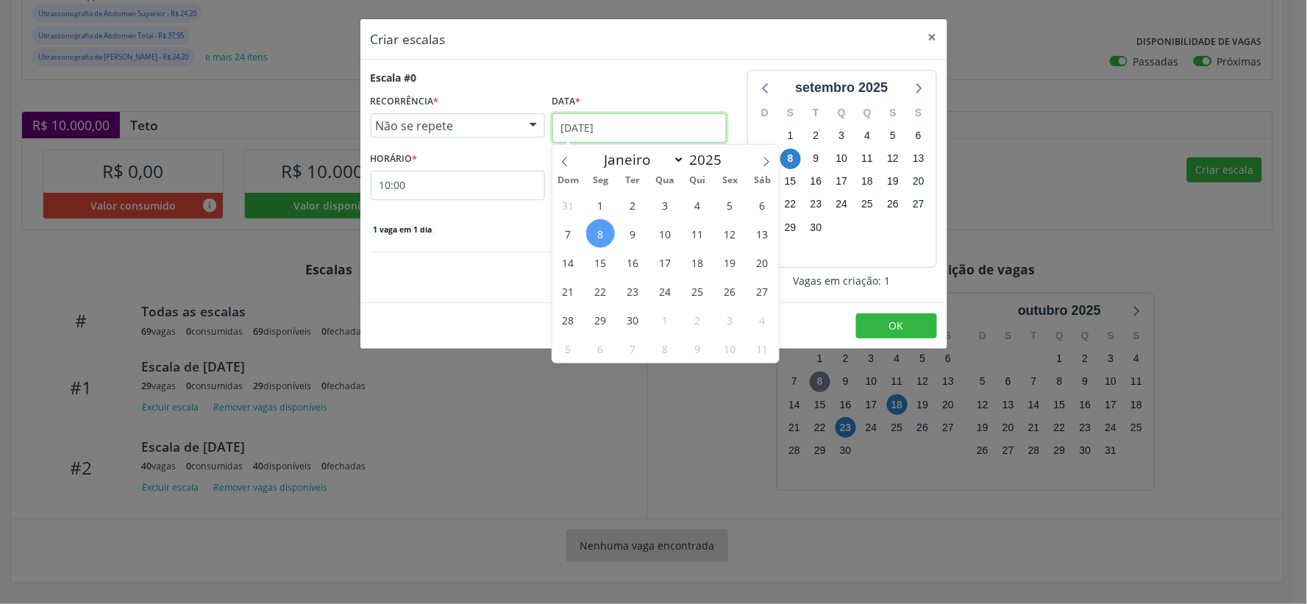
click at [696, 122] on input "[DATE]" at bounding box center [639, 127] width 174 height 29
click at [638, 288] on span "23" at bounding box center [633, 291] width 29 height 29
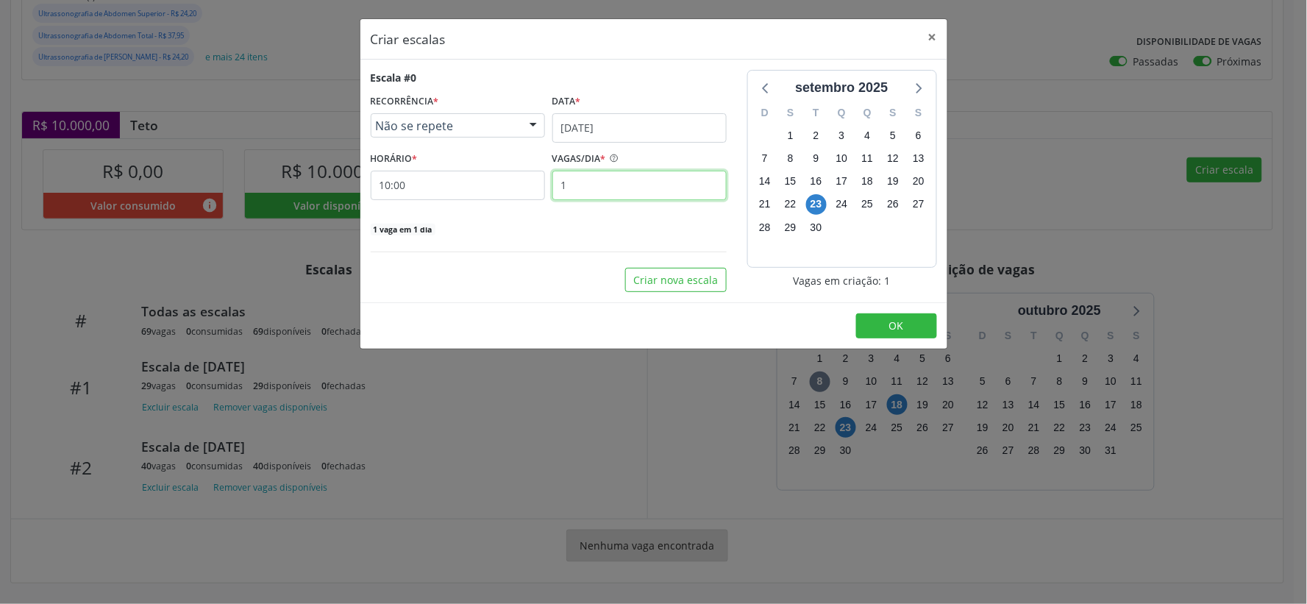
click at [574, 179] on input "1" at bounding box center [639, 185] width 174 height 29
type input "40"
click at [895, 324] on span "OK" at bounding box center [896, 325] width 15 height 14
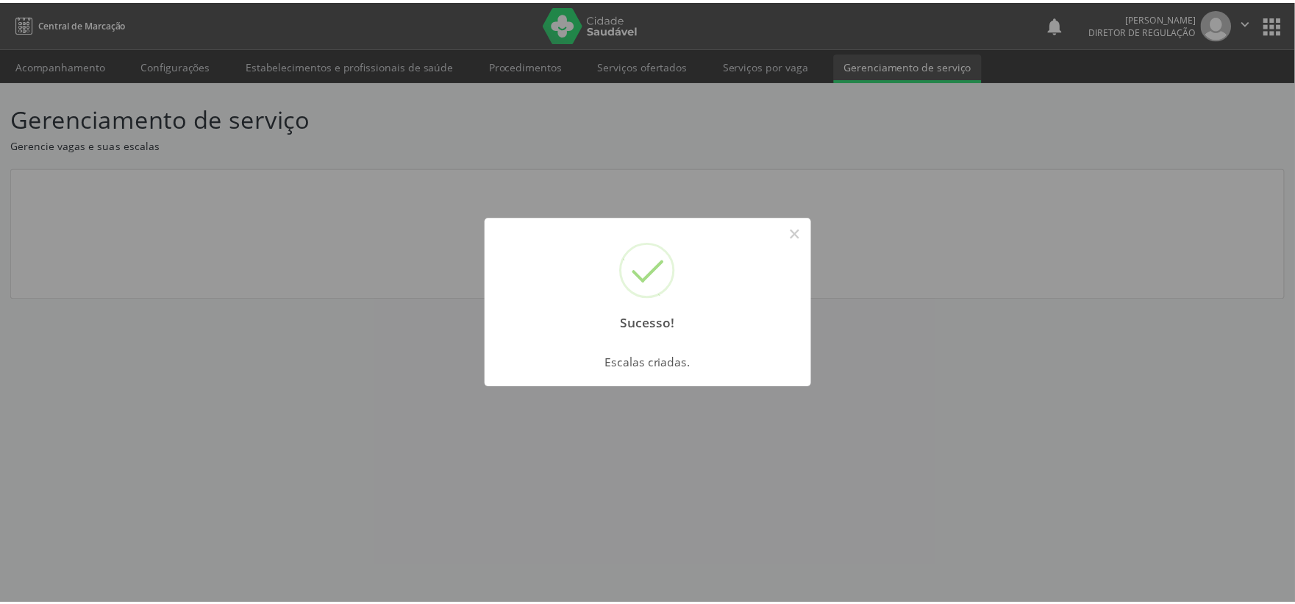
scroll to position [0, 0]
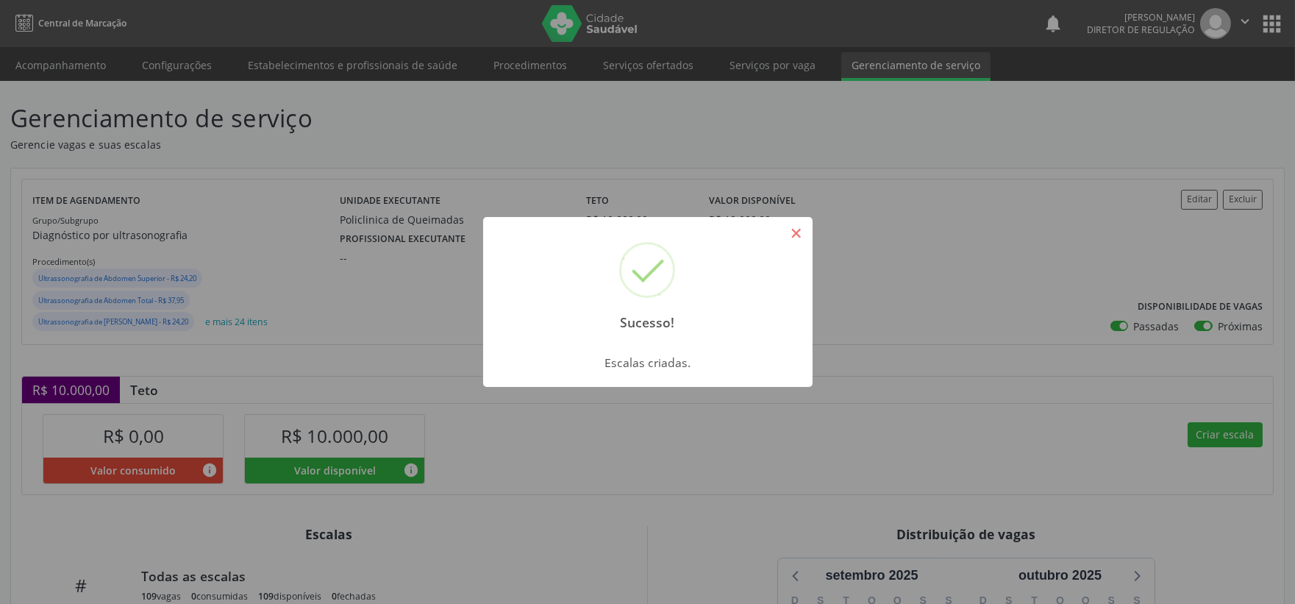
click at [791, 236] on button "×" at bounding box center [796, 233] width 25 height 25
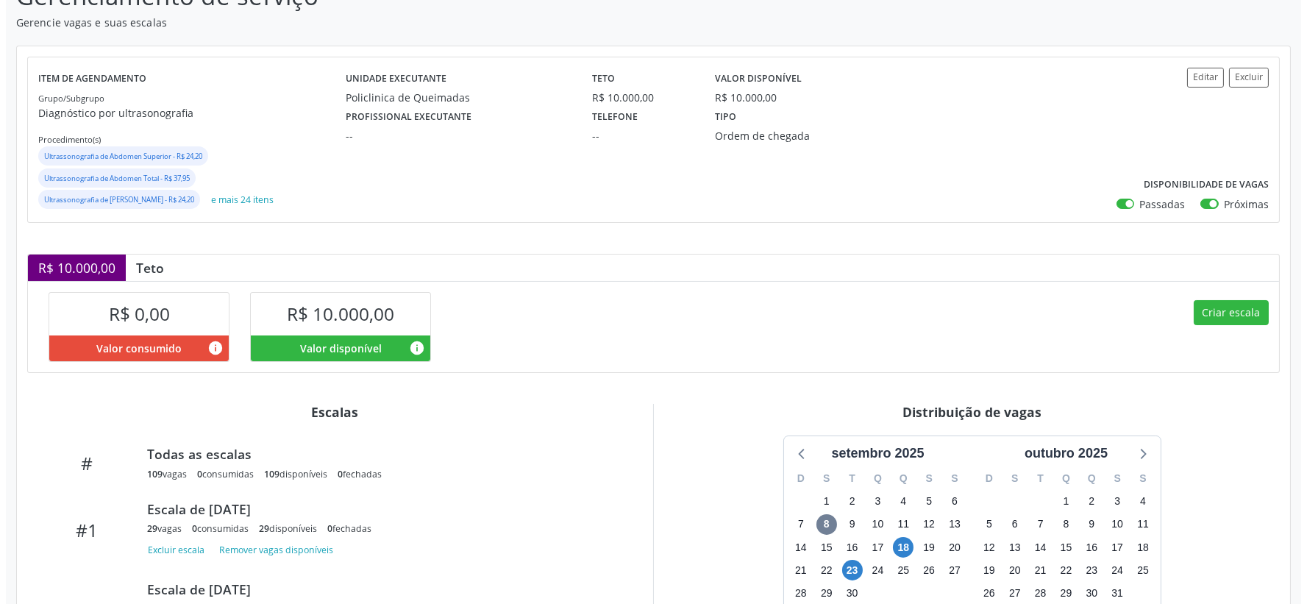
scroll to position [245, 0]
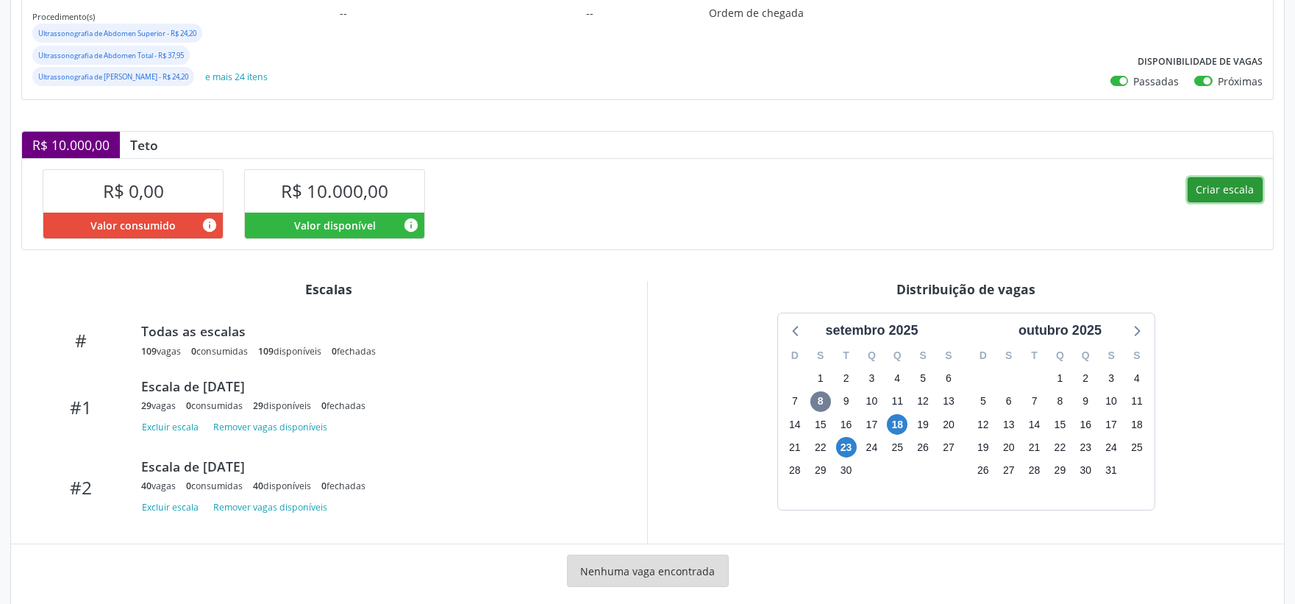
click at [1229, 191] on button "Criar escala" at bounding box center [1225, 189] width 75 height 25
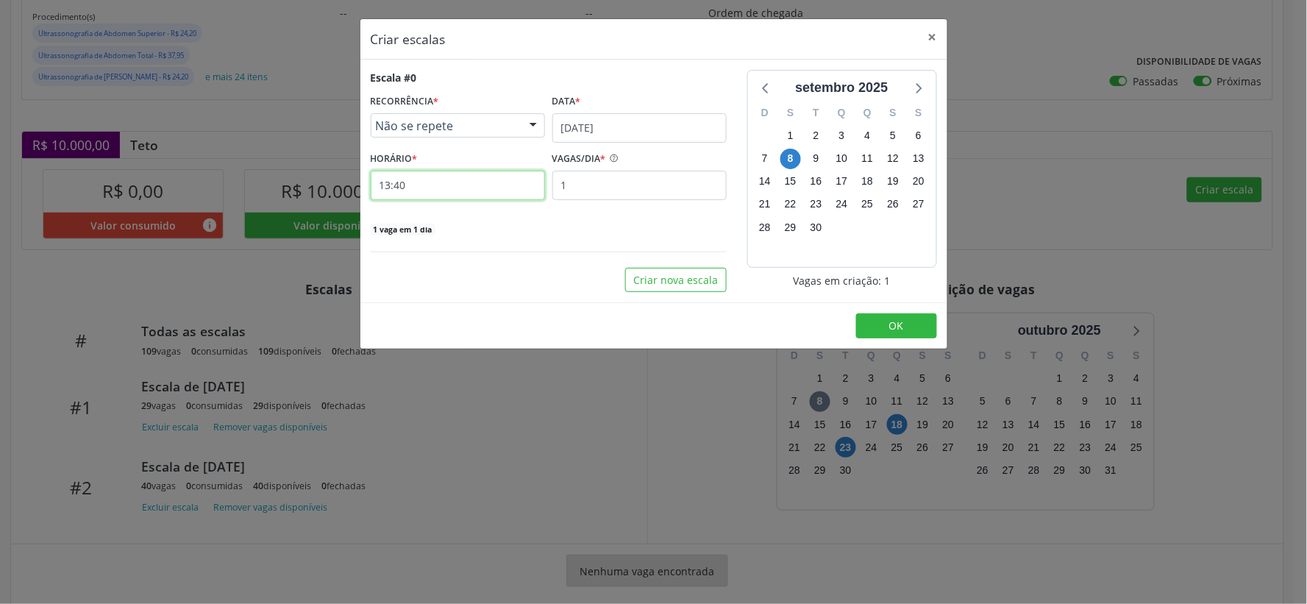
click at [446, 179] on input "13:40" at bounding box center [458, 185] width 174 height 29
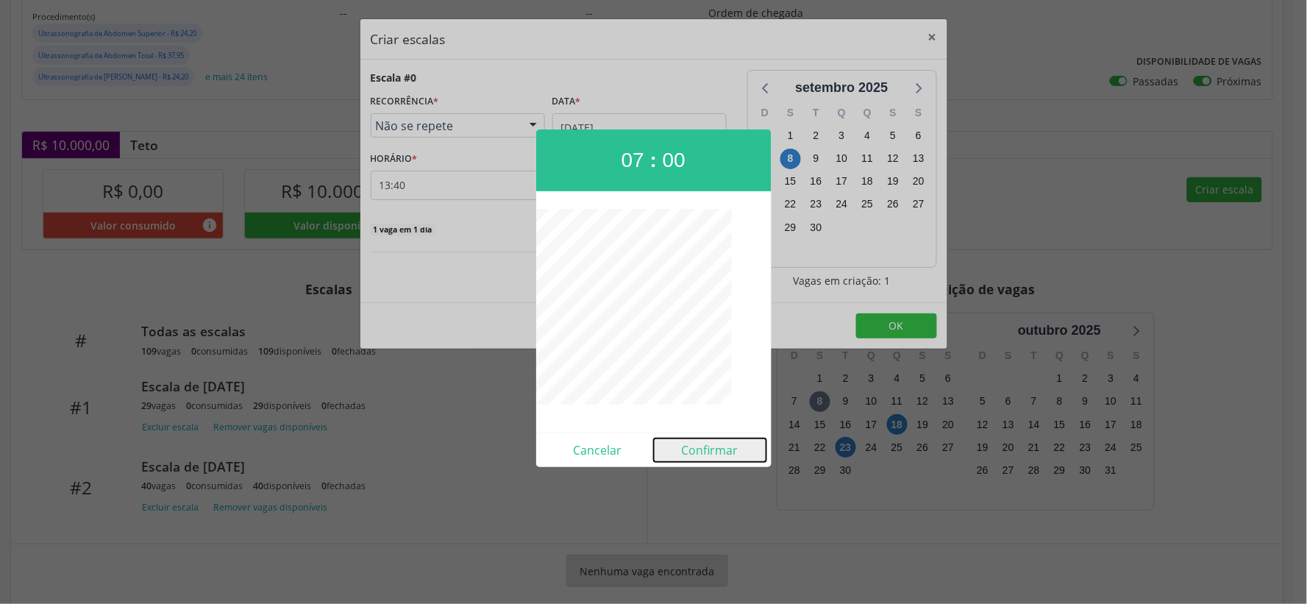
click at [707, 449] on button "Confirmar" at bounding box center [710, 450] width 113 height 24
type input "07:00"
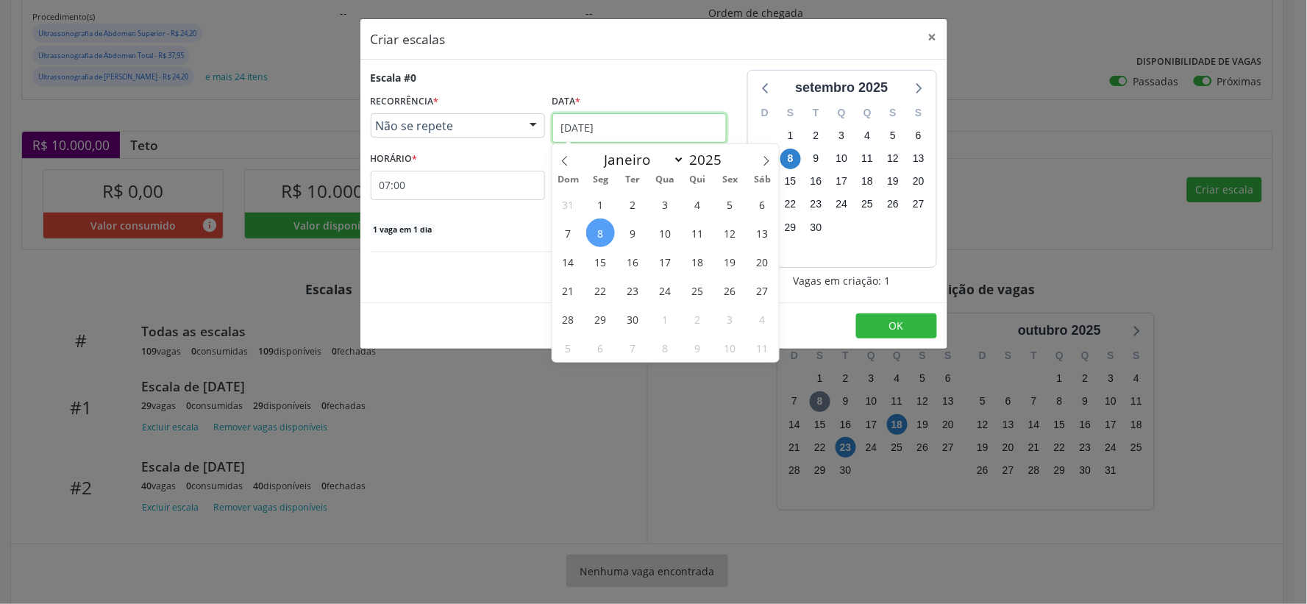
click at [679, 130] on input "[DATE]" at bounding box center [639, 127] width 174 height 29
click at [733, 263] on span "19" at bounding box center [730, 261] width 29 height 29
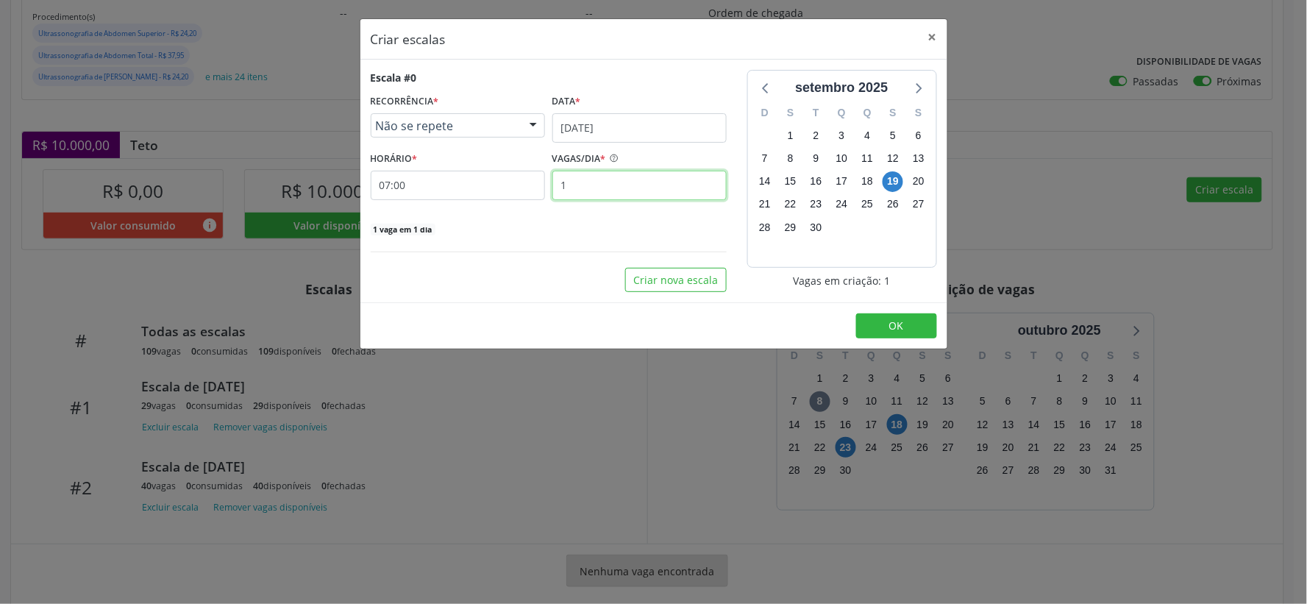
click at [597, 193] on input "1" at bounding box center [639, 185] width 174 height 29
type input "40"
click at [897, 325] on span "OK" at bounding box center [896, 325] width 15 height 14
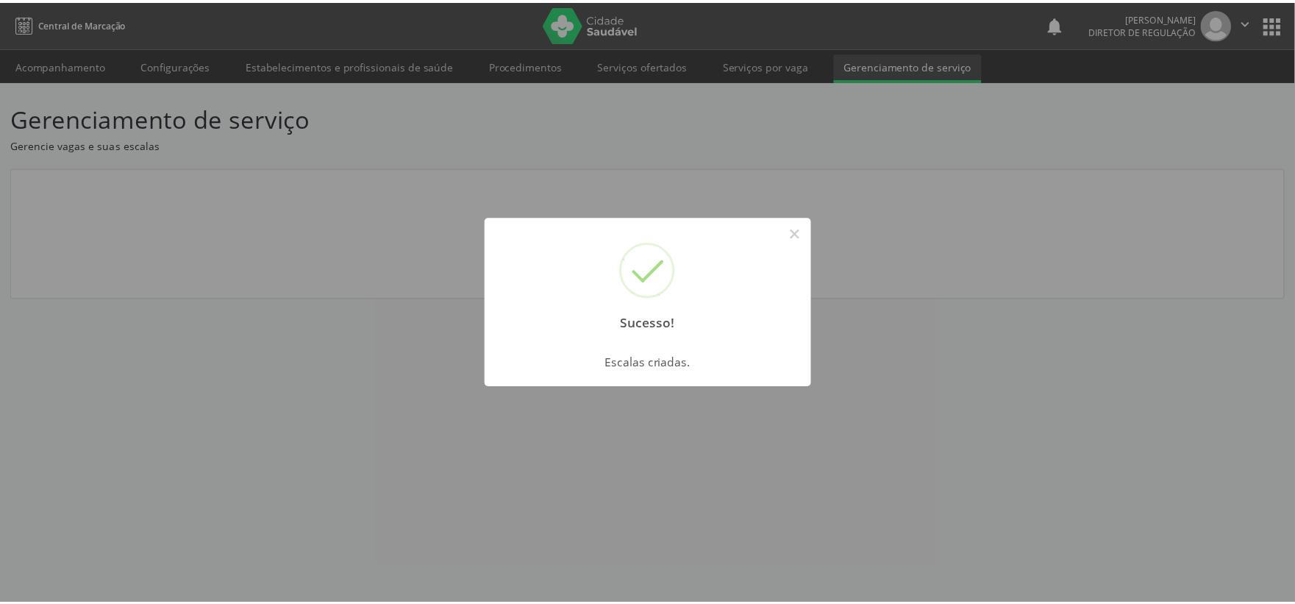
scroll to position [0, 0]
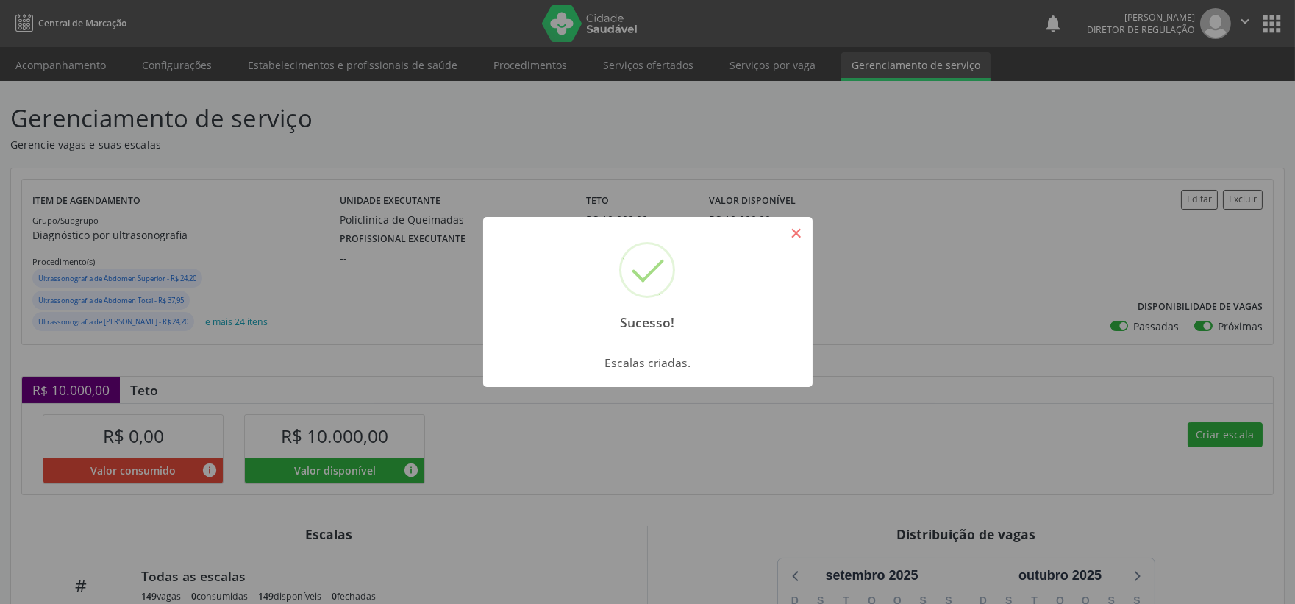
click at [799, 232] on button "×" at bounding box center [796, 233] width 25 height 25
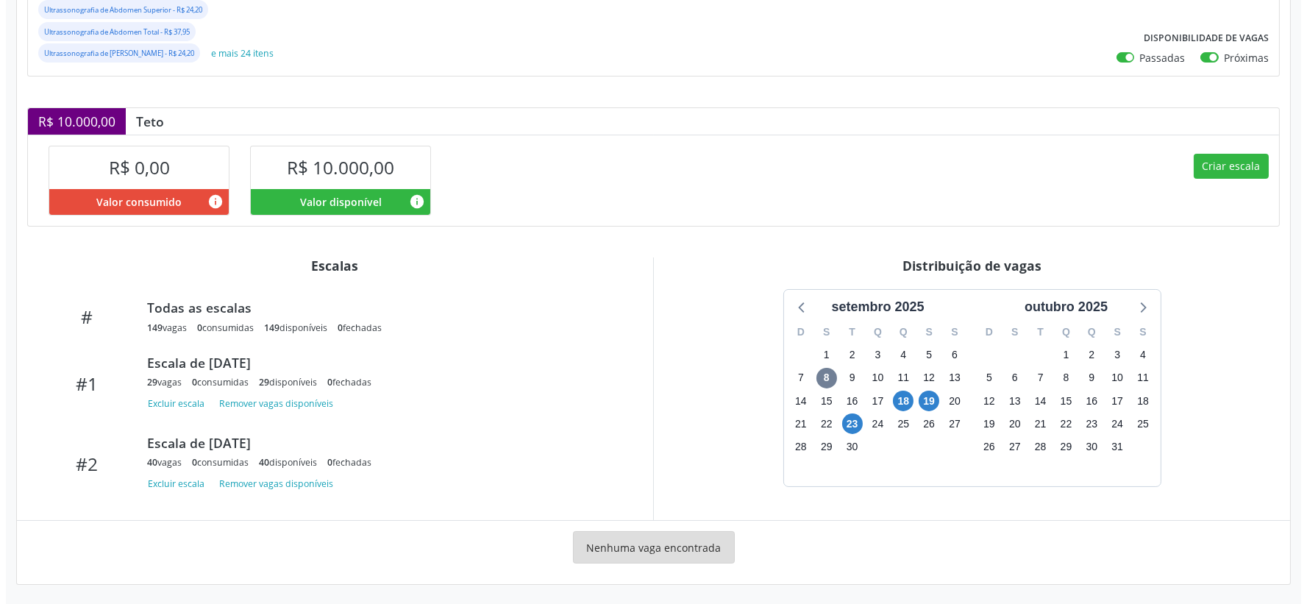
scroll to position [271, 0]
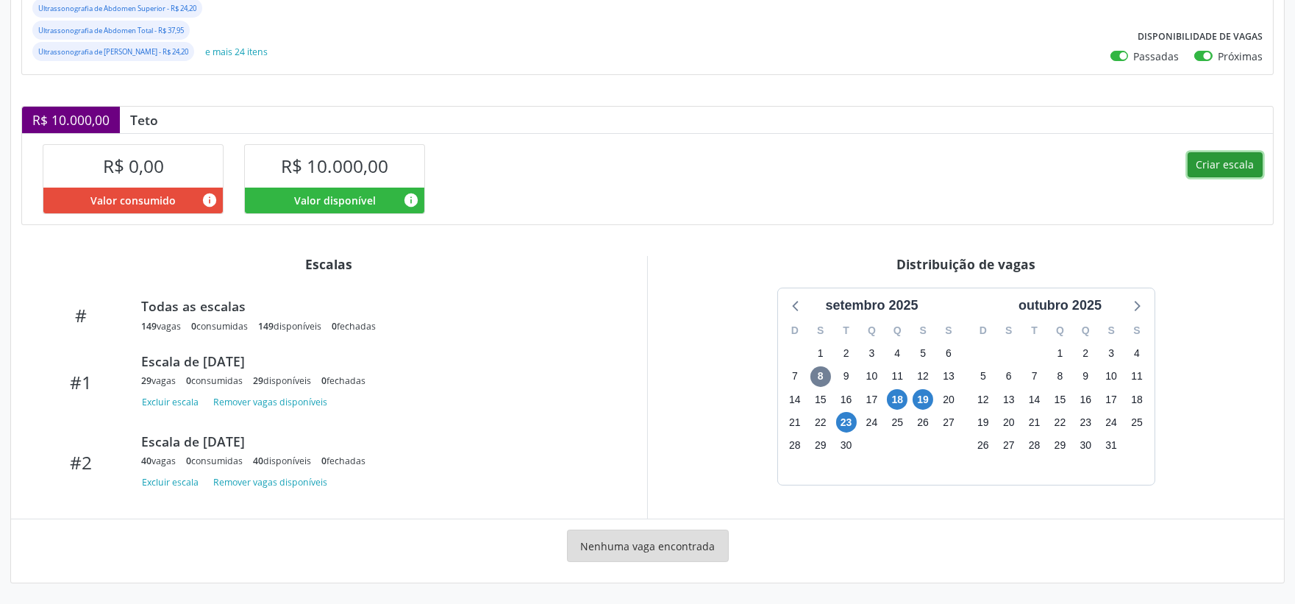
click at [1207, 158] on button "Criar escala" at bounding box center [1225, 164] width 75 height 25
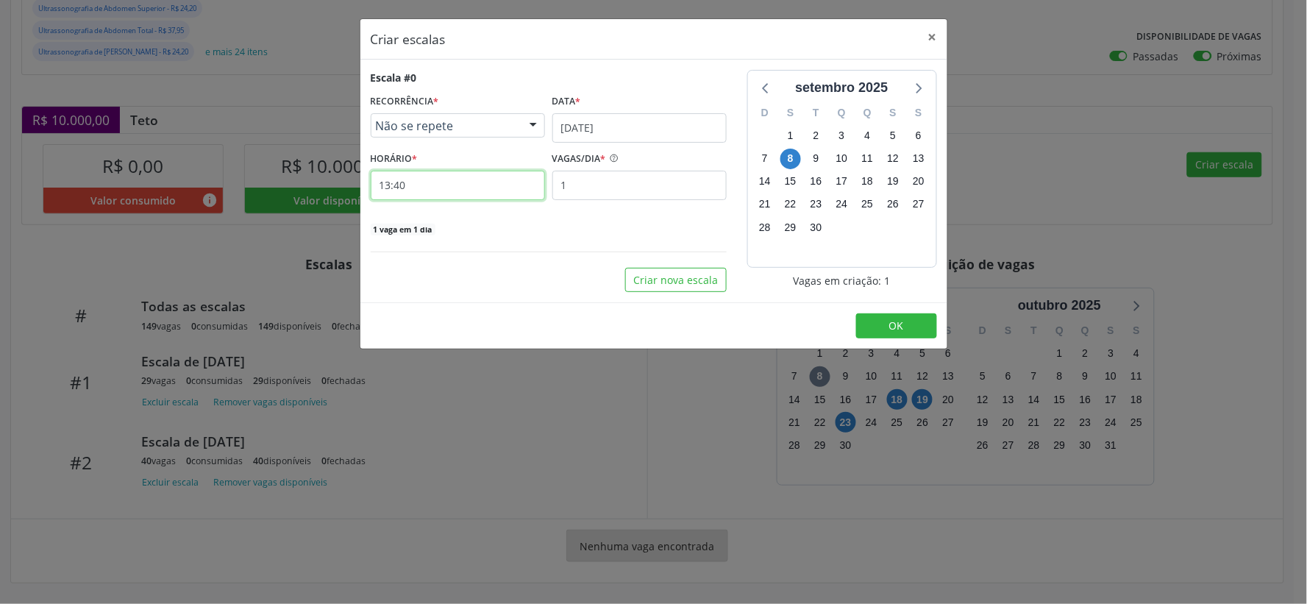
click at [425, 180] on input "13:40" at bounding box center [458, 185] width 174 height 29
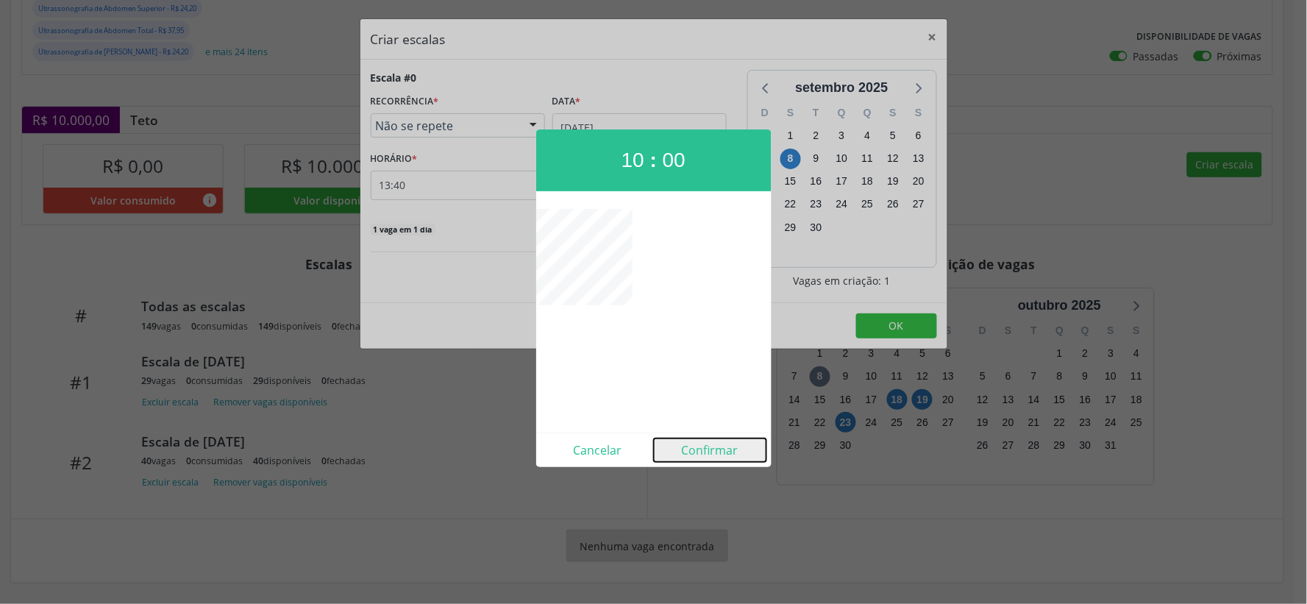
click at [711, 447] on button "Confirmar" at bounding box center [710, 450] width 113 height 24
type input "10:00"
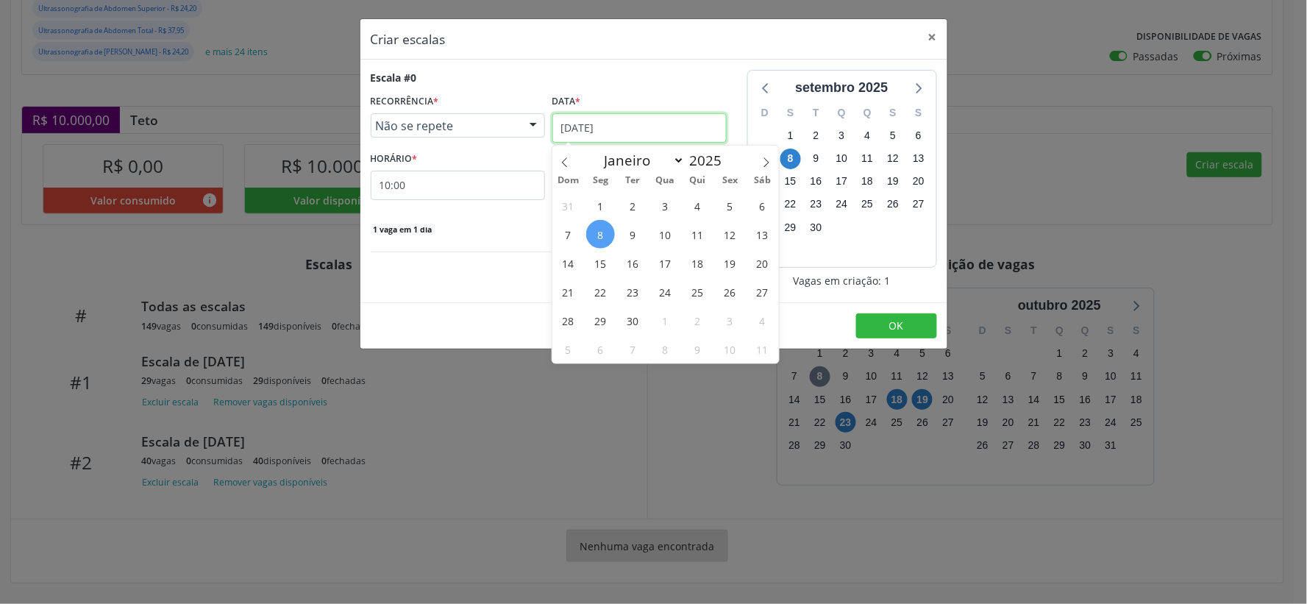
click at [669, 129] on input "[DATE]" at bounding box center [639, 127] width 174 height 29
click at [732, 263] on span "19" at bounding box center [730, 263] width 29 height 29
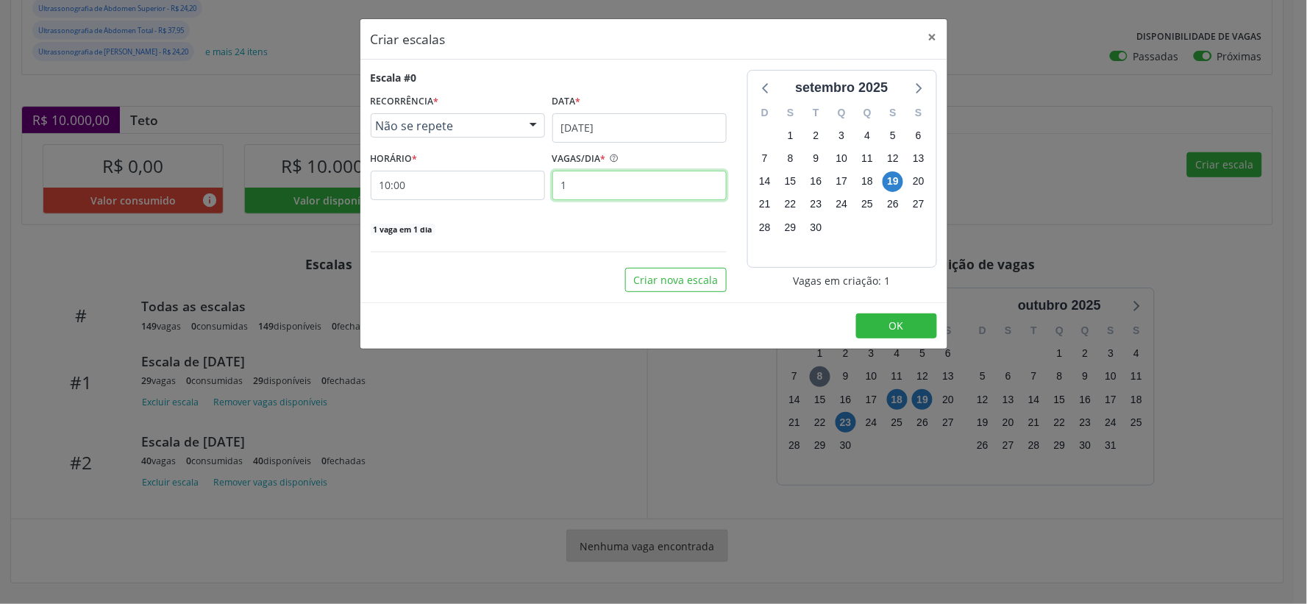
click at [565, 193] on input "1" at bounding box center [639, 185] width 174 height 29
type input "40"
click at [902, 321] on span "OK" at bounding box center [896, 325] width 15 height 14
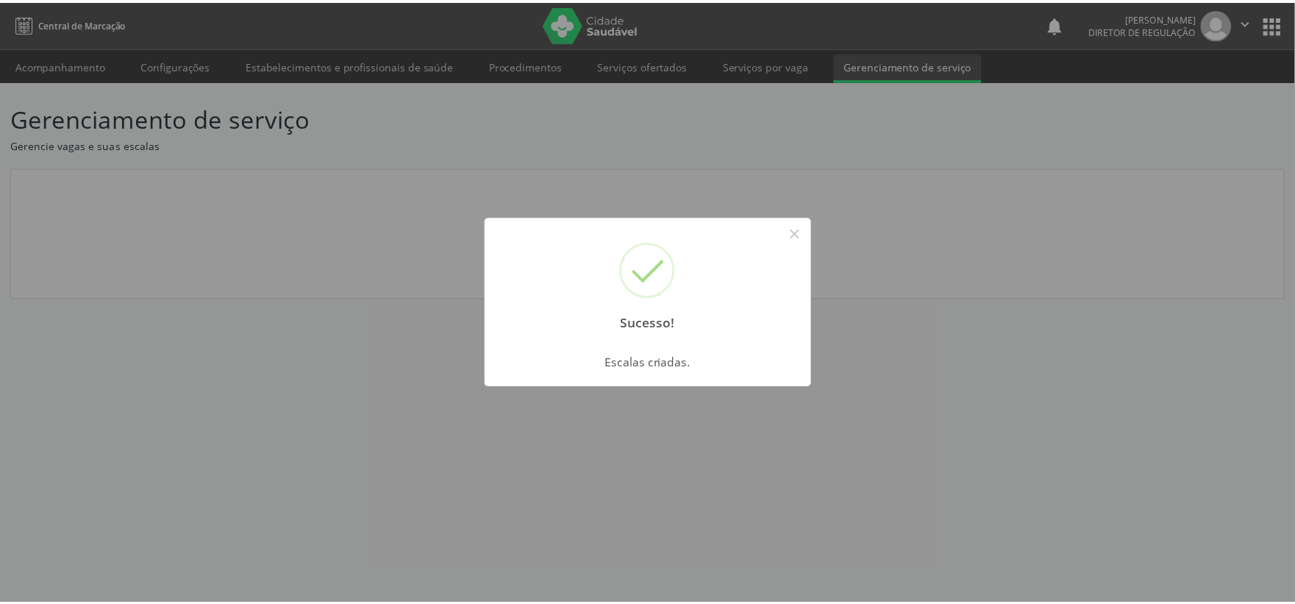
scroll to position [0, 0]
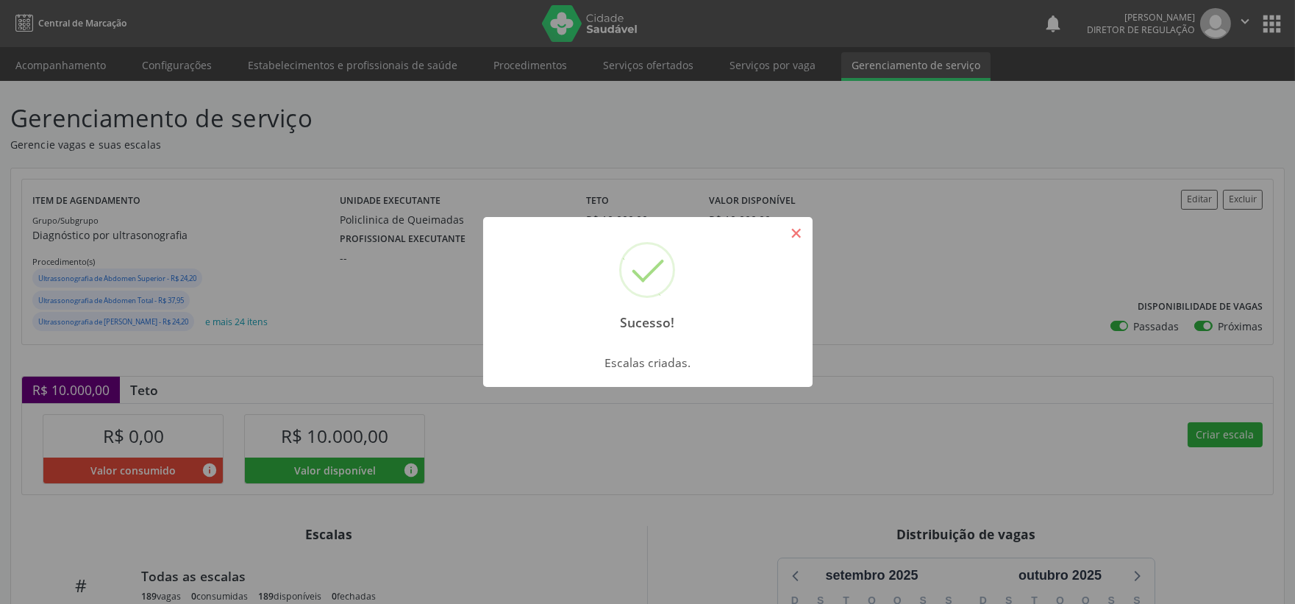
click at [797, 236] on button "×" at bounding box center [796, 233] width 25 height 25
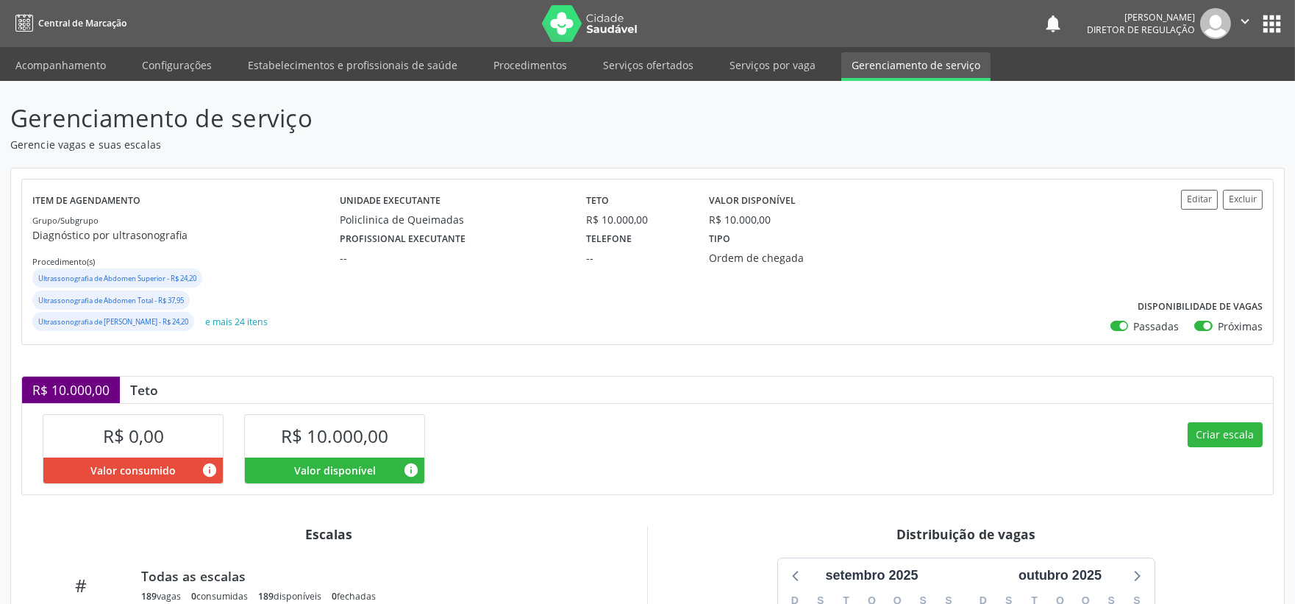
click at [1244, 21] on icon "" at bounding box center [1245, 21] width 16 height 16
click at [1178, 90] on link "Sair" at bounding box center [1207, 89] width 101 height 21
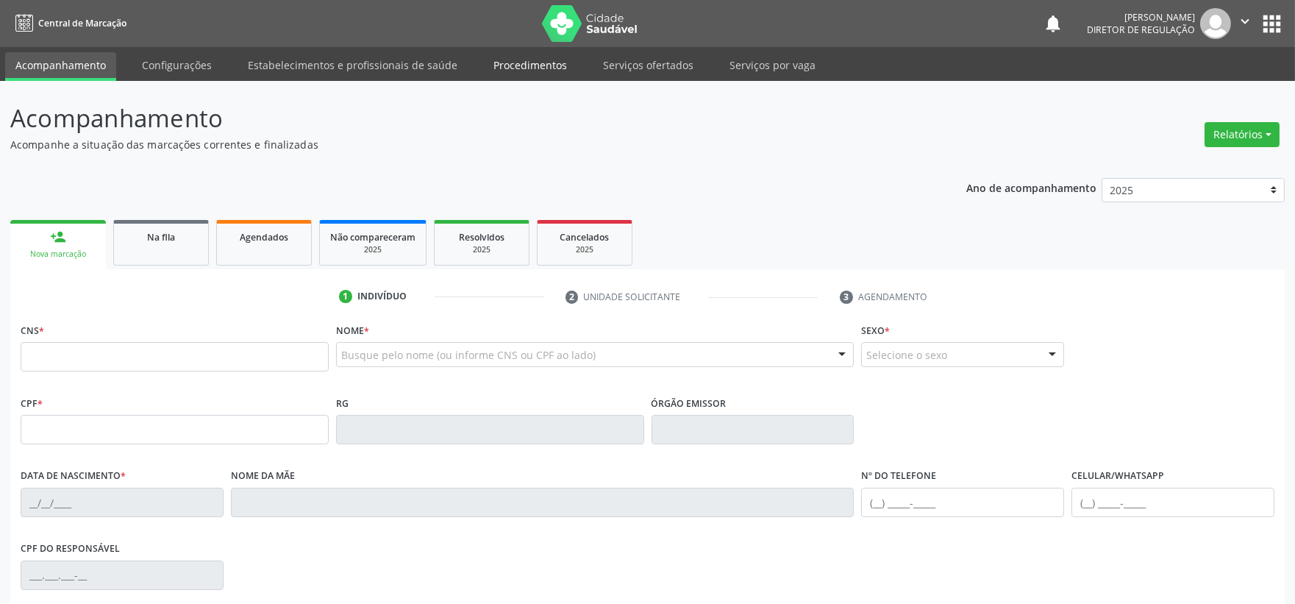
click at [526, 65] on link "Procedimentos" at bounding box center [530, 65] width 94 height 26
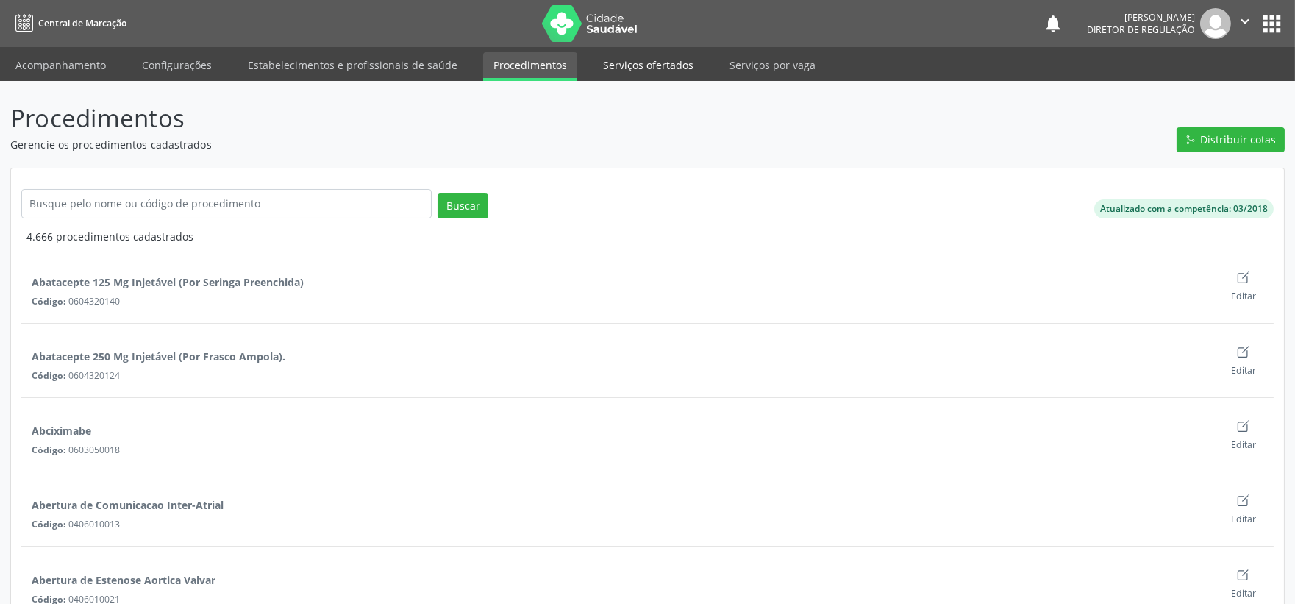
click at [620, 62] on link "Serviços ofertados" at bounding box center [648, 65] width 111 height 26
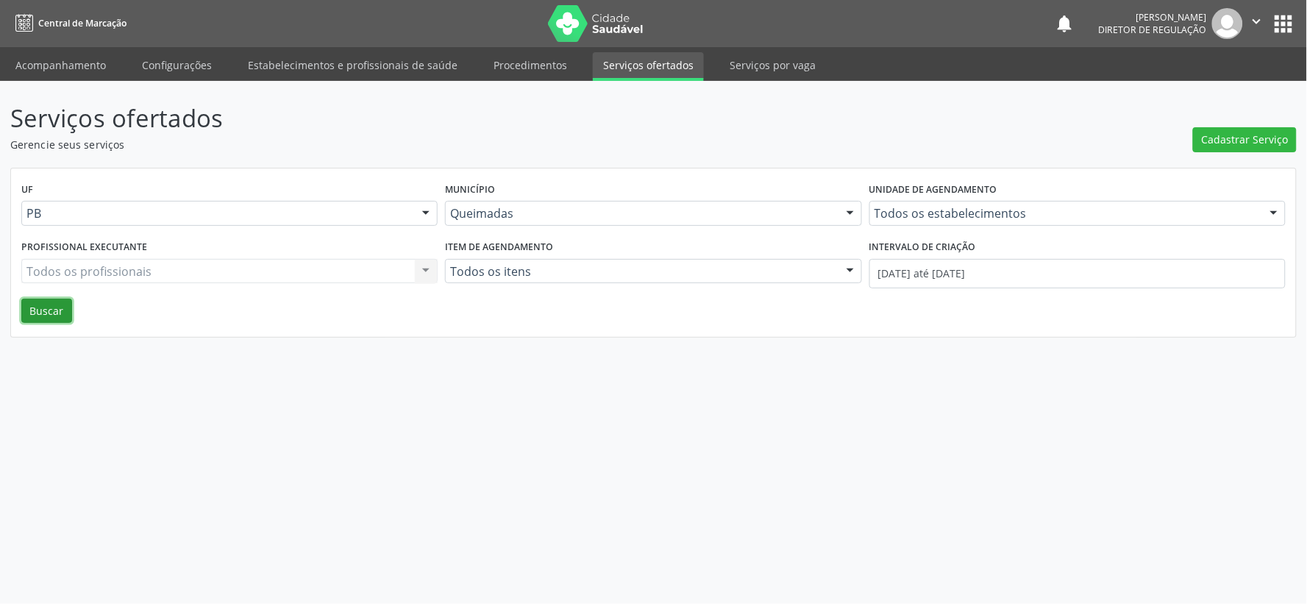
click at [47, 309] on button "Buscar" at bounding box center [46, 311] width 51 height 25
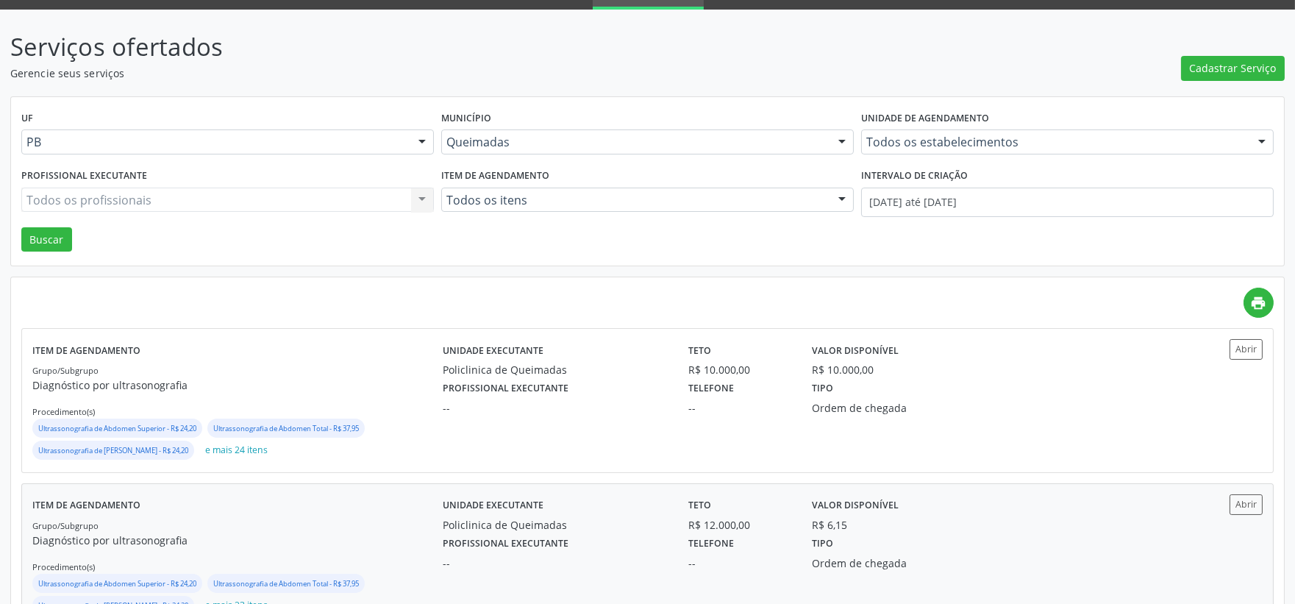
scroll to position [163, 0]
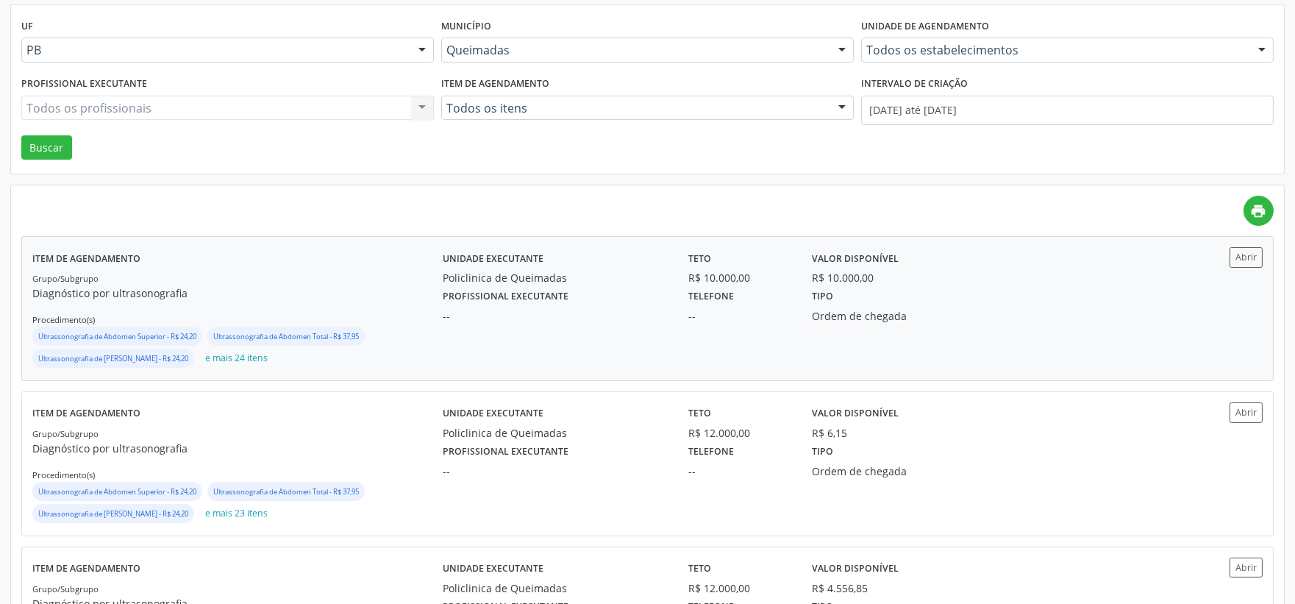
click at [111, 349] on div "Ultrassonografia de [PERSON_NAME] - R$ 24,20" at bounding box center [113, 358] width 162 height 19
click at [108, 496] on small "Ultrassonografia de Abdomen Superior - R$ 24,20" at bounding box center [117, 492] width 158 height 10
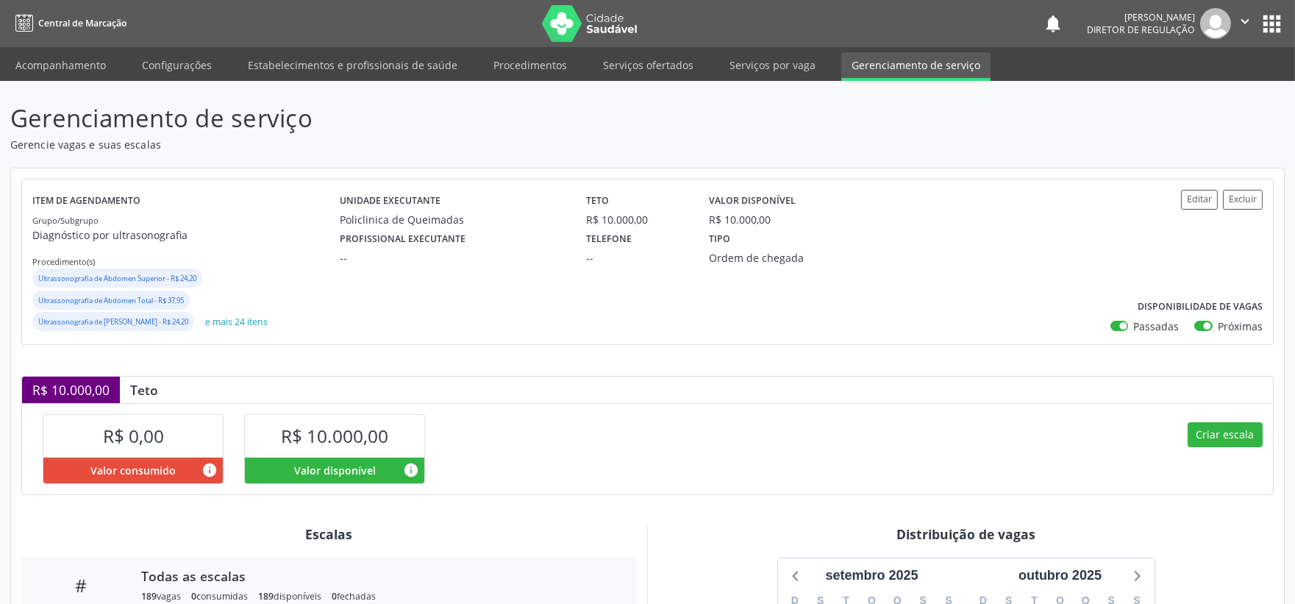
scroll to position [271, 0]
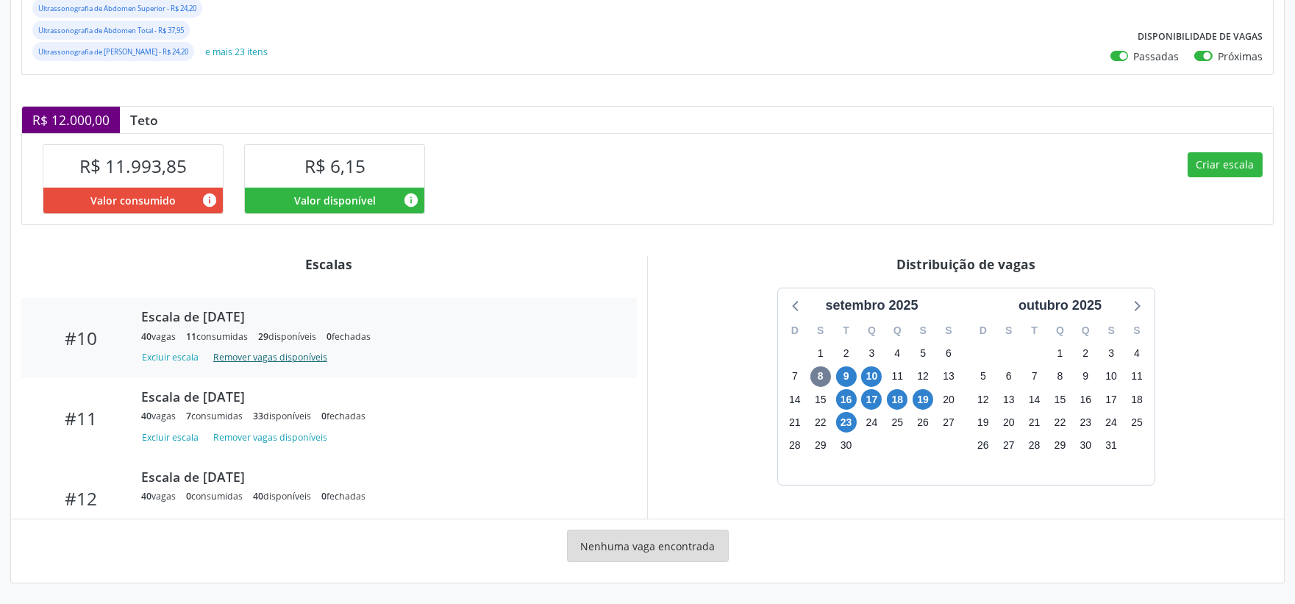
scroll to position [794, 0]
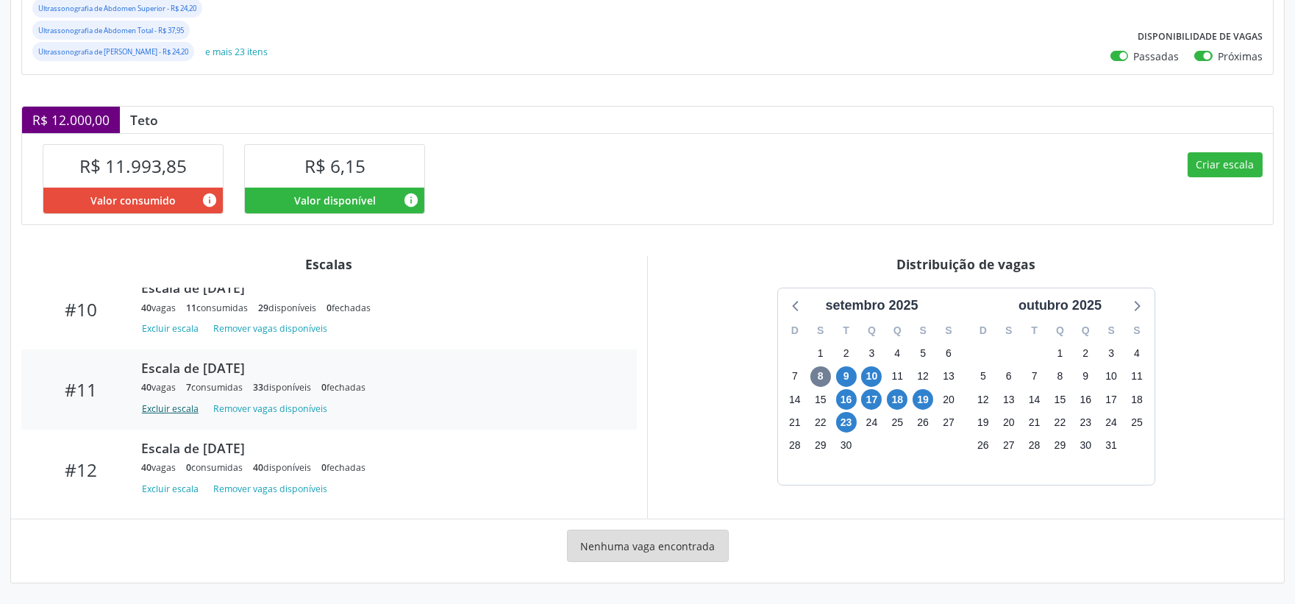
click at [156, 409] on button "Excluir escala" at bounding box center [172, 409] width 63 height 20
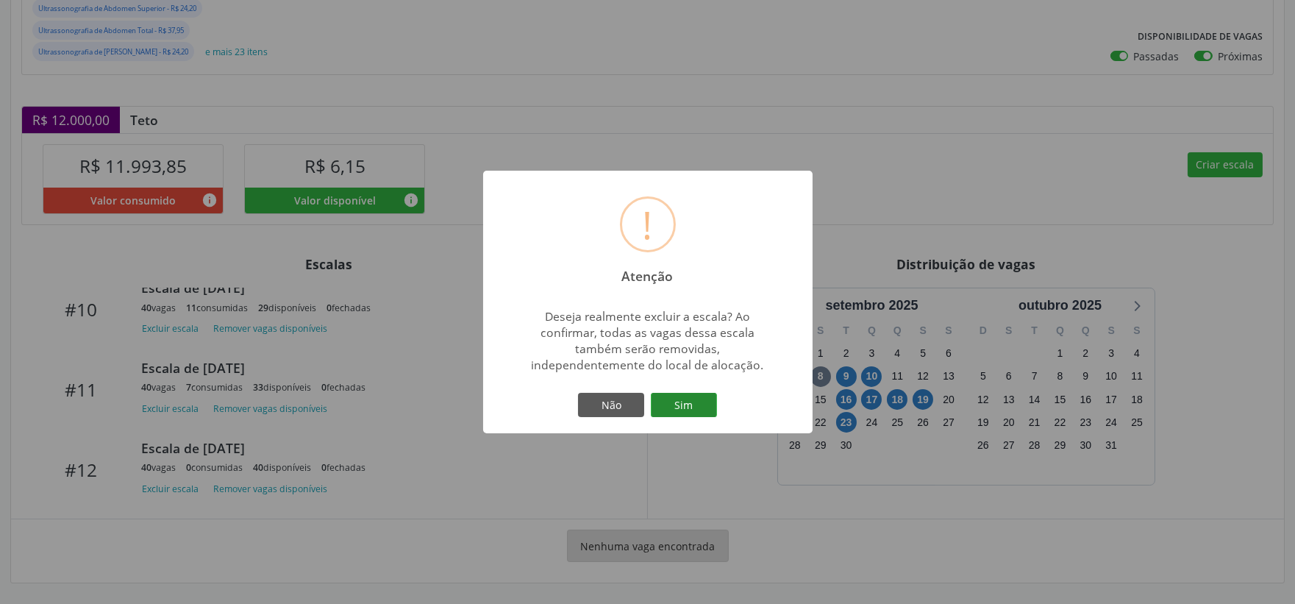
click at [688, 405] on button "Sim" at bounding box center [684, 405] width 66 height 25
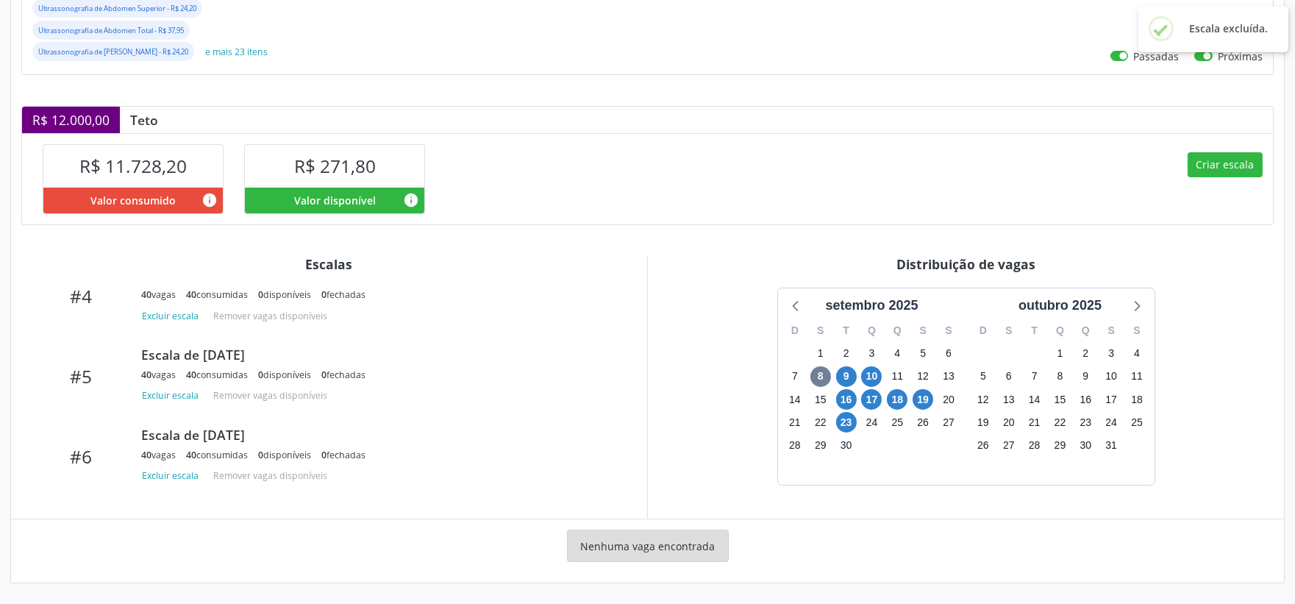
scroll to position [817, 0]
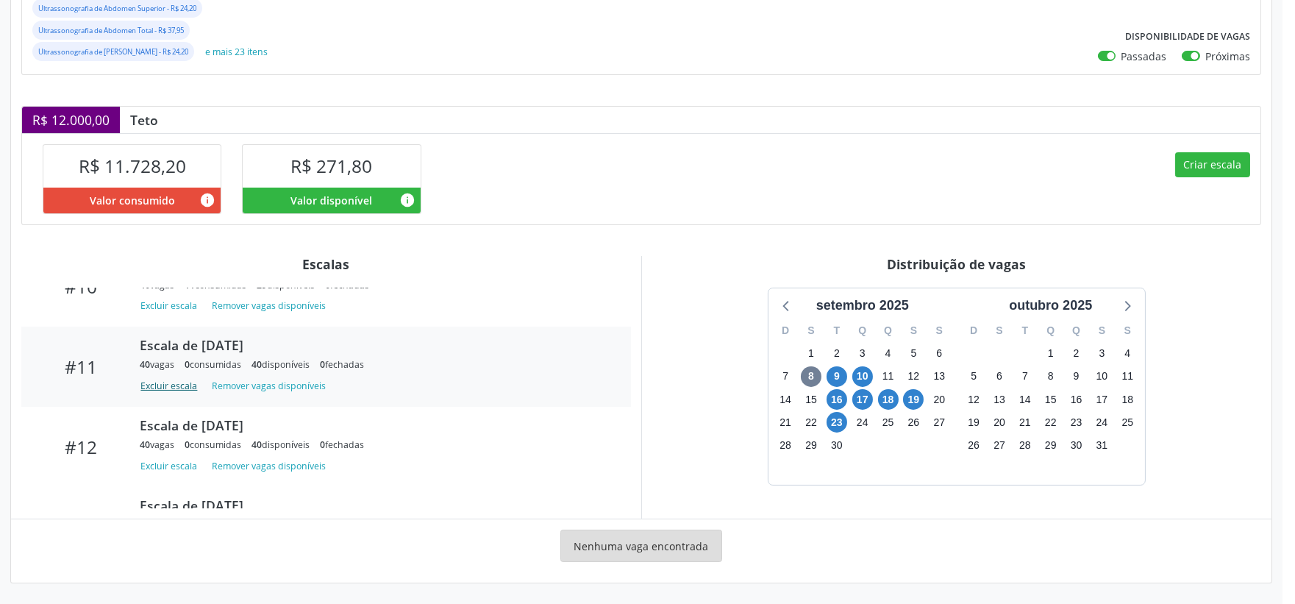
click at [150, 388] on button "Excluir escala" at bounding box center [171, 387] width 63 height 20
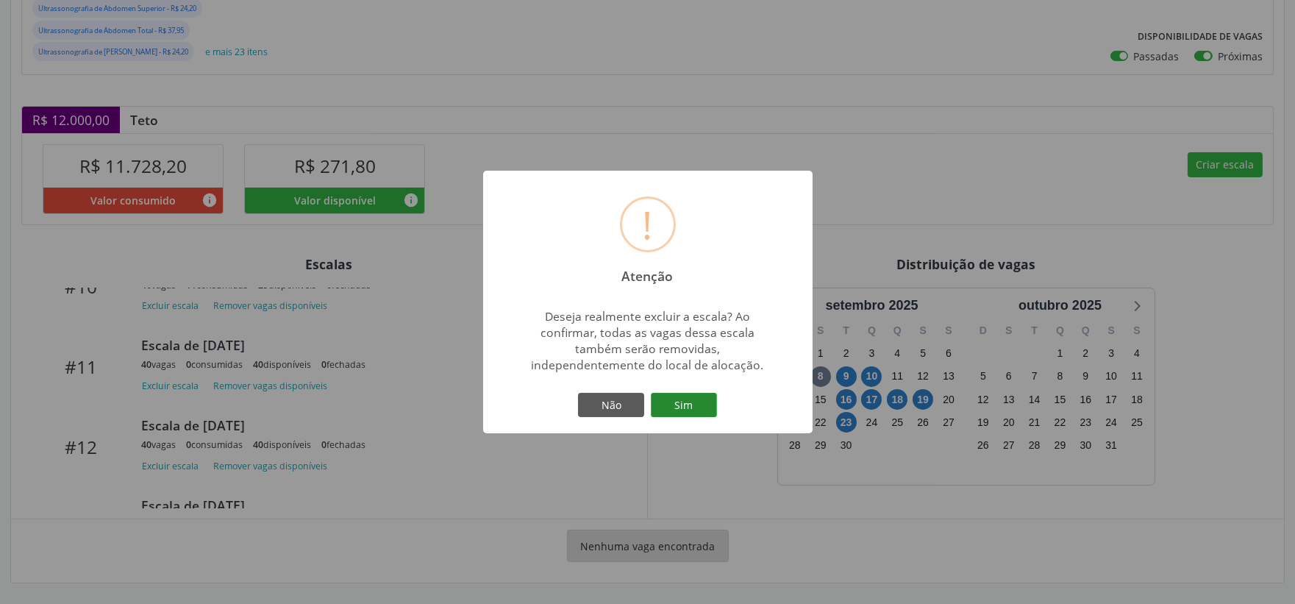
click at [699, 402] on button "Sim" at bounding box center [684, 405] width 66 height 25
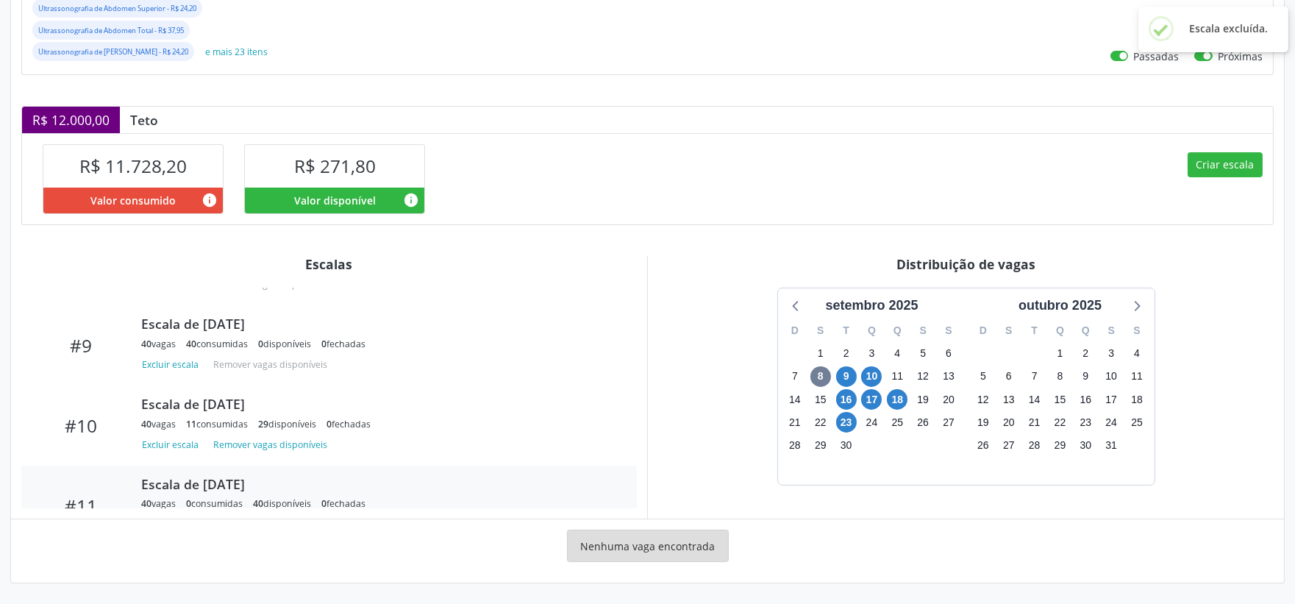
scroll to position [797, 0]
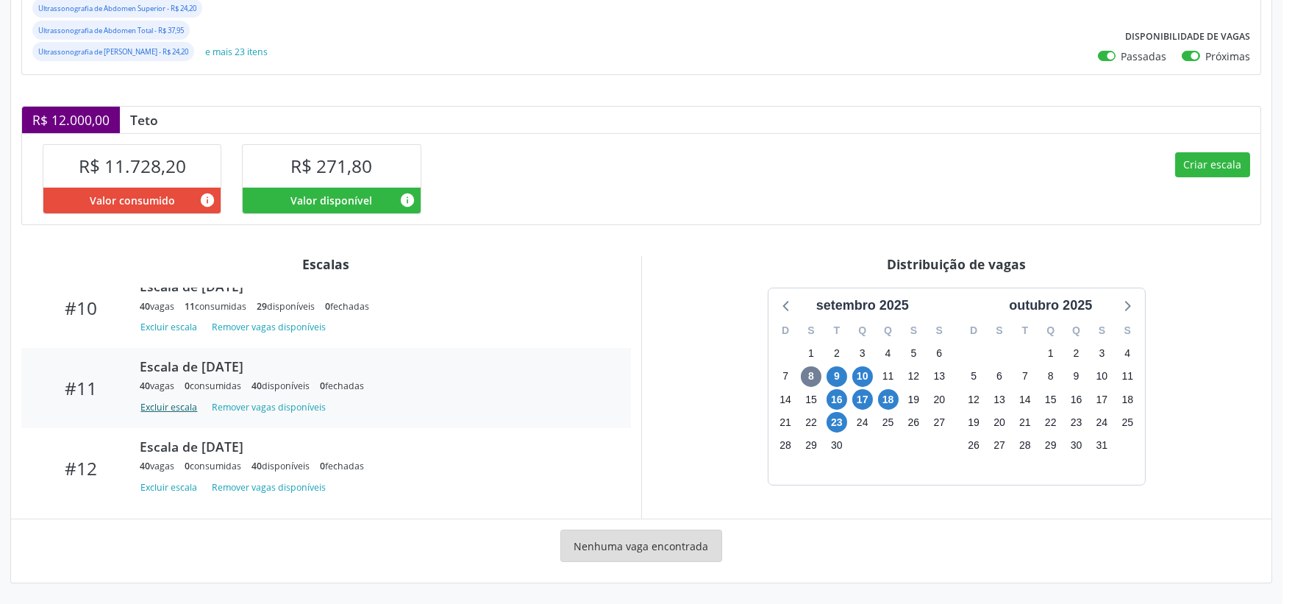
click at [177, 409] on button "Excluir escala" at bounding box center [171, 408] width 63 height 20
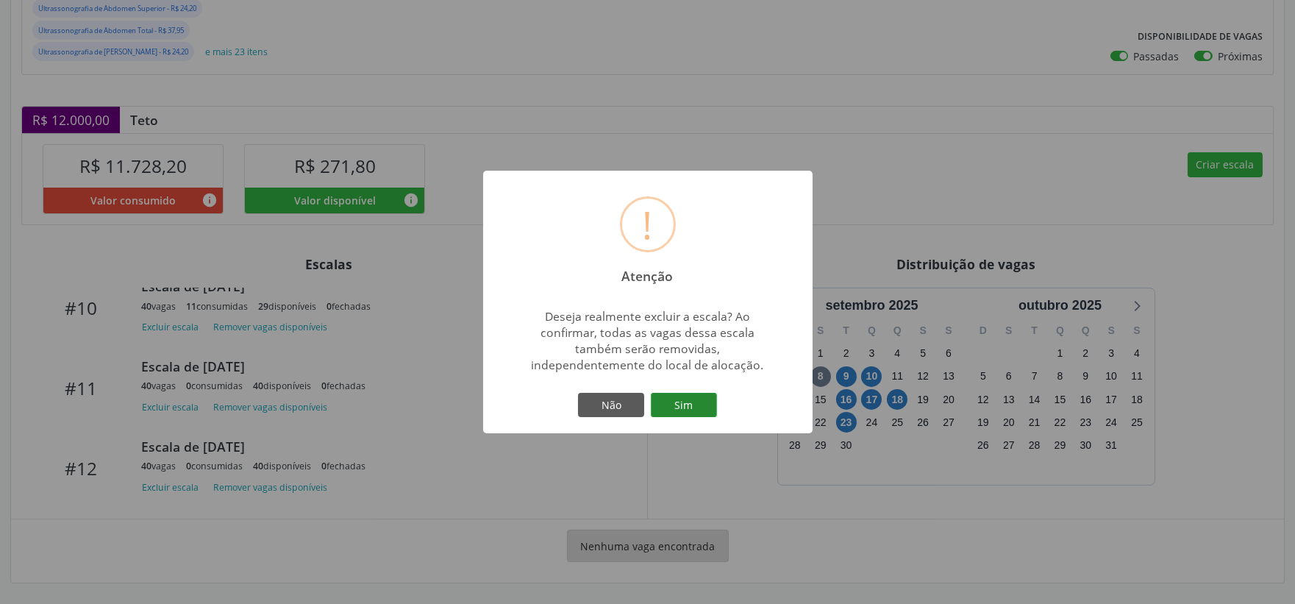
click at [686, 403] on button "Sim" at bounding box center [684, 405] width 66 height 25
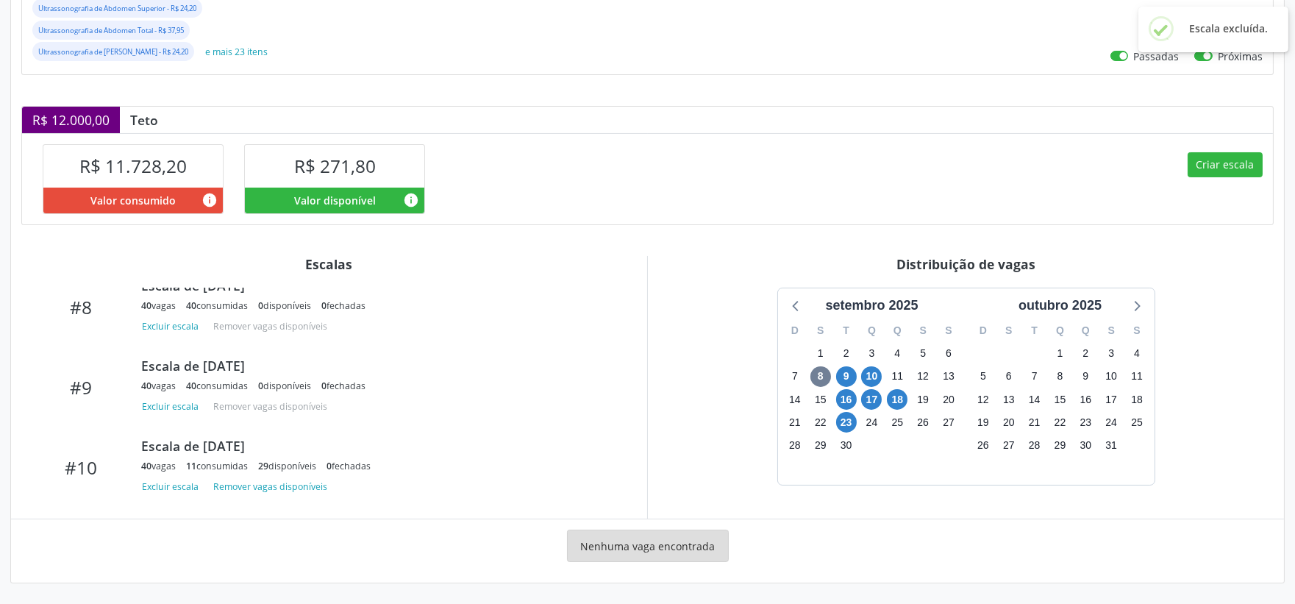
scroll to position [716, 0]
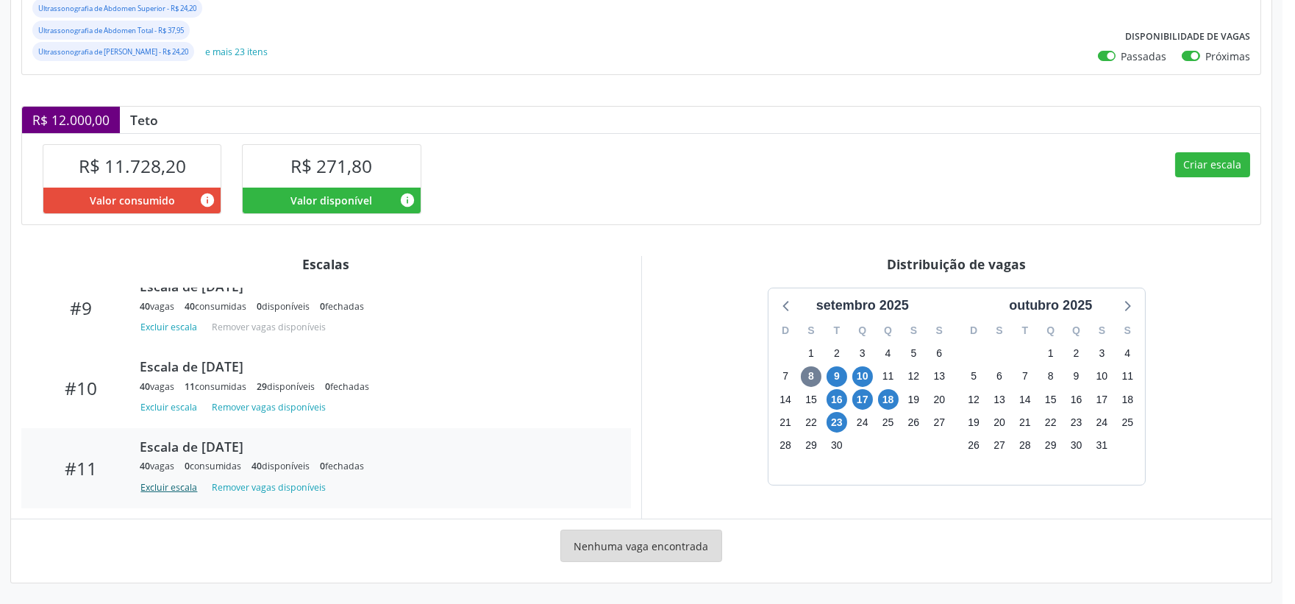
click at [157, 488] on button "Excluir escala" at bounding box center [171, 488] width 63 height 20
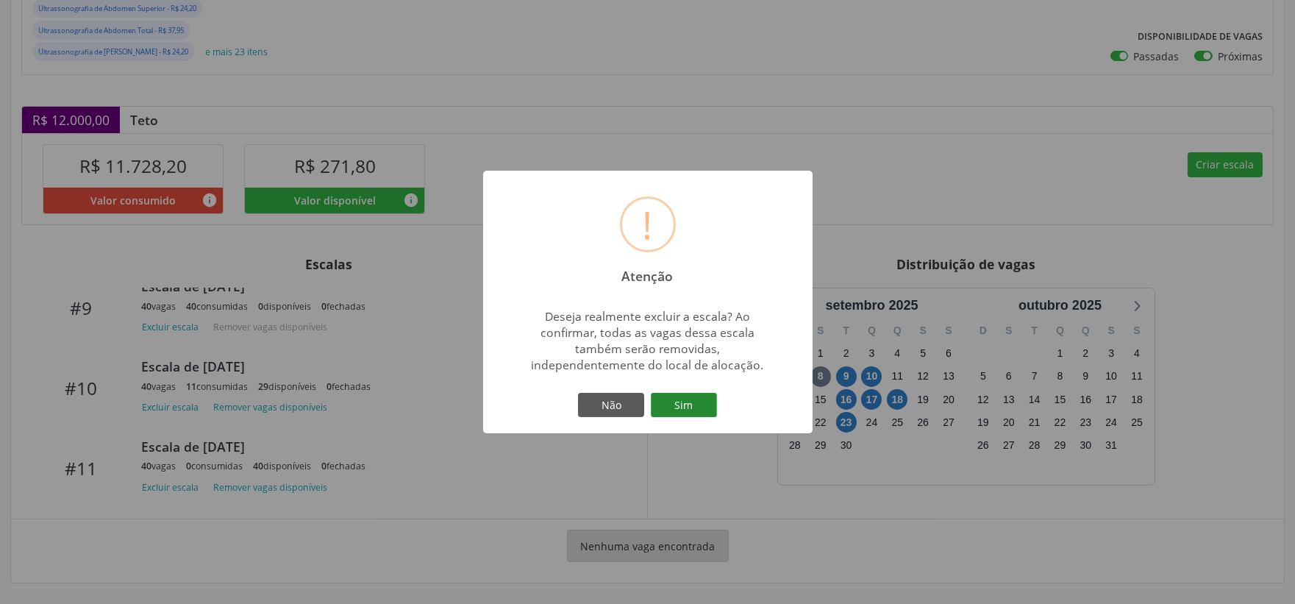
click at [693, 407] on button "Sim" at bounding box center [684, 405] width 66 height 25
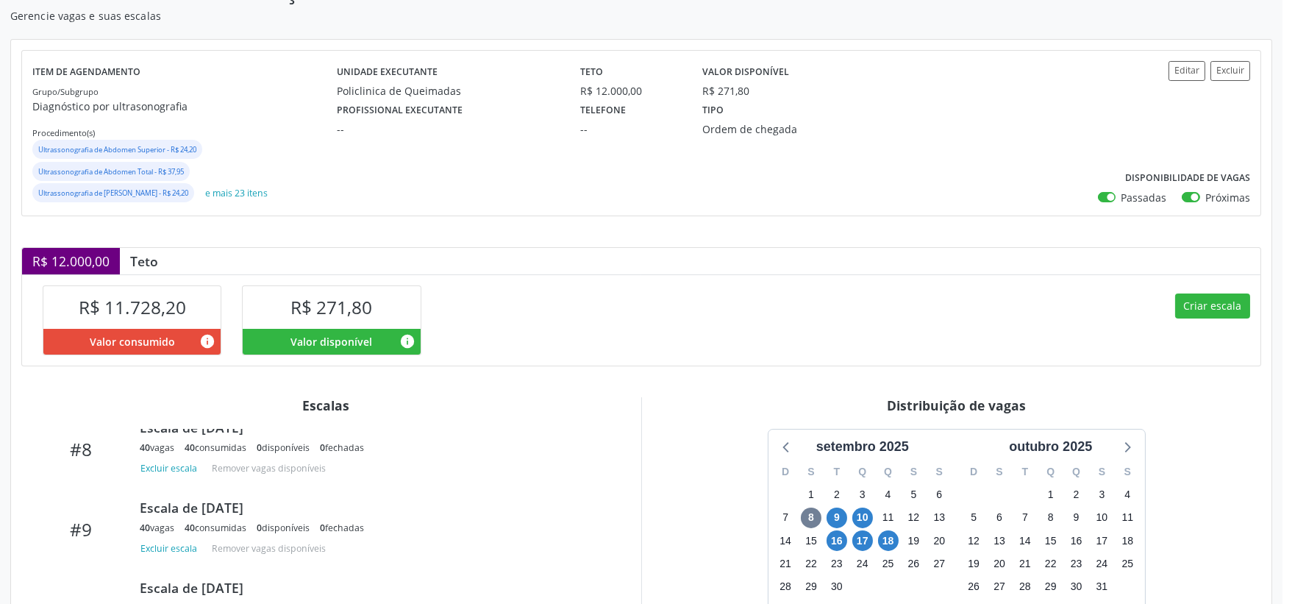
scroll to position [0, 0]
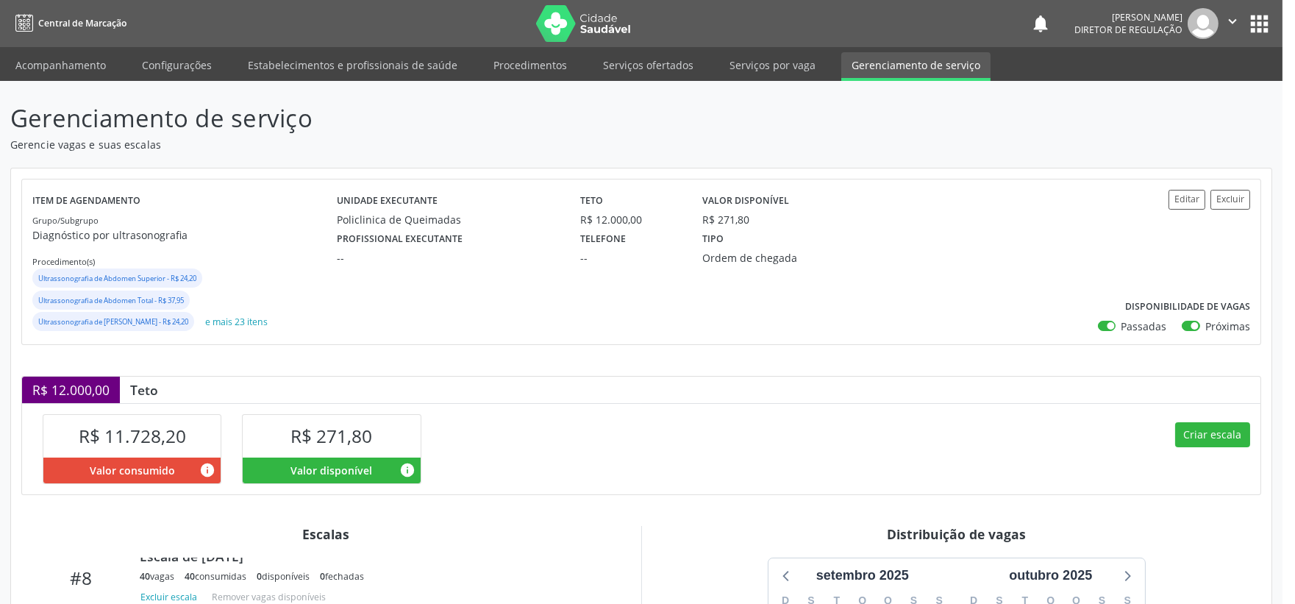
click at [1233, 24] on icon "" at bounding box center [1233, 21] width 16 height 16
click at [1162, 89] on link "Sair" at bounding box center [1194, 89] width 101 height 21
